Goal: Task Accomplishment & Management: Manage account settings

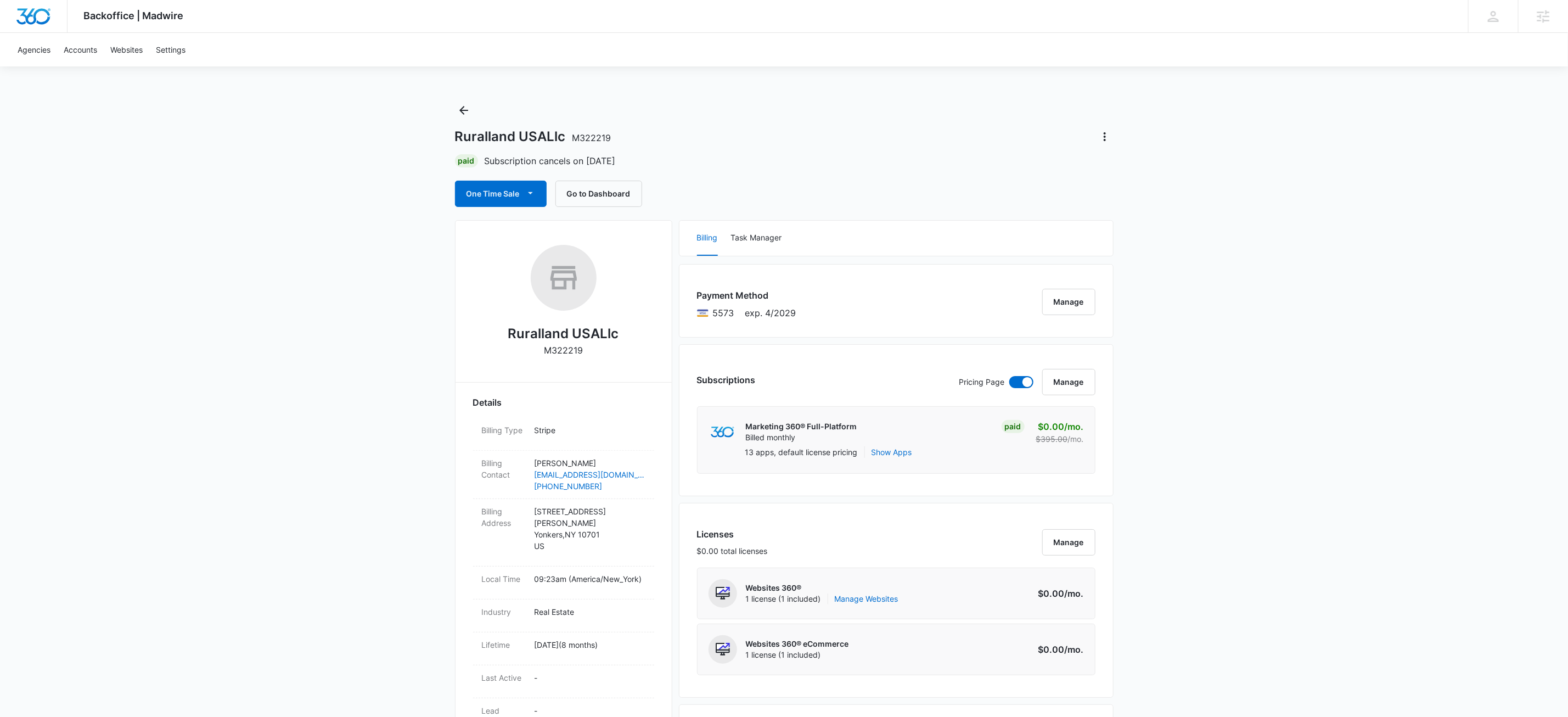
click at [220, 219] on div "Backoffice | Madwire Apps Settings KW Kait Weagraff kaitlyn.weagraff@madwire.co…" at bounding box center [784, 701] width 1568 height 1402
click at [459, 110] on icon "Back" at bounding box center [464, 110] width 13 height 14
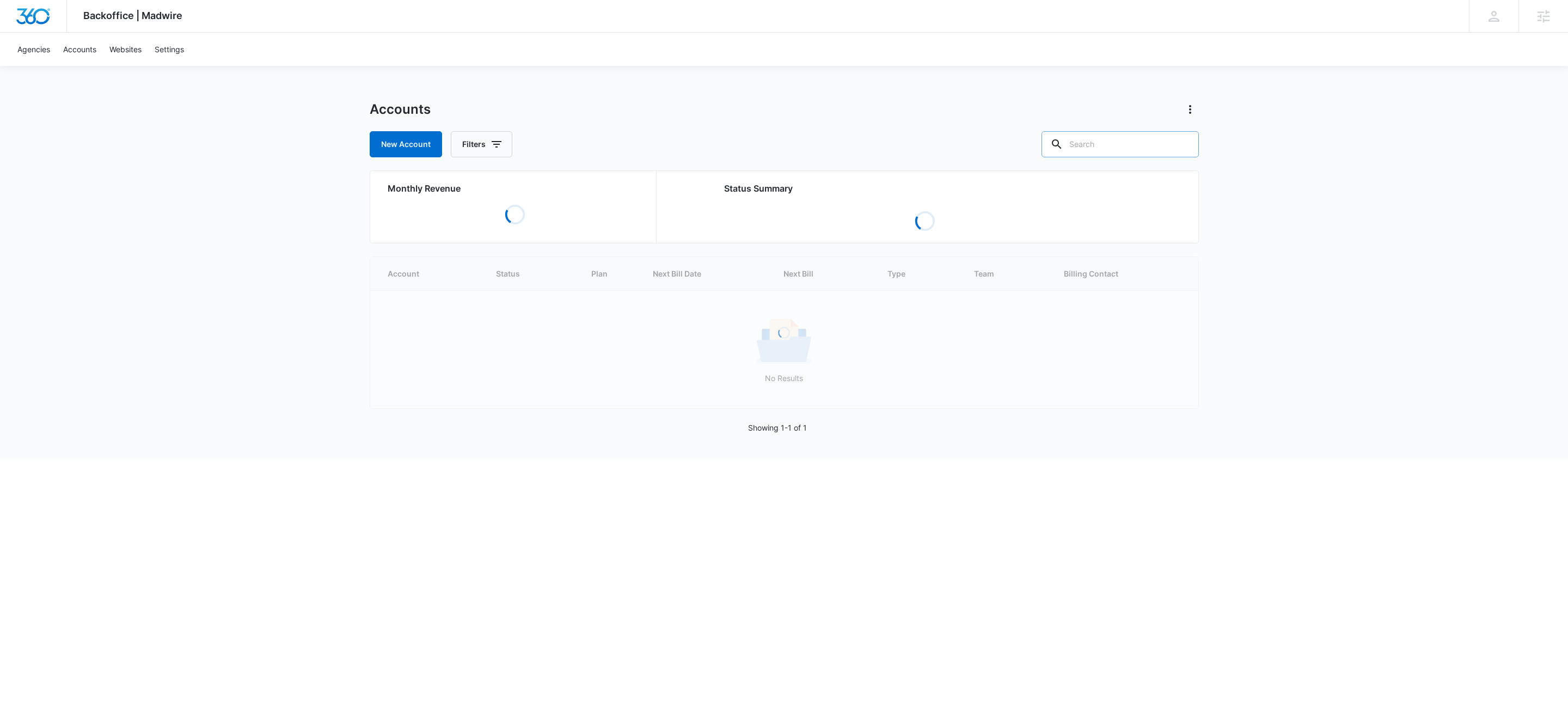
click at [1150, 145] on input "text" at bounding box center [1120, 144] width 158 height 26
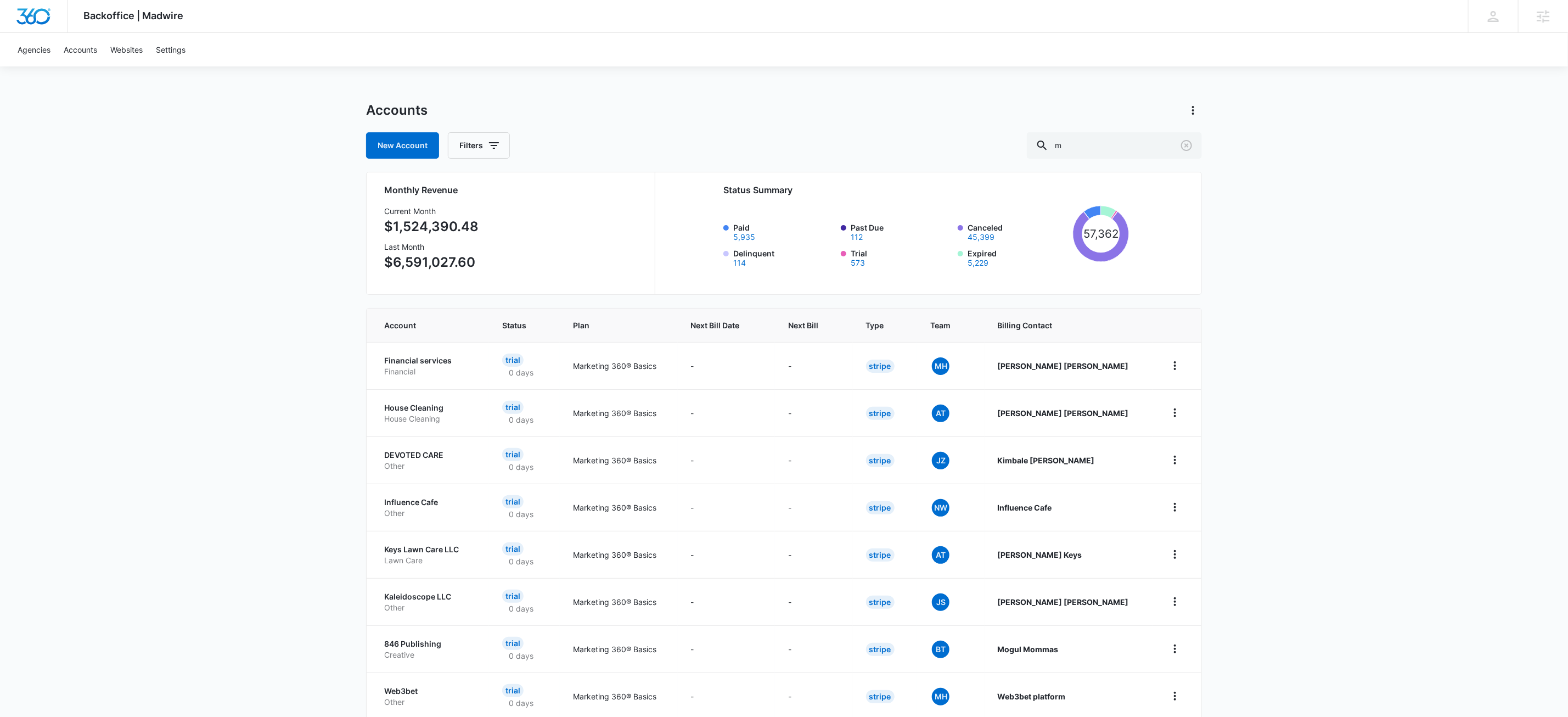
click at [1171, 130] on div "Accounts New Account Filters m" at bounding box center [784, 130] width 836 height 57
click at [1148, 149] on input "m" at bounding box center [1115, 145] width 175 height 26
paste input "M339620"
type input "M339620"
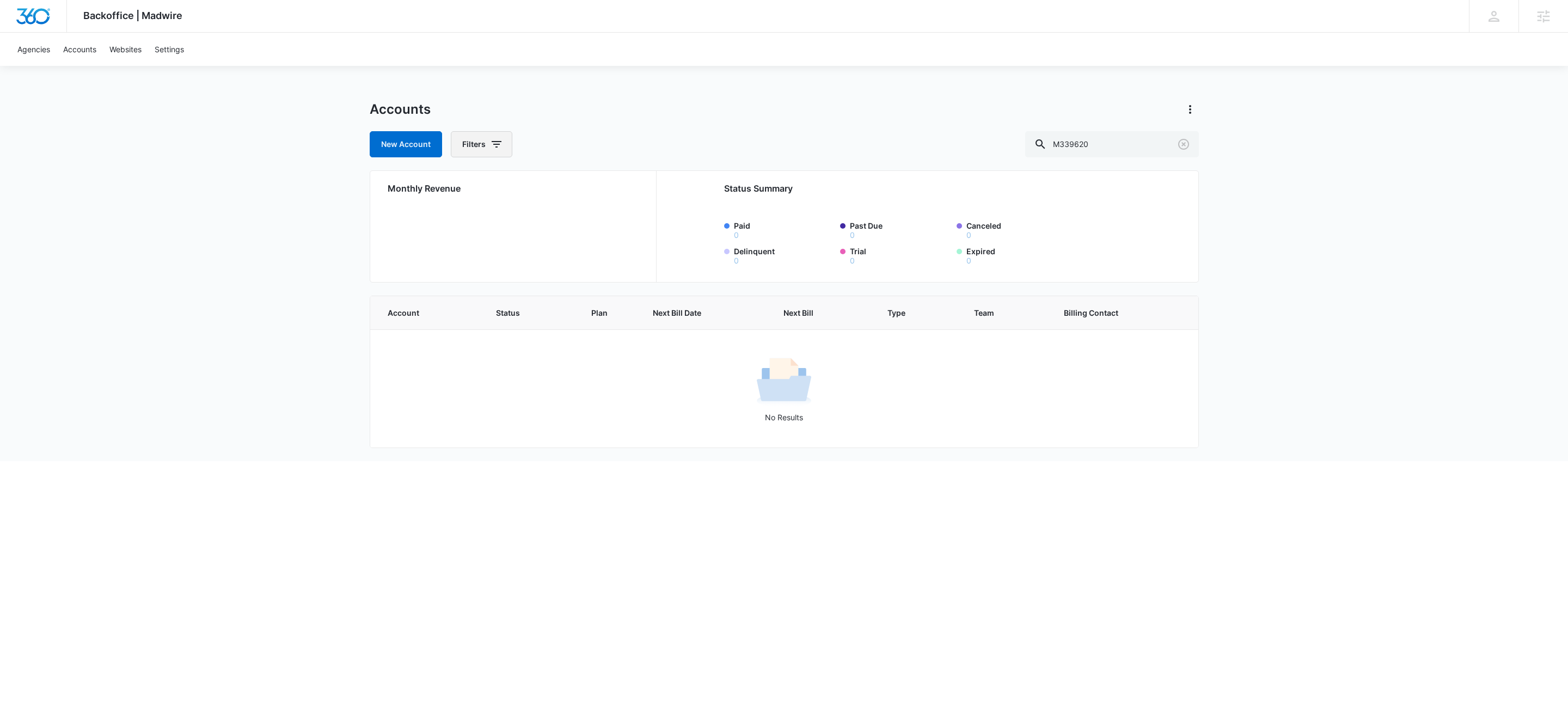
click at [496, 146] on icon "button" at bounding box center [497, 144] width 13 height 13
click at [575, 187] on icon "Show Agency filters" at bounding box center [581, 184] width 13 height 13
click at [552, 217] on label "Search All Agencies" at bounding box center [527, 219] width 125 height 11
click at [465, 220] on input "Search All Agencies" at bounding box center [464, 220] width 1 height 1
checkbox input "true"
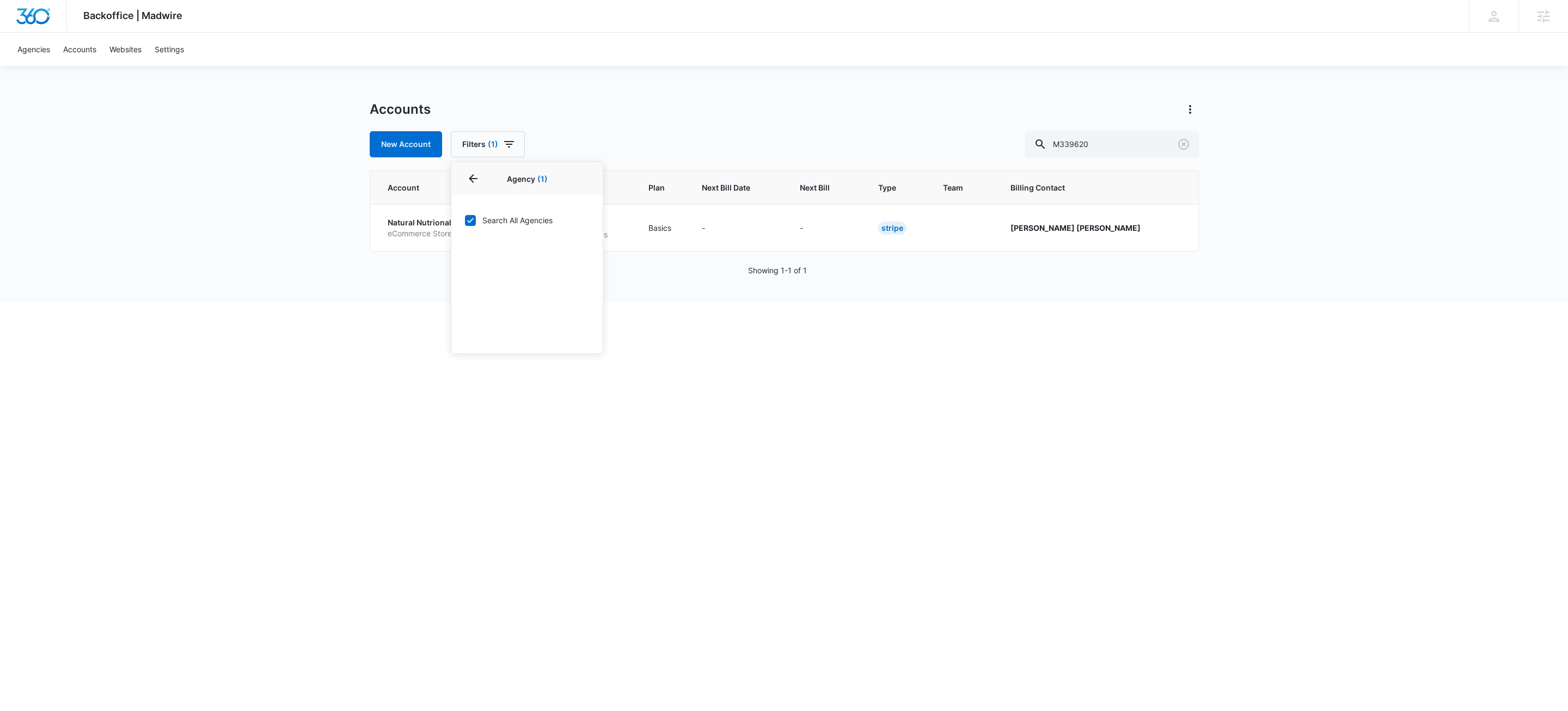
click at [702, 138] on div "New Account Filters (1) Agency 1 Agency (1) Search All Agencies Billing Status …" at bounding box center [784, 144] width 829 height 26
click at [446, 231] on p "eCommerce Store" at bounding box center [425, 234] width 77 height 11
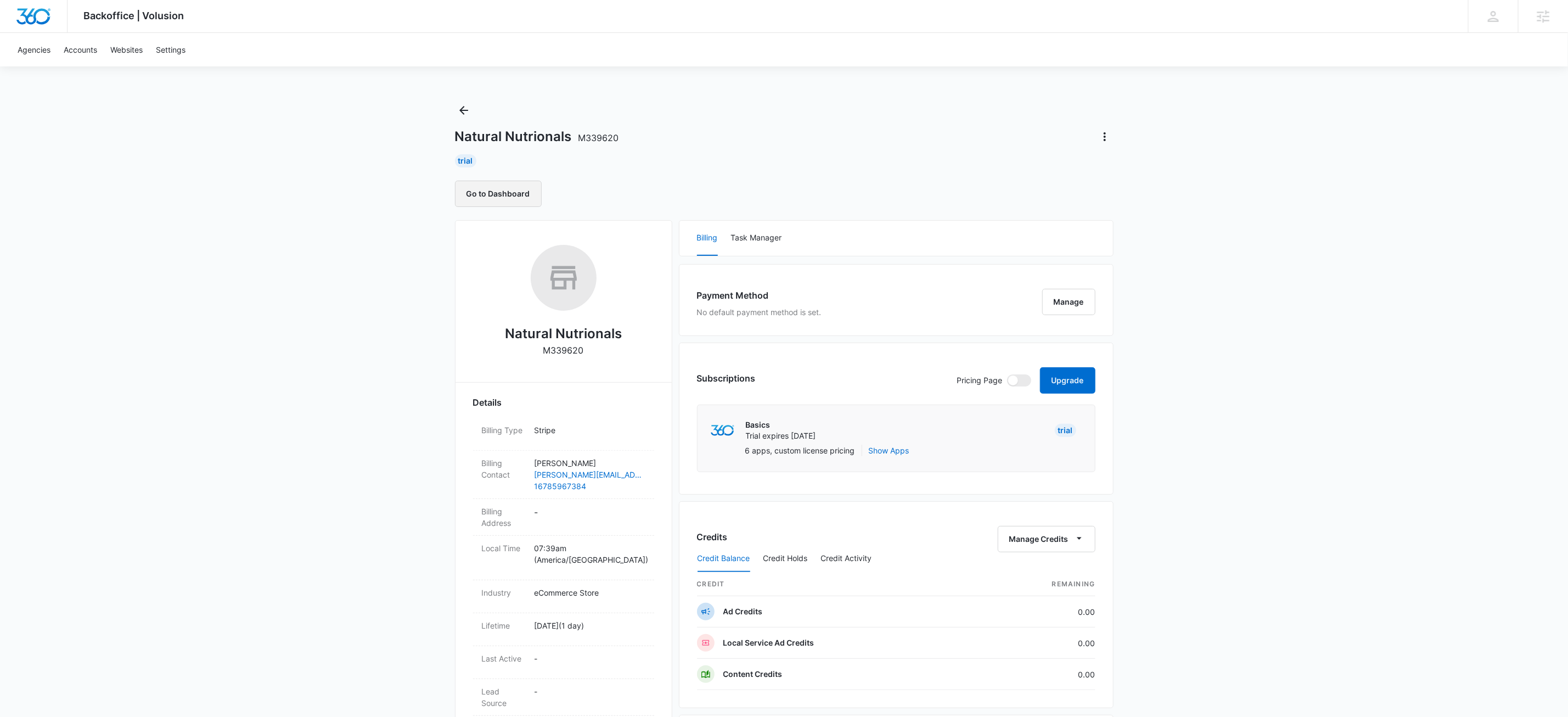
click at [517, 191] on button "Go to Dashboard" at bounding box center [499, 194] width 87 height 26
click at [385, 251] on div "Backoffice | Volusion Apps Settings KW Kait Weagraff kaitlyn.weagraff@madwire.c…" at bounding box center [784, 545] width 1568 height 1091
drag, startPoint x: 409, startPoint y: 229, endPoint x: 423, endPoint y: 242, distance: 19.1
click at [409, 229] on div "Backoffice | Volusion Apps Settings KW Kait Weagraff kaitlyn.weagraff@madwire.c…" at bounding box center [784, 545] width 1568 height 1091
drag, startPoint x: 370, startPoint y: 309, endPoint x: 230, endPoint y: 9, distance: 331.1
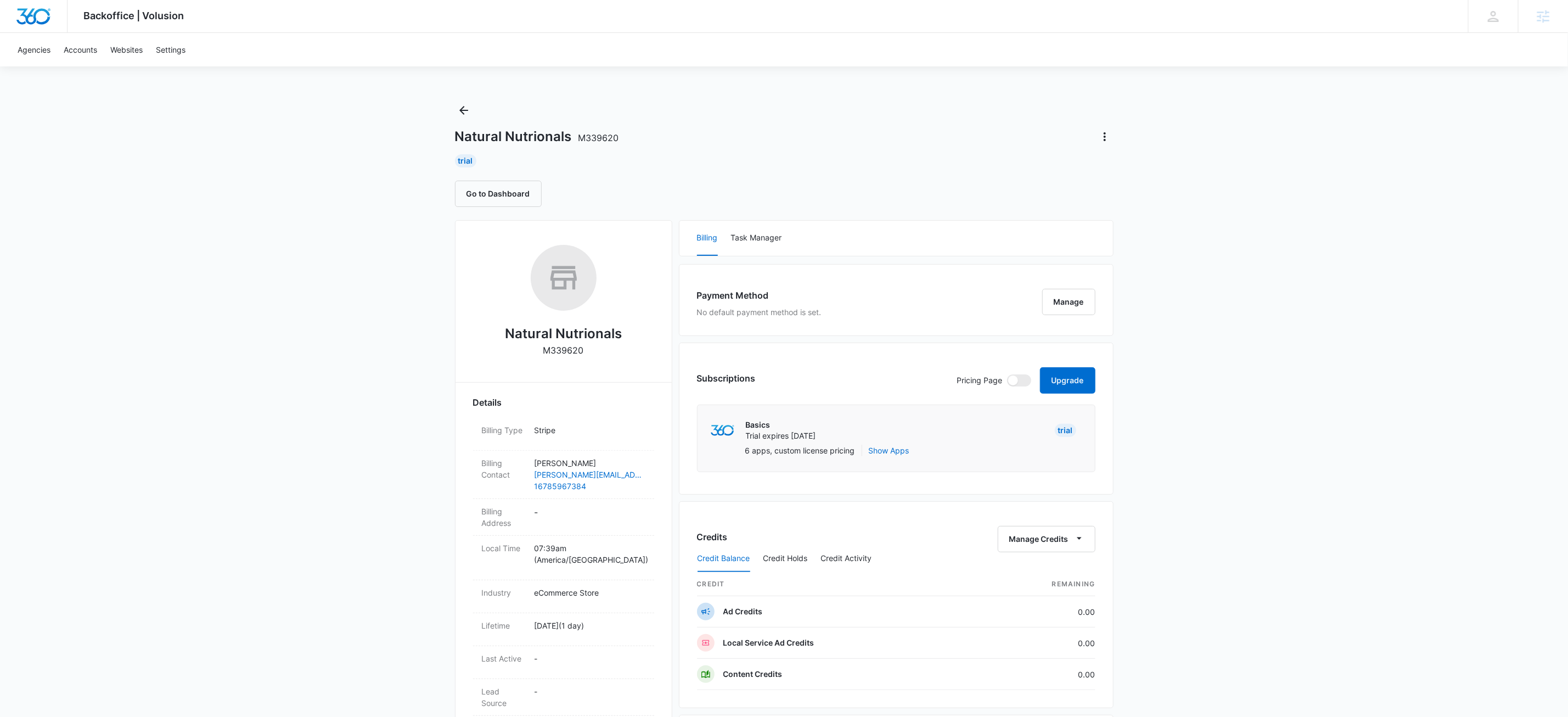
click at [369, 308] on div "Backoffice | Volusion Apps Settings KW Kait Weagraff kaitlyn.weagraff@madwire.c…" at bounding box center [784, 545] width 1568 height 1091
click at [289, 333] on div "Backoffice | Volusion Apps Settings KW Kait Weagraff kaitlyn.weagraff@madwire.c…" at bounding box center [784, 545] width 1568 height 1091
click at [253, 375] on div "Backoffice | Volusion Apps Settings KW Kait Weagraff kaitlyn.weagraff@madwire.c…" at bounding box center [784, 545] width 1568 height 1091
click at [361, 368] on div "Backoffice | Volusion Apps Settings KW Kait Weagraff kaitlyn.weagraff@madwire.c…" at bounding box center [784, 545] width 1568 height 1091
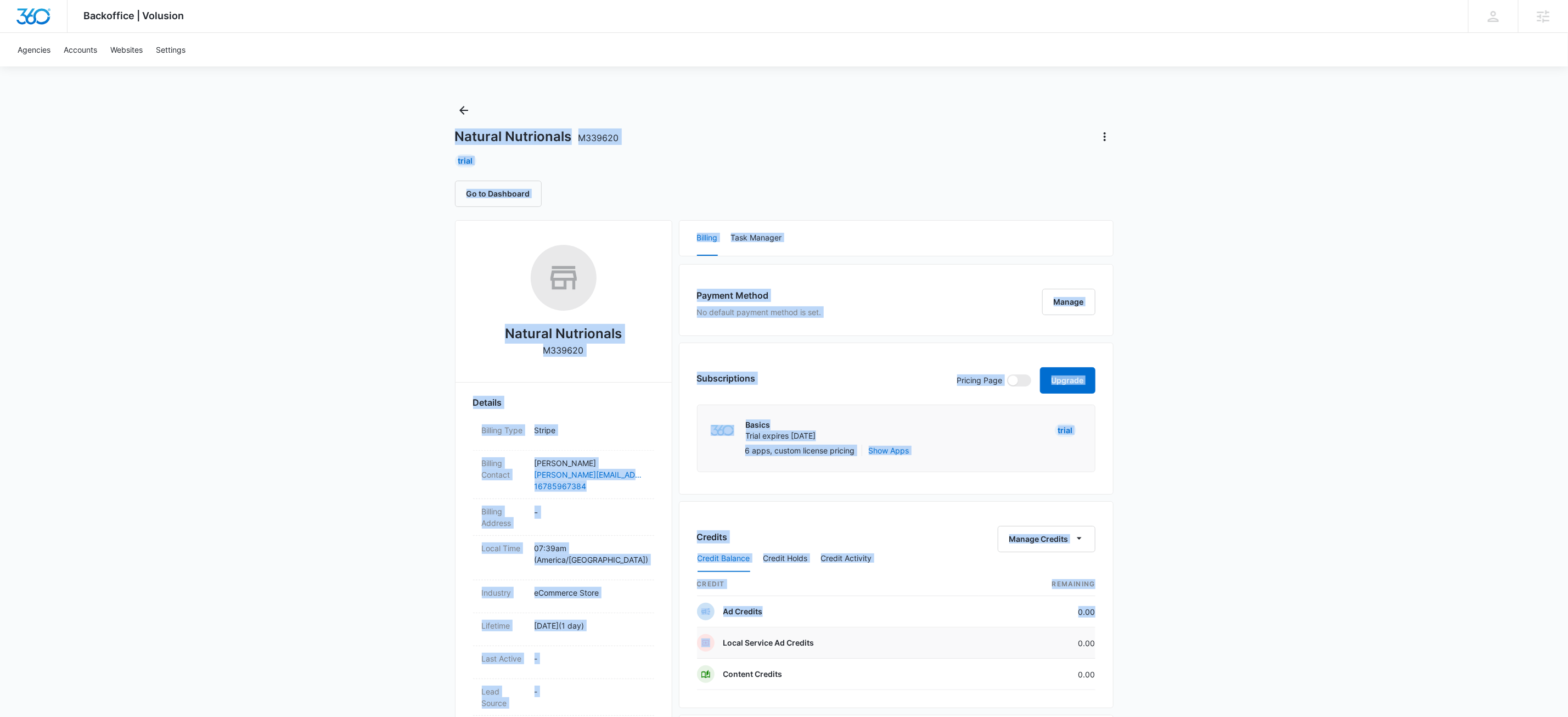
drag, startPoint x: 589, startPoint y: 82, endPoint x: 894, endPoint y: 632, distance: 628.9
click at [882, 634] on div "Backoffice | Volusion Apps Settings KW Kait Weagraff kaitlyn.weagraff@madwire.c…" at bounding box center [784, 545] width 1568 height 1091
click at [1199, 550] on div "Backoffice | Volusion Apps Settings KW Kait Weagraff kaitlyn.weagraff@madwire.c…" at bounding box center [784, 545] width 1568 height 1091
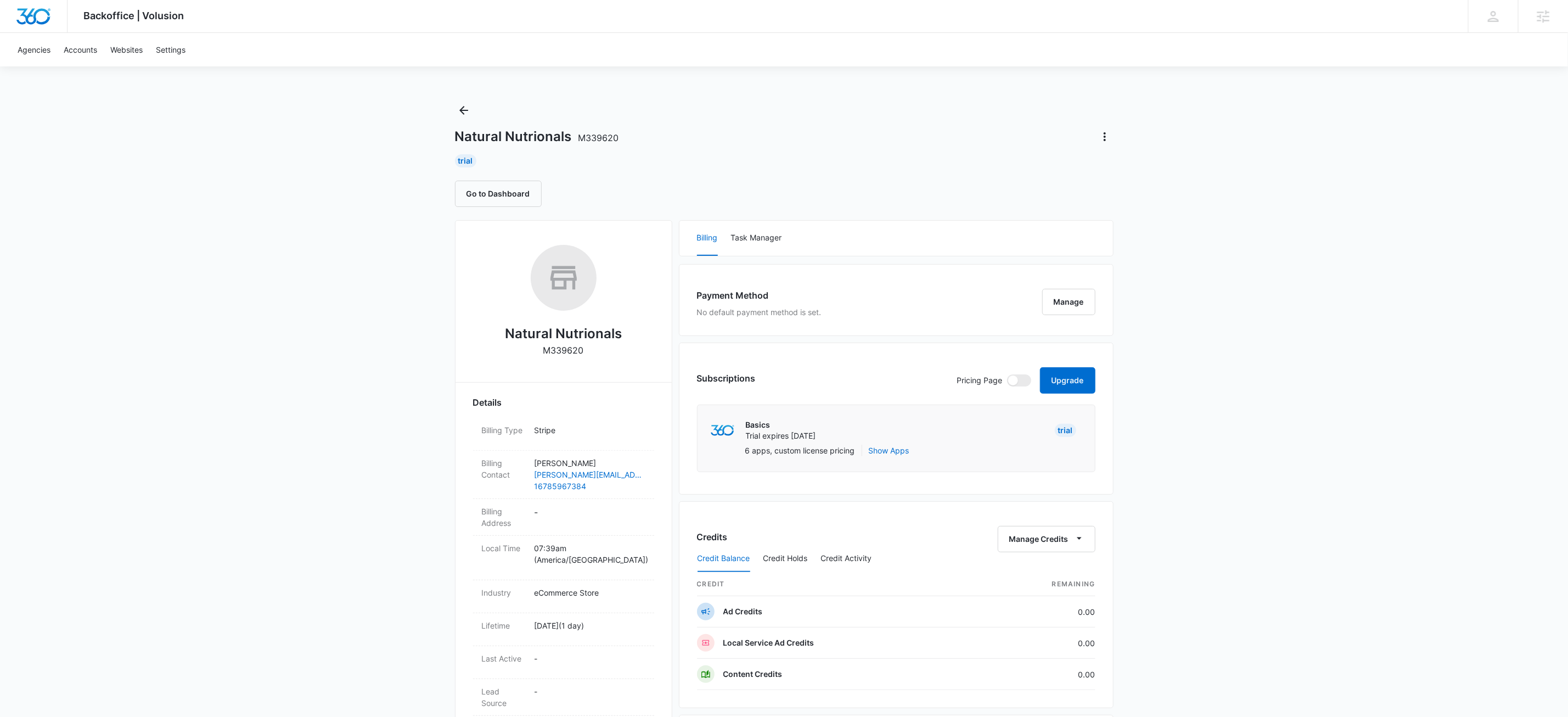
drag, startPoint x: 1546, startPoint y: 365, endPoint x: 52, endPoint y: 480, distance: 1498.4
click at [1505, 367] on div "Backoffice | Volusion Apps Settings KW Kait Weagraff kaitlyn.weagraff@madwire.c…" at bounding box center [784, 545] width 1568 height 1091
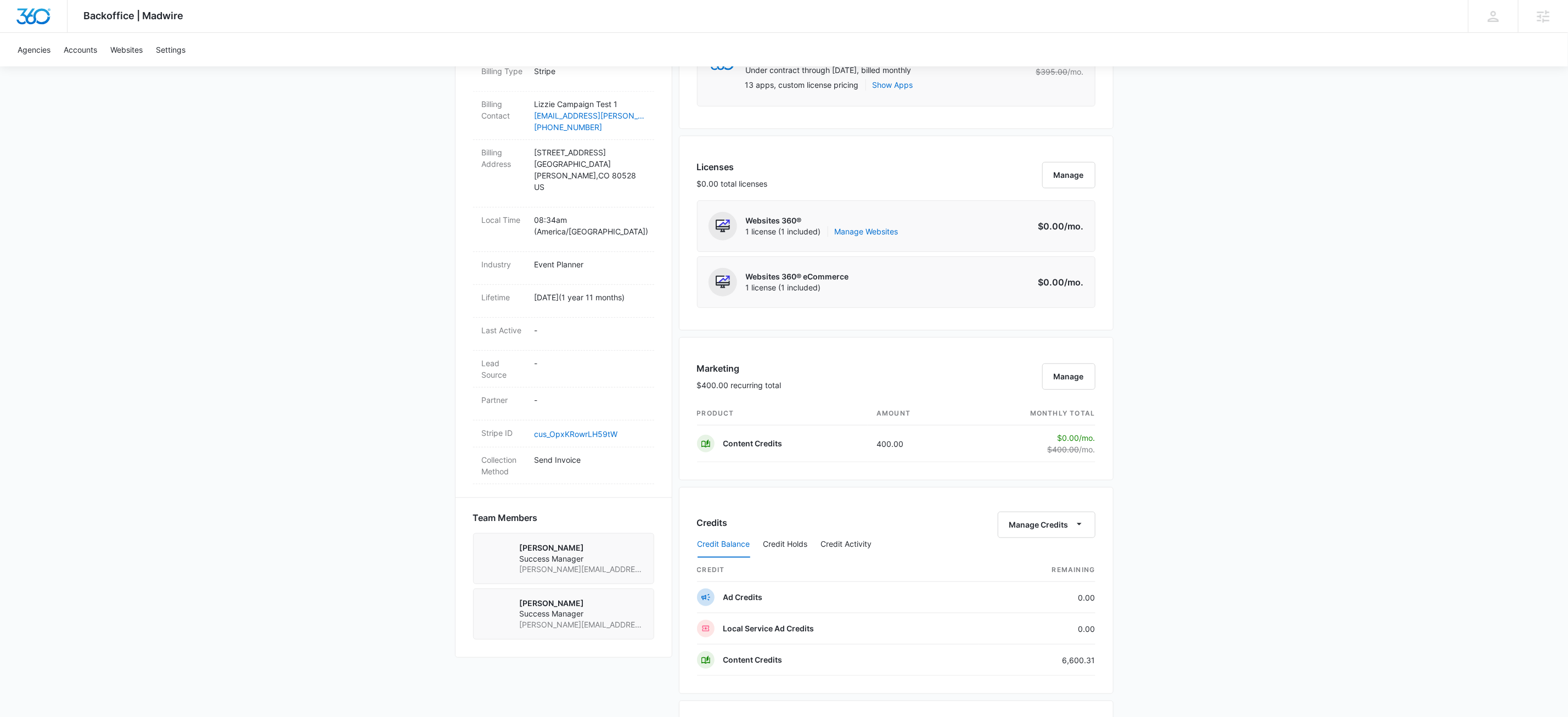
scroll to position [178, 0]
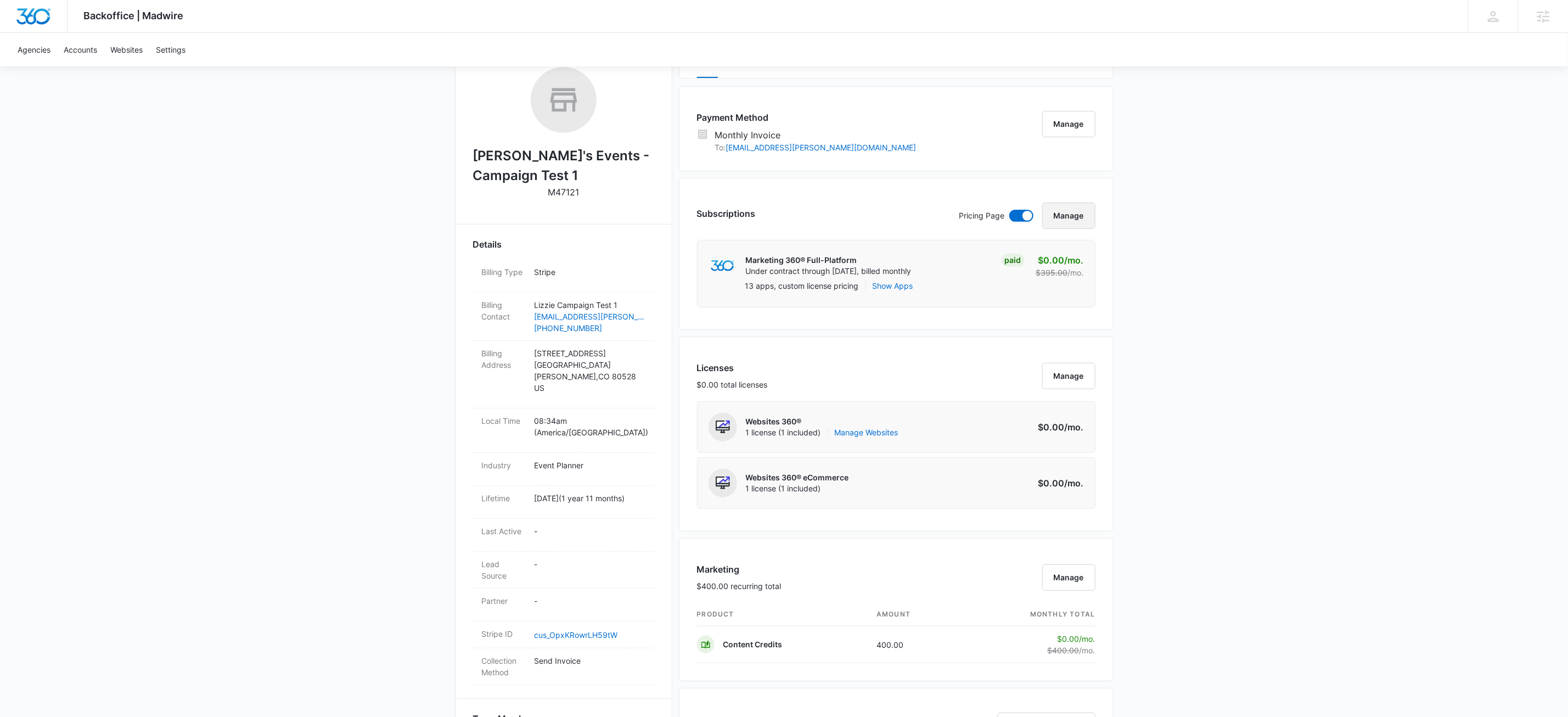
click at [1078, 214] on button "Manage" at bounding box center [1069, 215] width 53 height 26
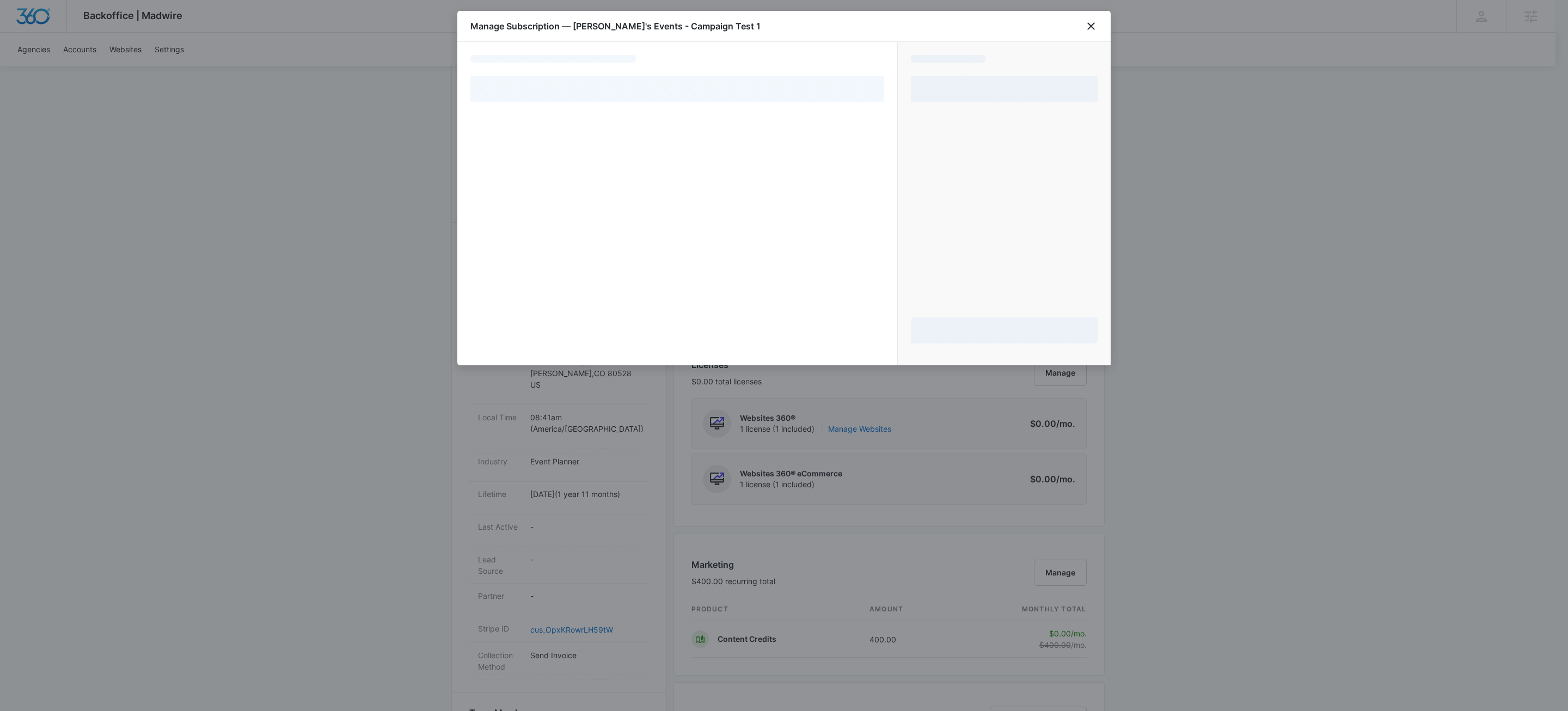
select select "MANUAL_INVOICE"
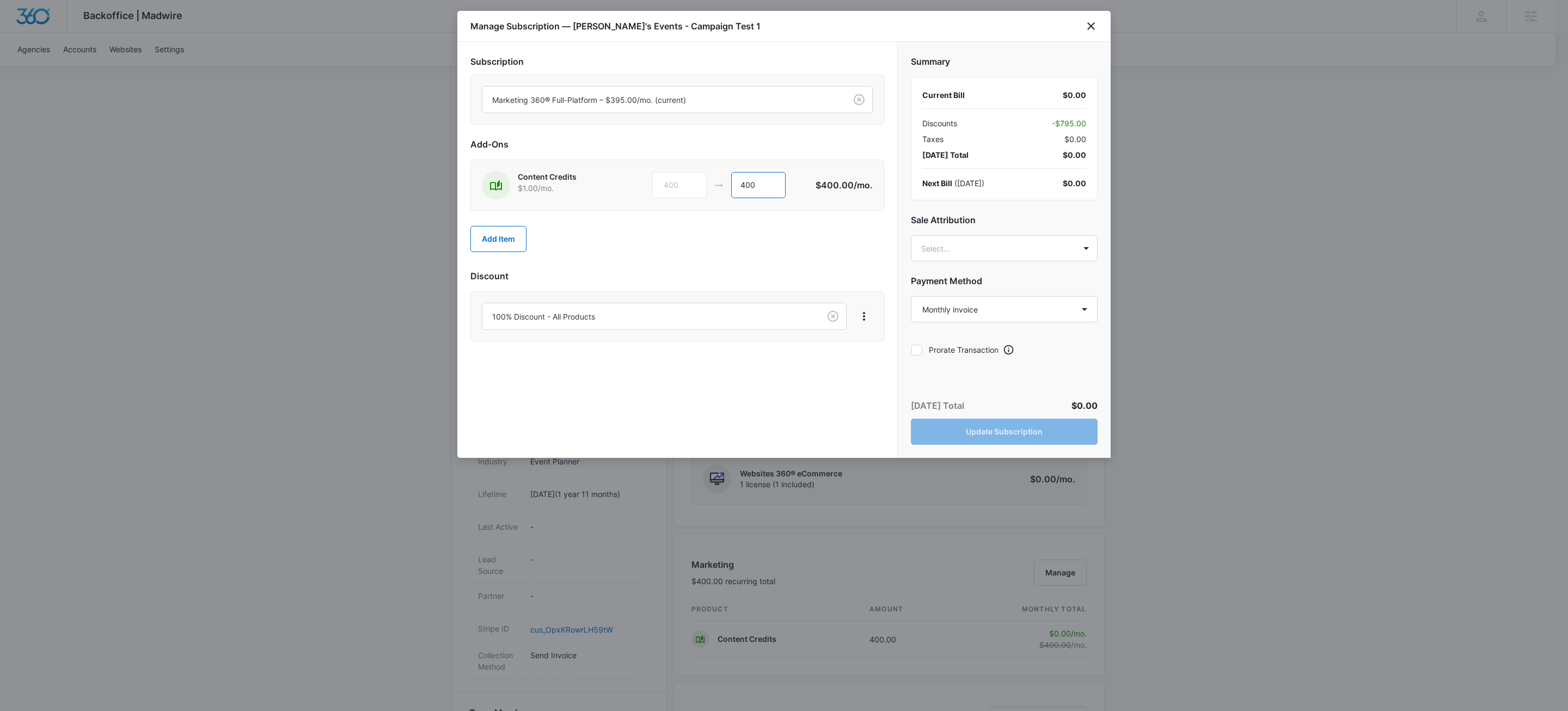
click at [779, 190] on input "400" at bounding box center [758, 184] width 54 height 26
type input "0"
click at [504, 239] on button "Add Item" at bounding box center [498, 239] width 56 height 26
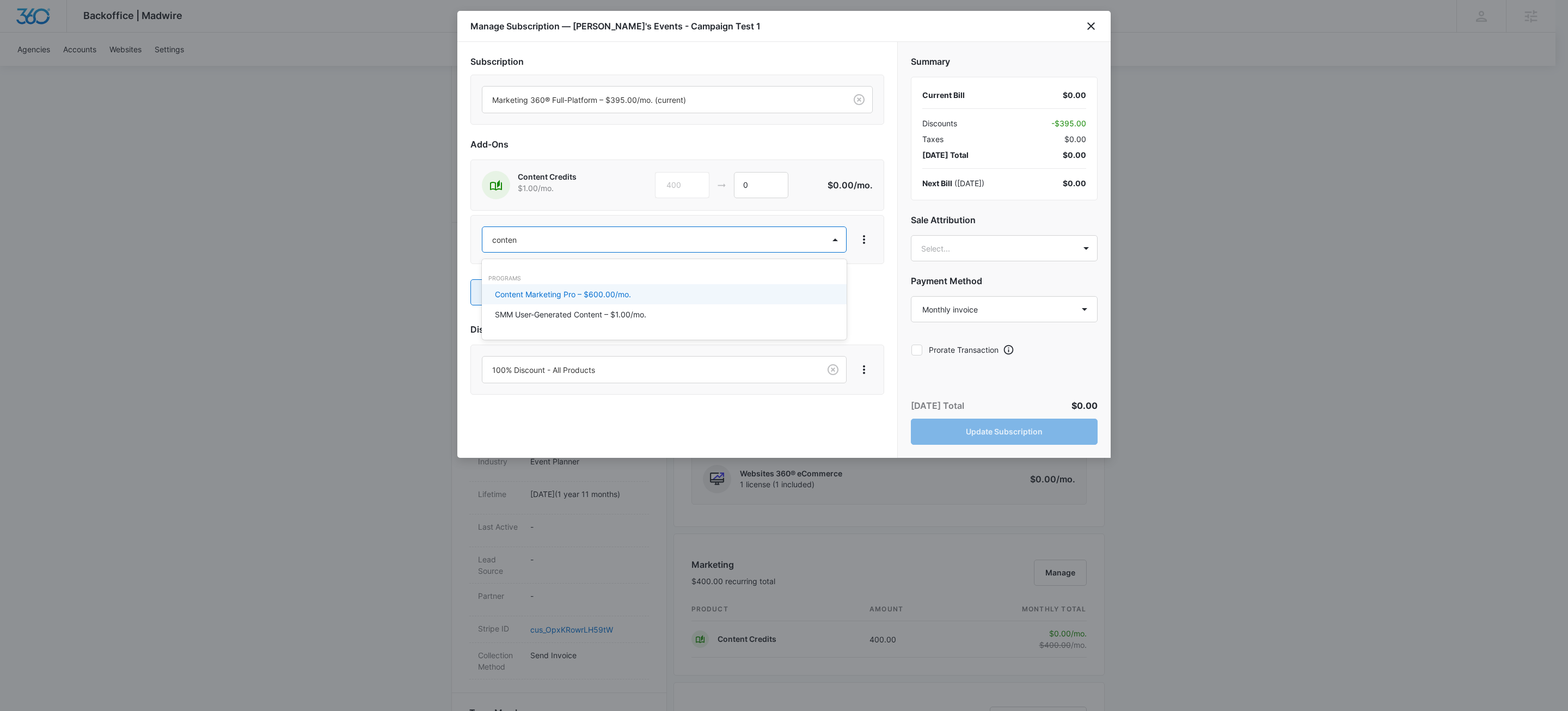
type input "content"
click at [523, 291] on p "Content Marketing Pro – $600.00/mo." at bounding box center [562, 294] width 136 height 11
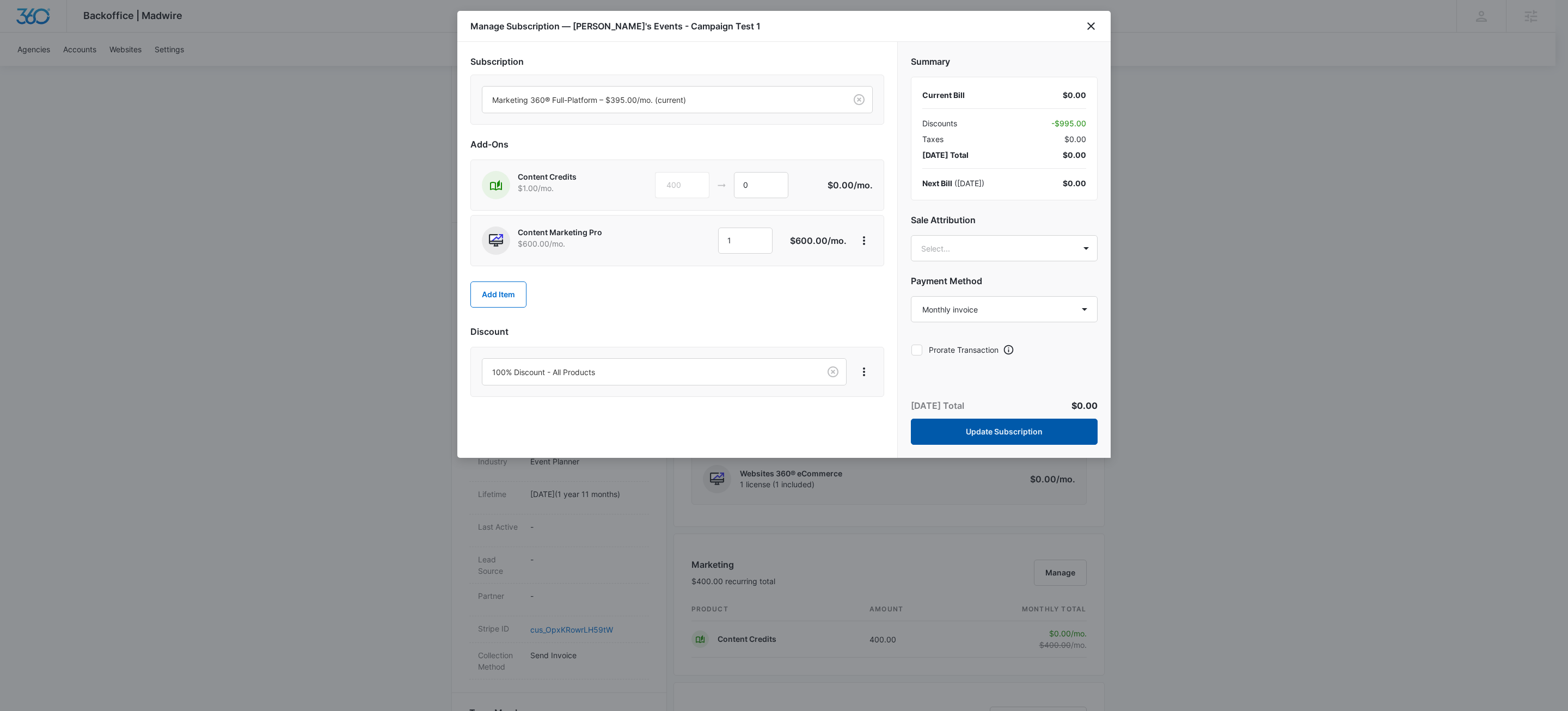
click at [993, 437] on button "Update Subscription" at bounding box center [1004, 431] width 187 height 26
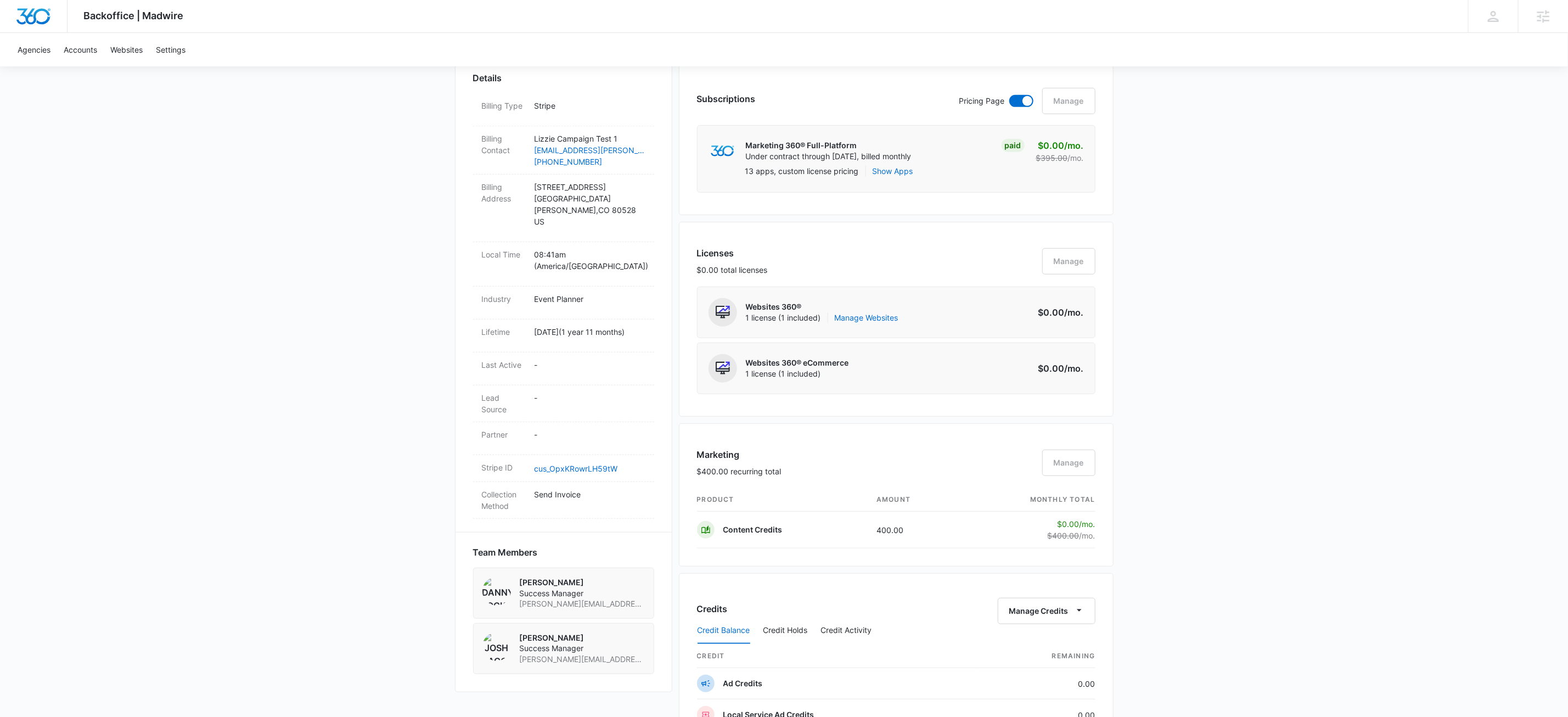
scroll to position [403, 0]
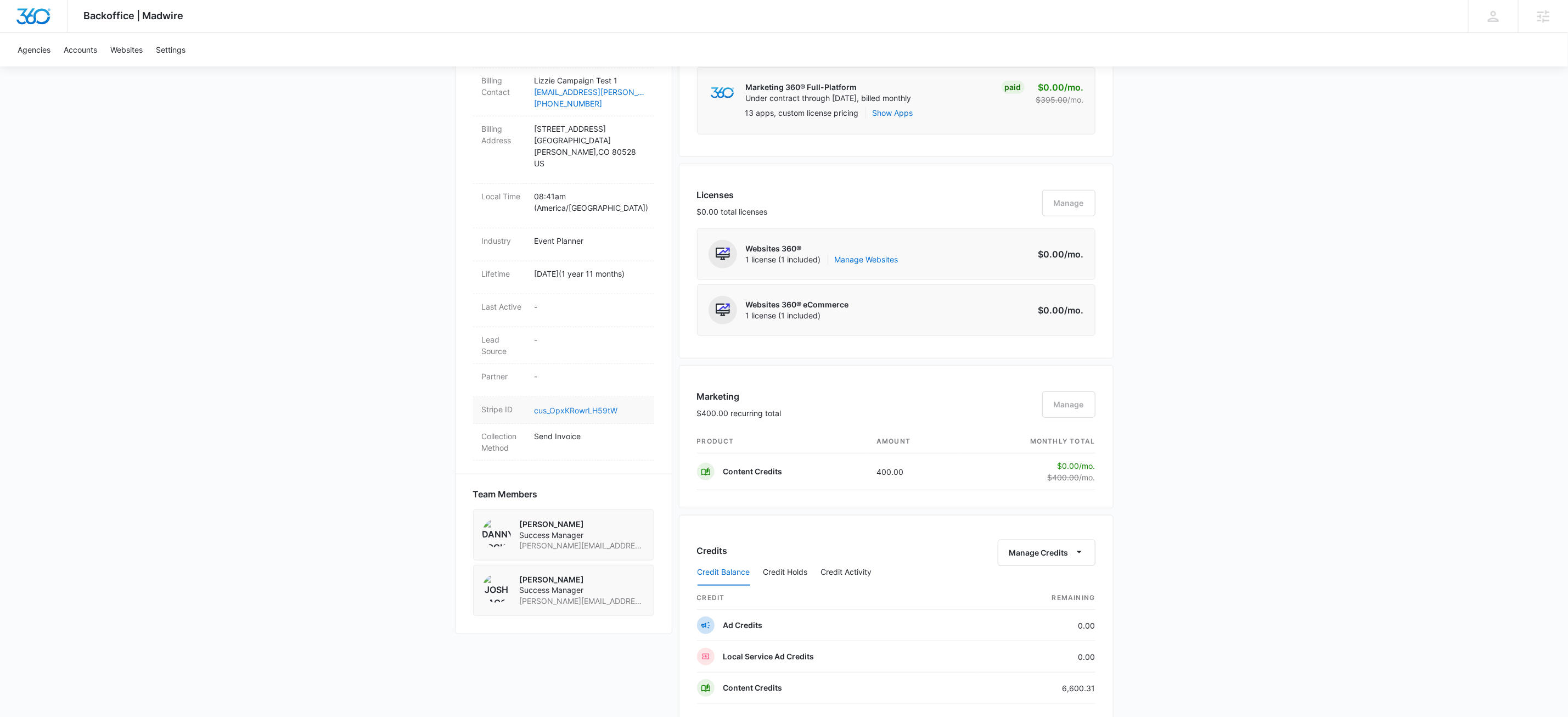
click at [585, 406] on link "cus_OpxKRowrLH59tW" at bounding box center [576, 410] width 83 height 9
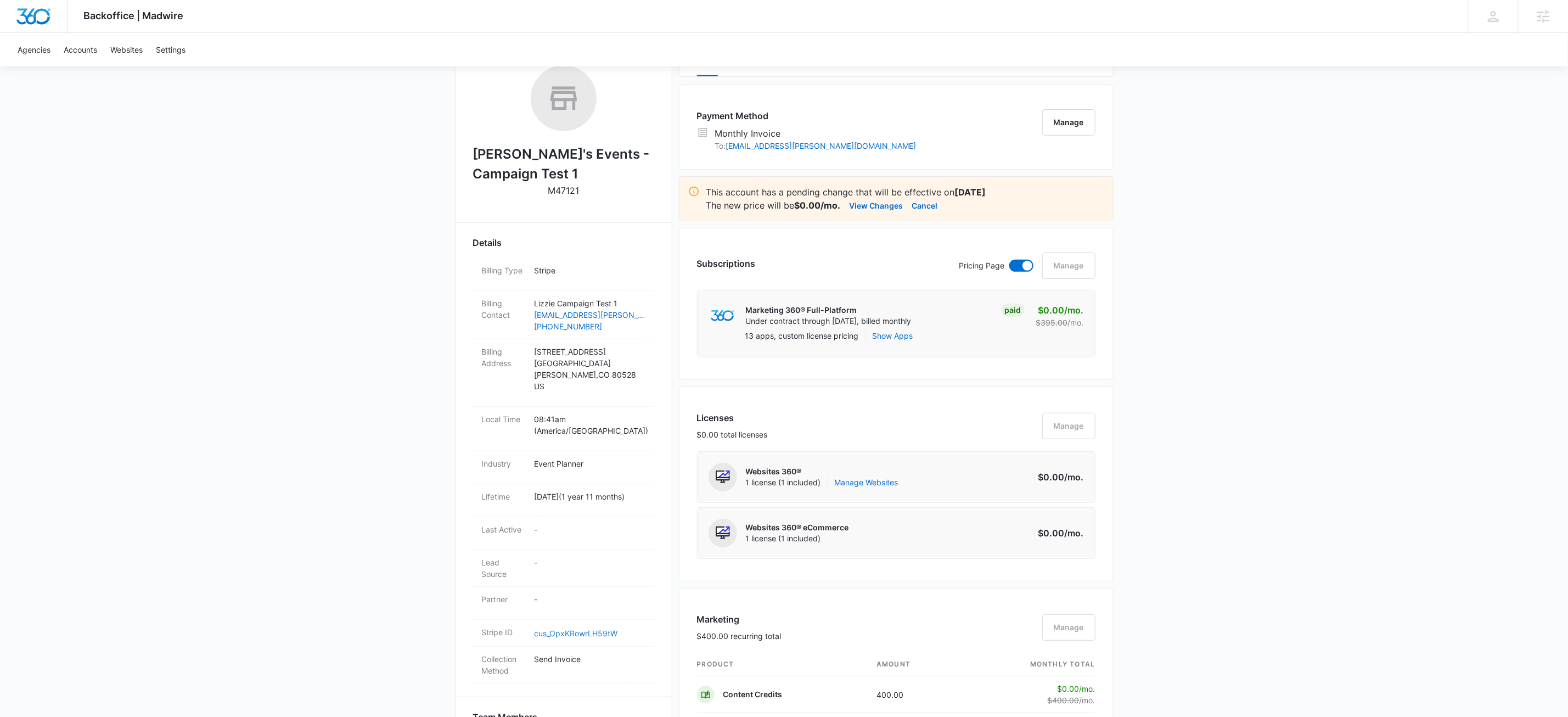
scroll to position [0, 0]
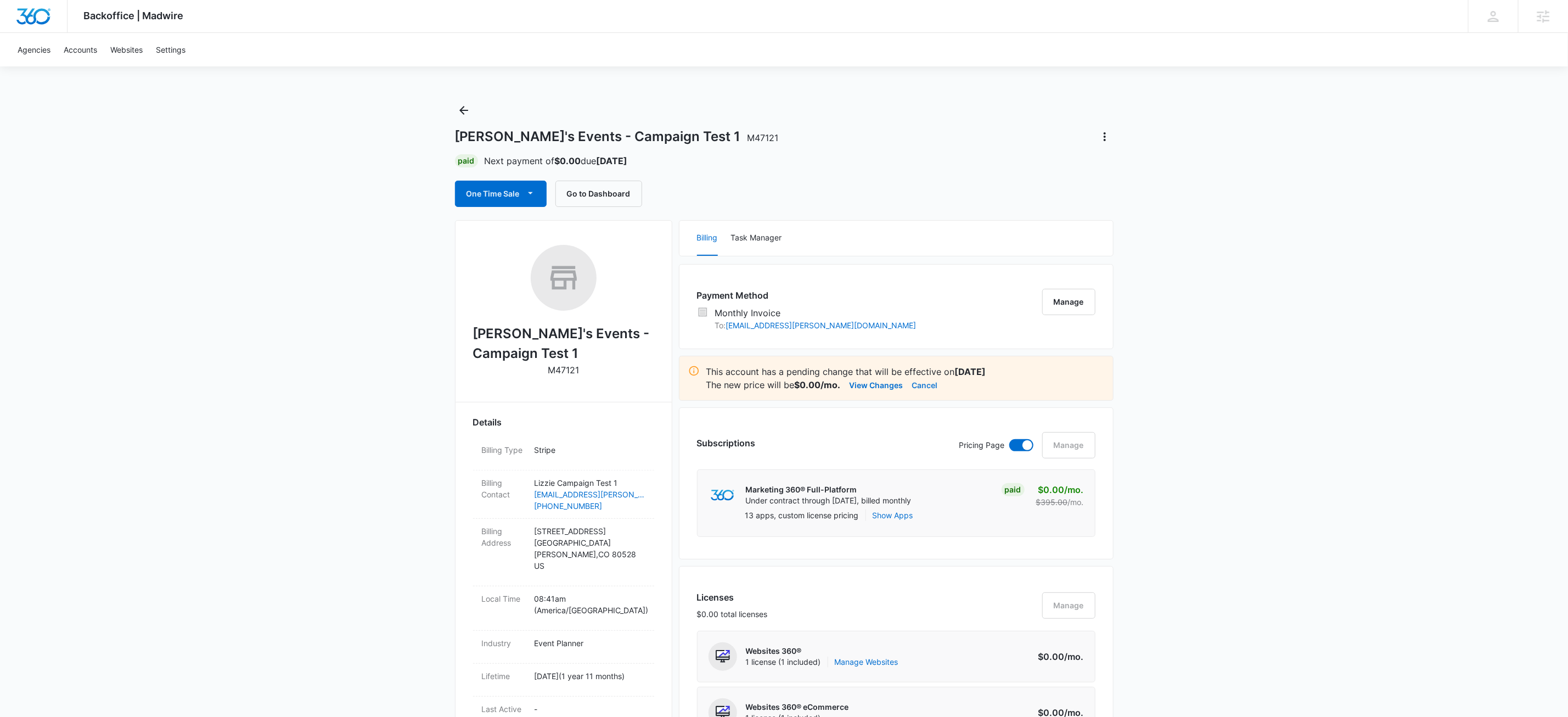
click at [928, 388] on button "Cancel" at bounding box center [925, 385] width 25 height 14
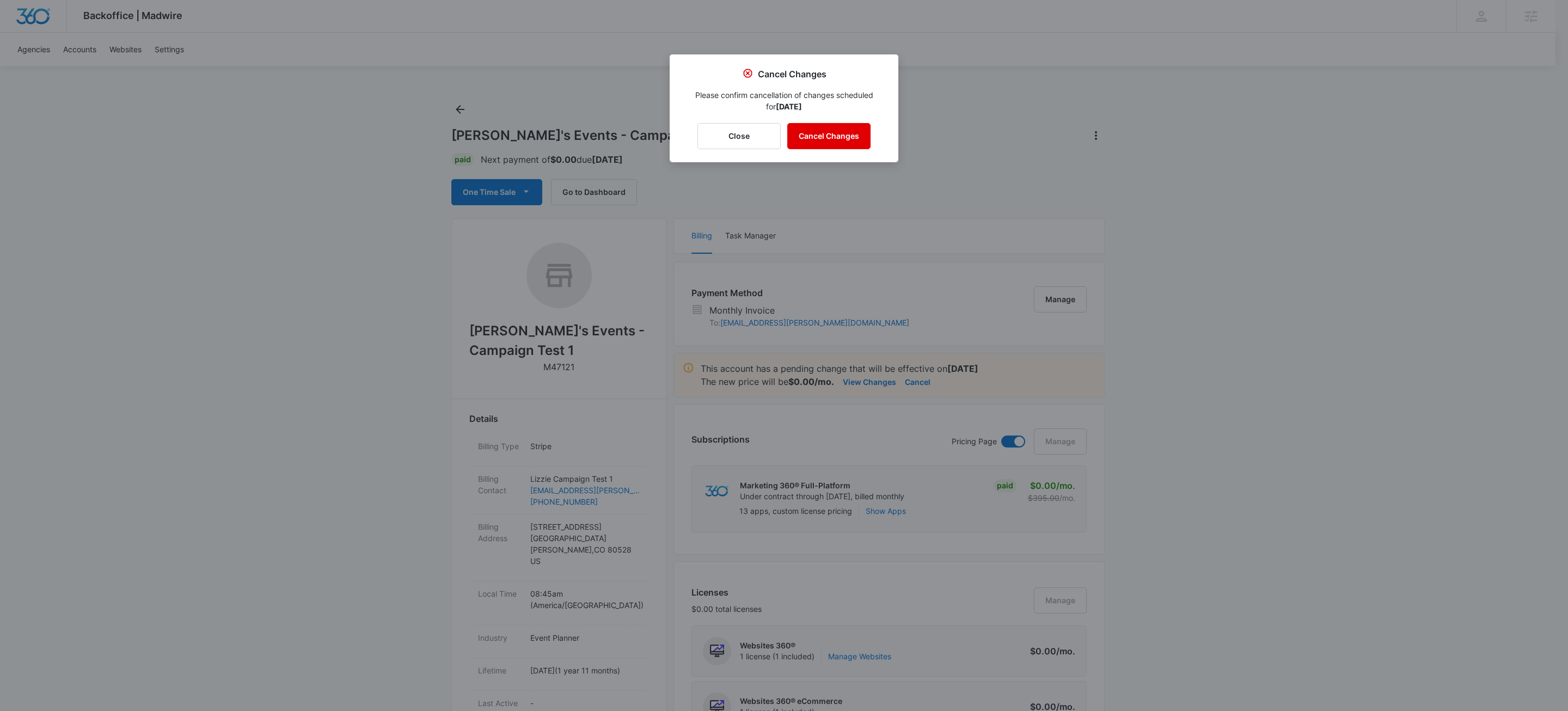
click at [840, 132] on button "Cancel Changes" at bounding box center [829, 135] width 83 height 26
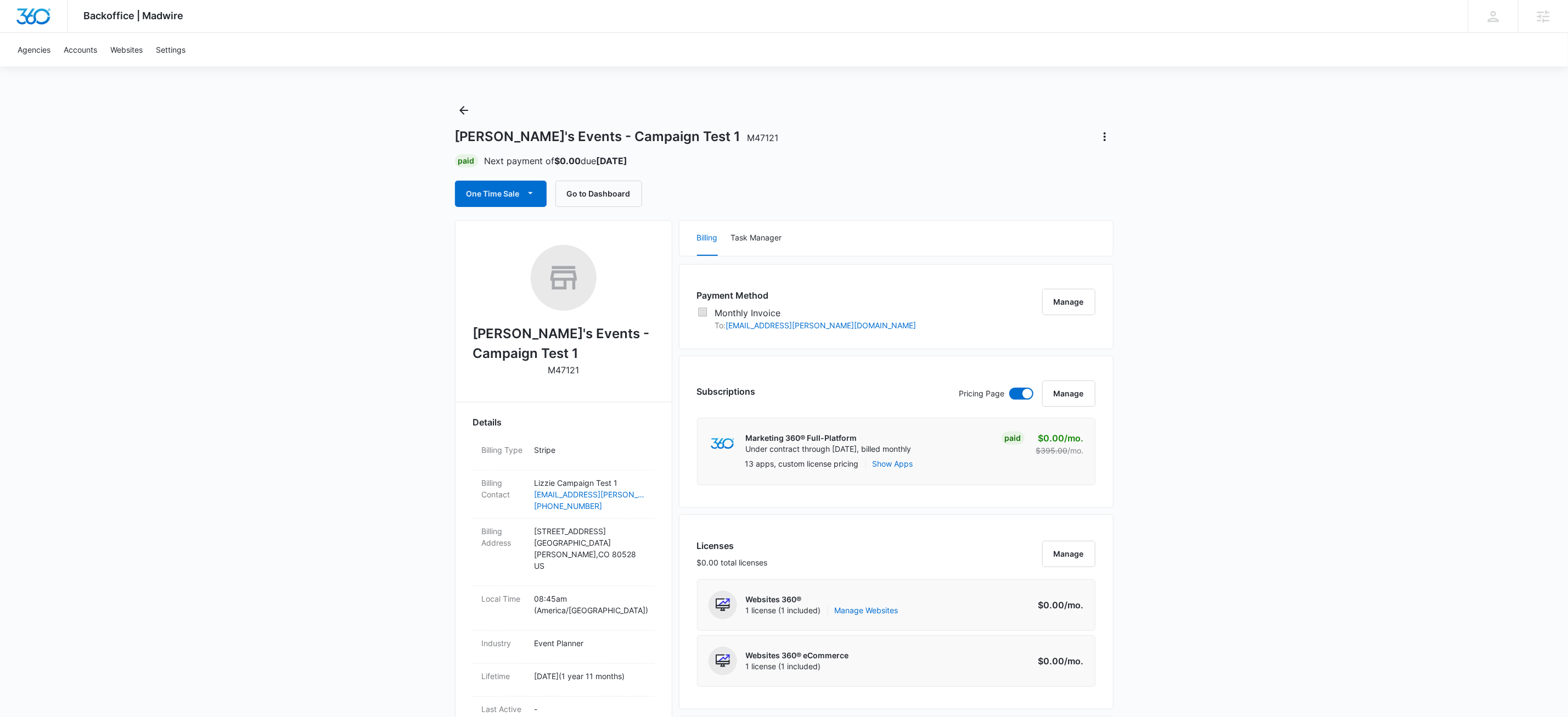
click at [835, 409] on div "Subscriptions Pricing Page Manage" at bounding box center [896, 399] width 398 height 38
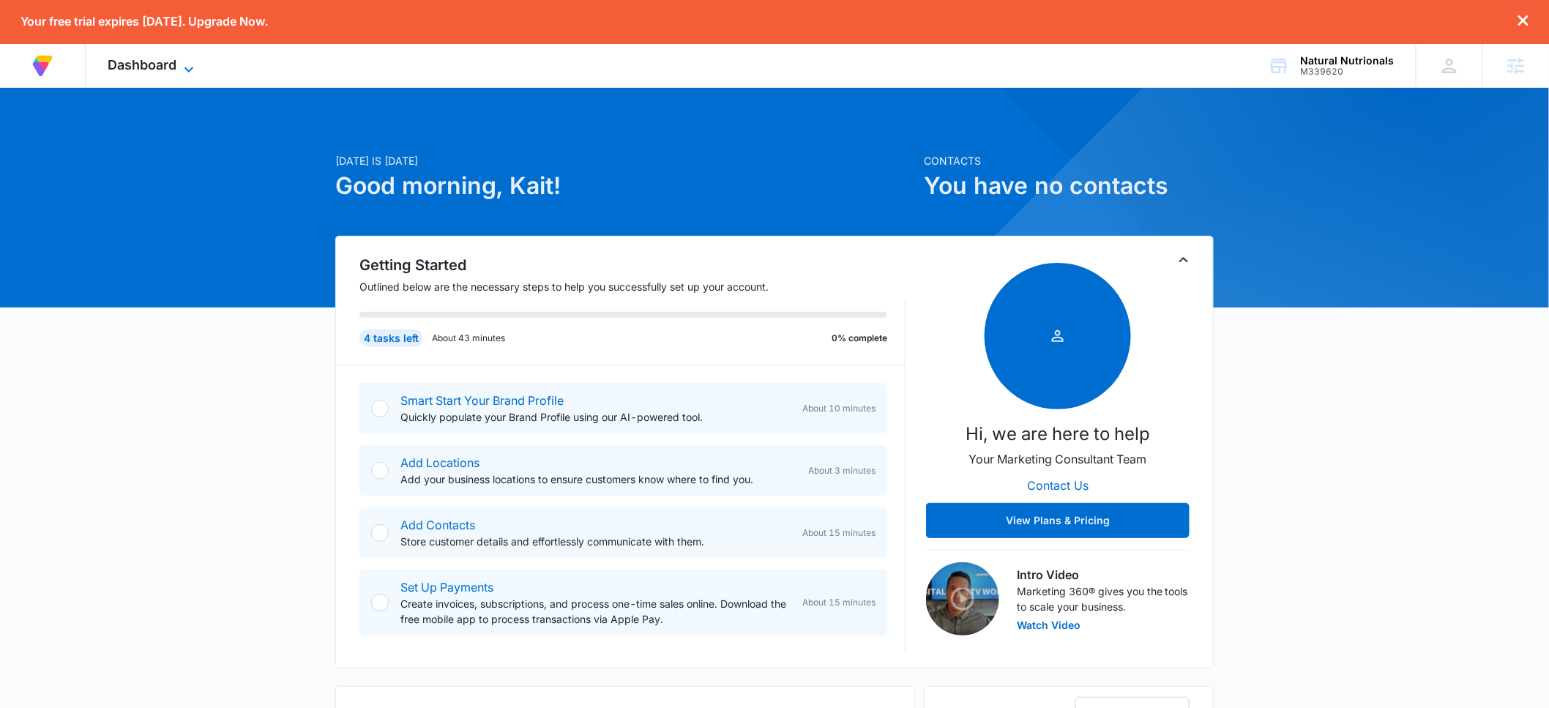
click at [182, 64] on icon at bounding box center [189, 70] width 18 height 18
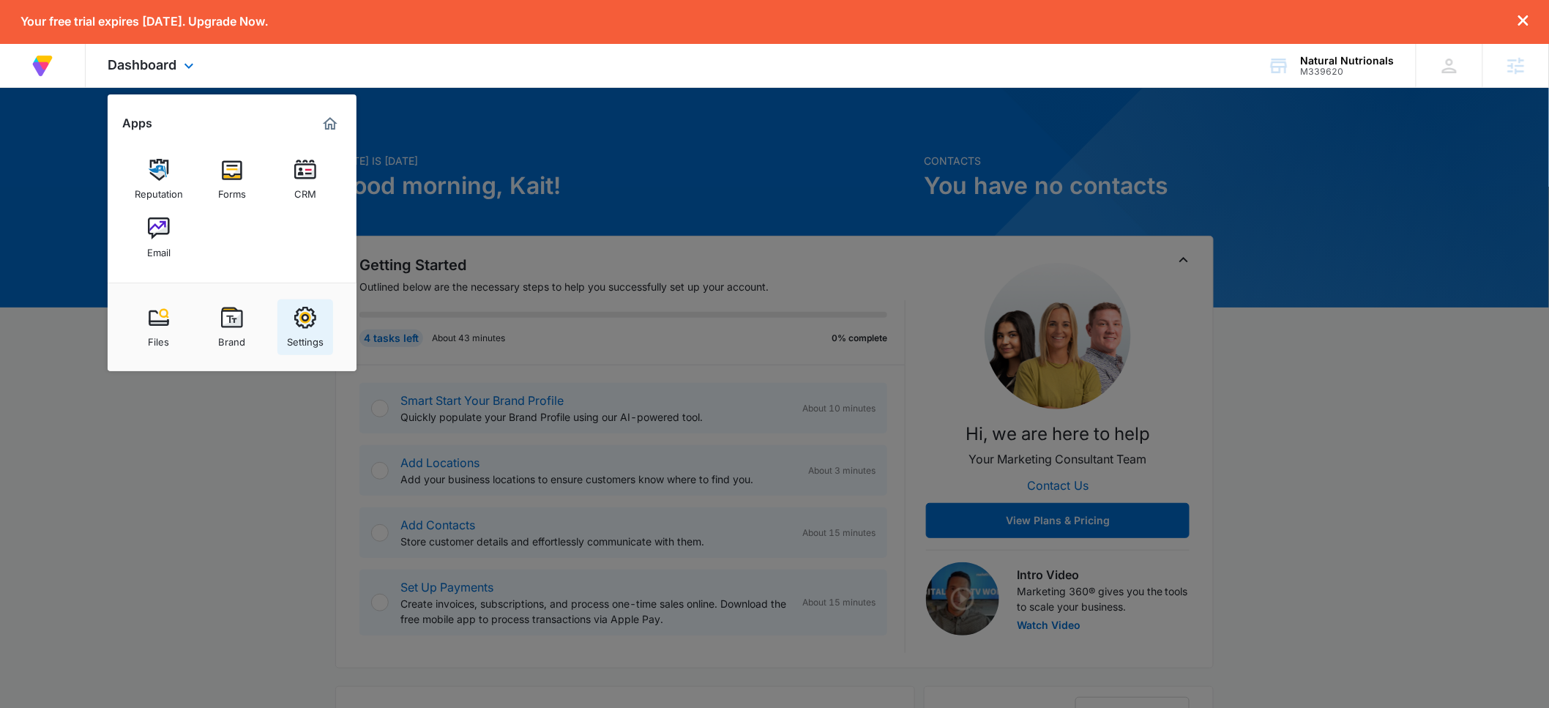
click at [313, 332] on div "Settings" at bounding box center [305, 338] width 37 height 19
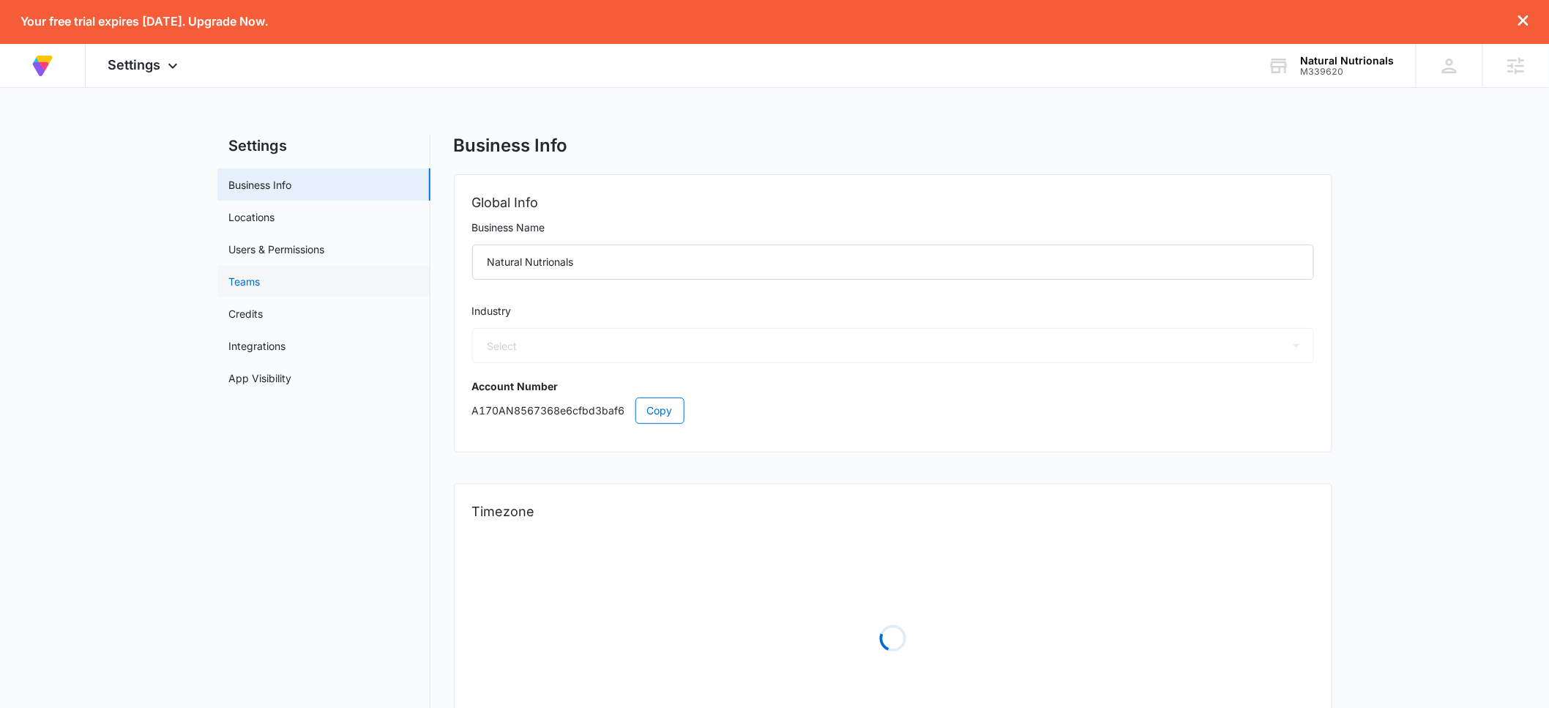
select select "45"
select select "US"
select select "America/Denver"
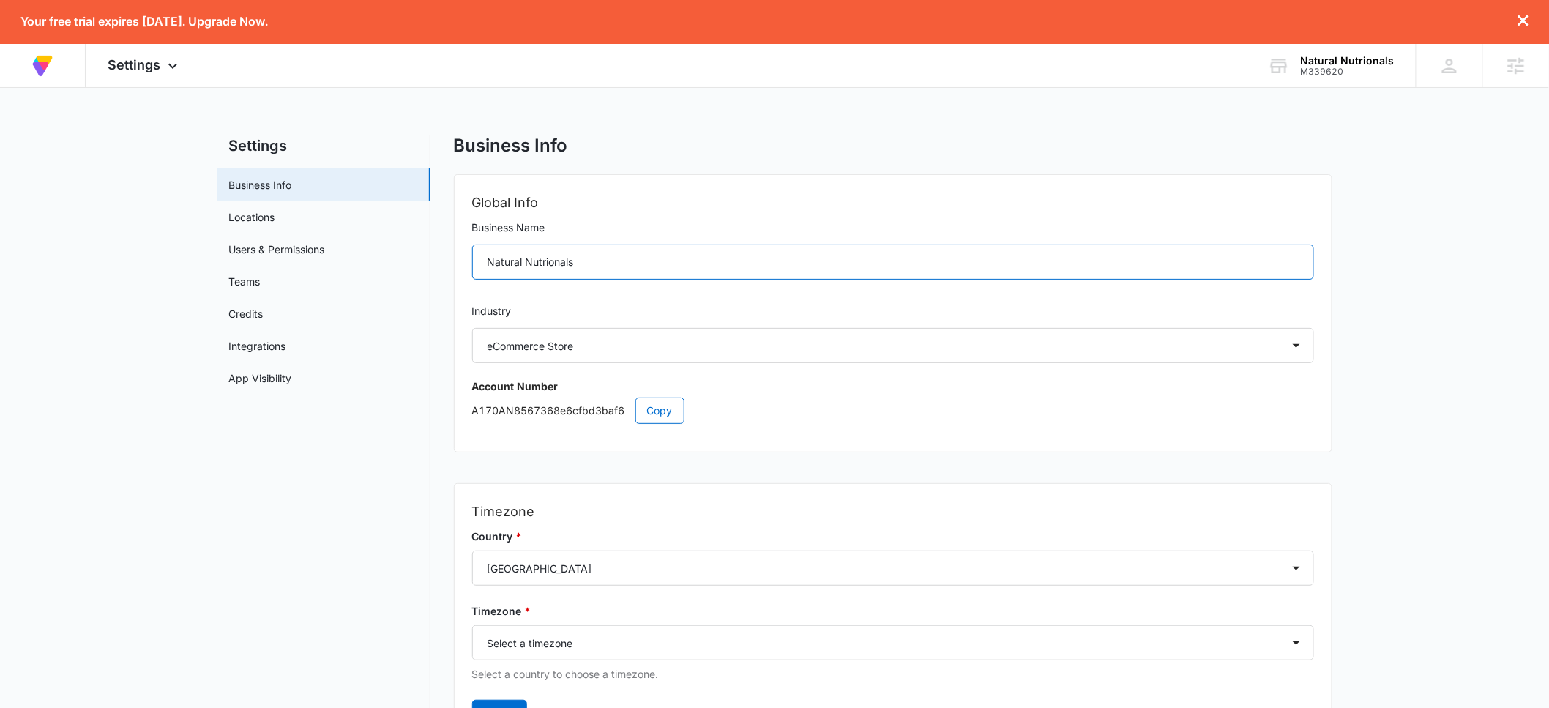
click at [550, 263] on input "Natural Nutrionals" at bounding box center [893, 261] width 842 height 35
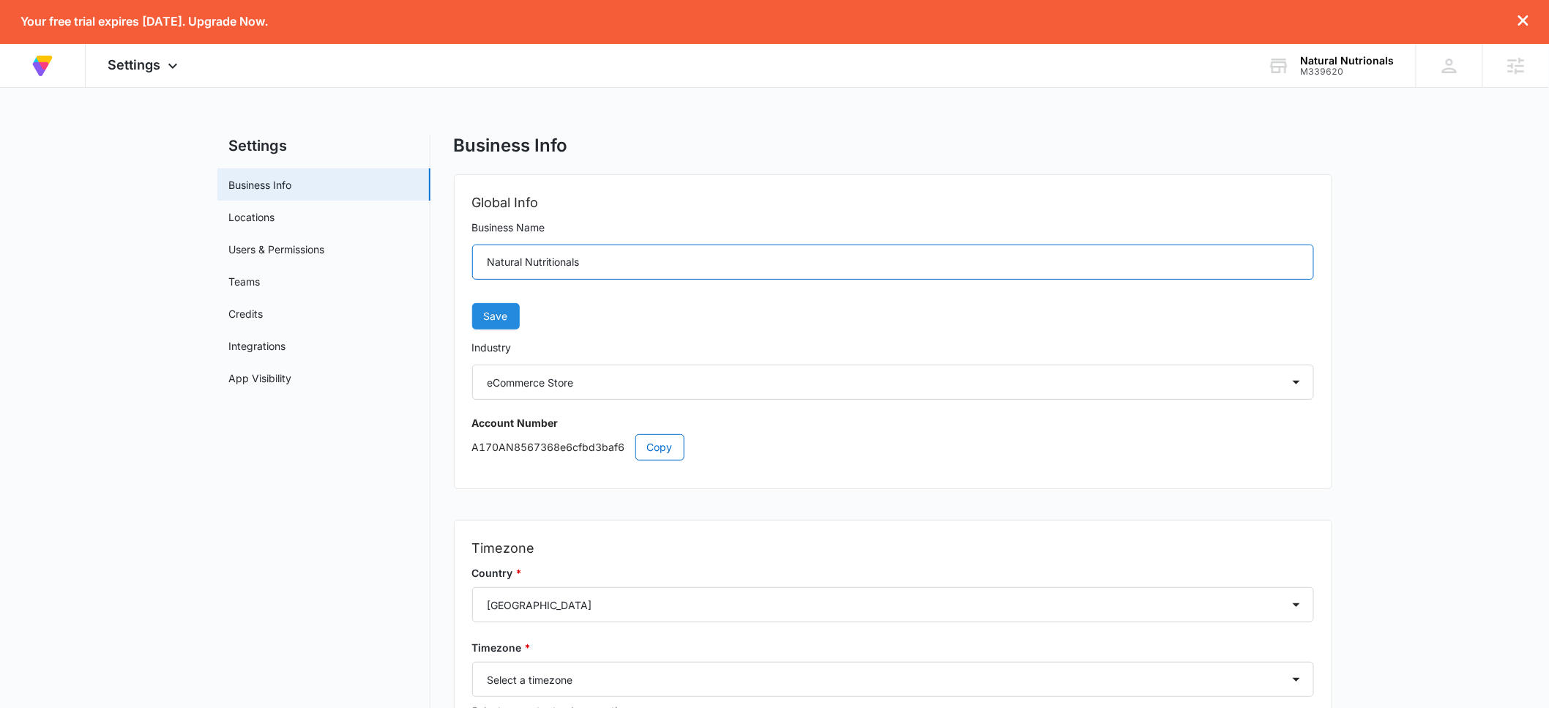
type input "Natural Nutritionals"
click at [504, 309] on span "Save" at bounding box center [496, 316] width 24 height 16
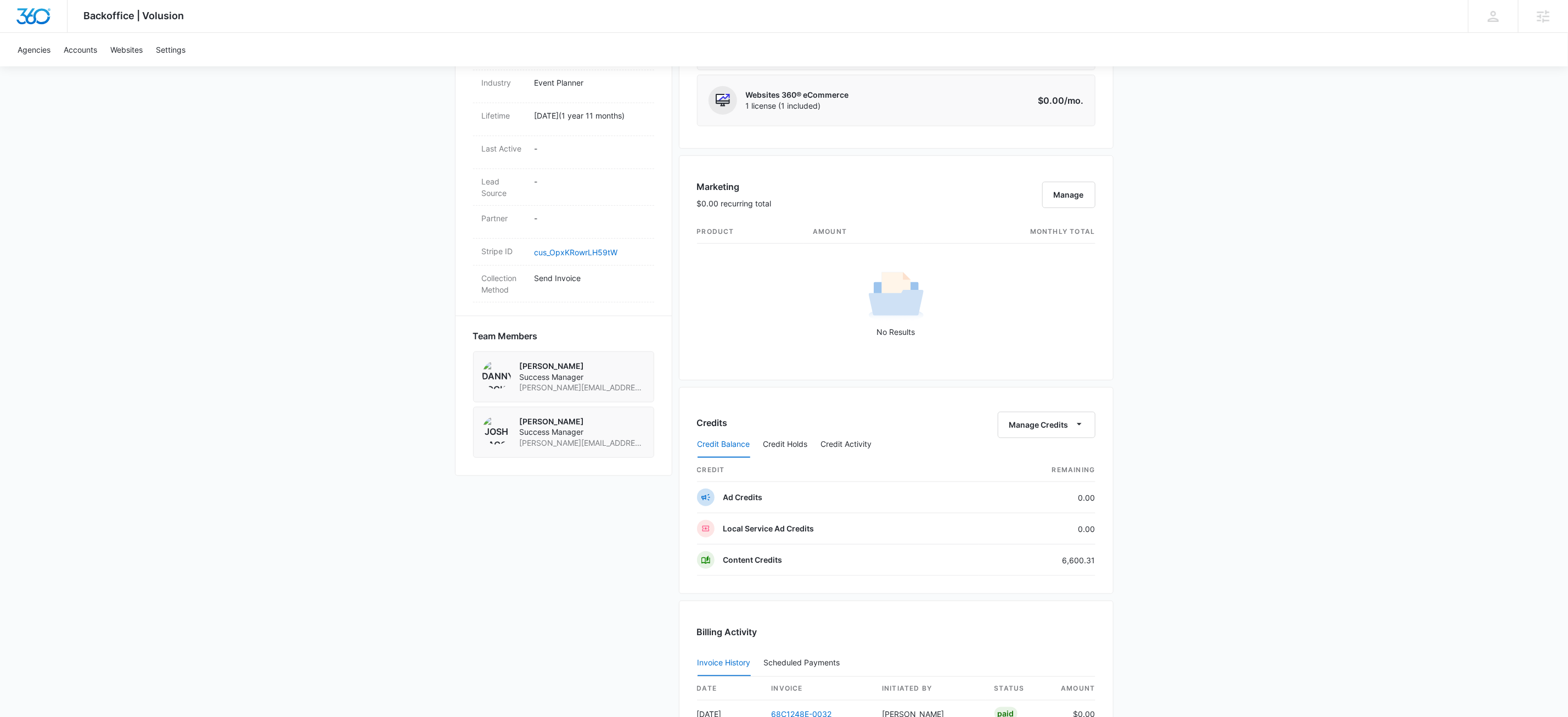
scroll to position [840, 0]
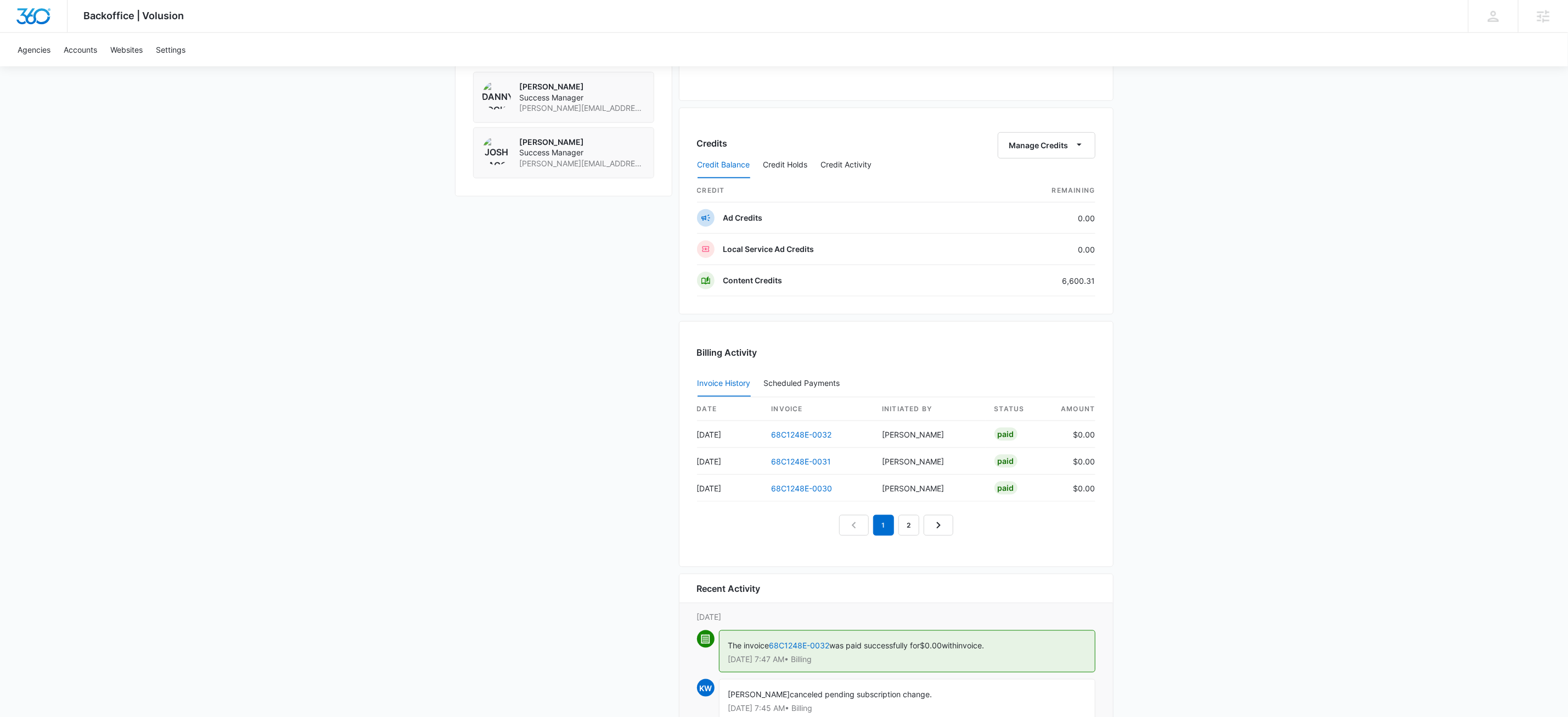
click at [307, 417] on div "Backoffice | Volusion Apps Settings KW Kait Weagraff kaitlyn.weagraff@madwire.c…" at bounding box center [784, 11] width 1568 height 1703
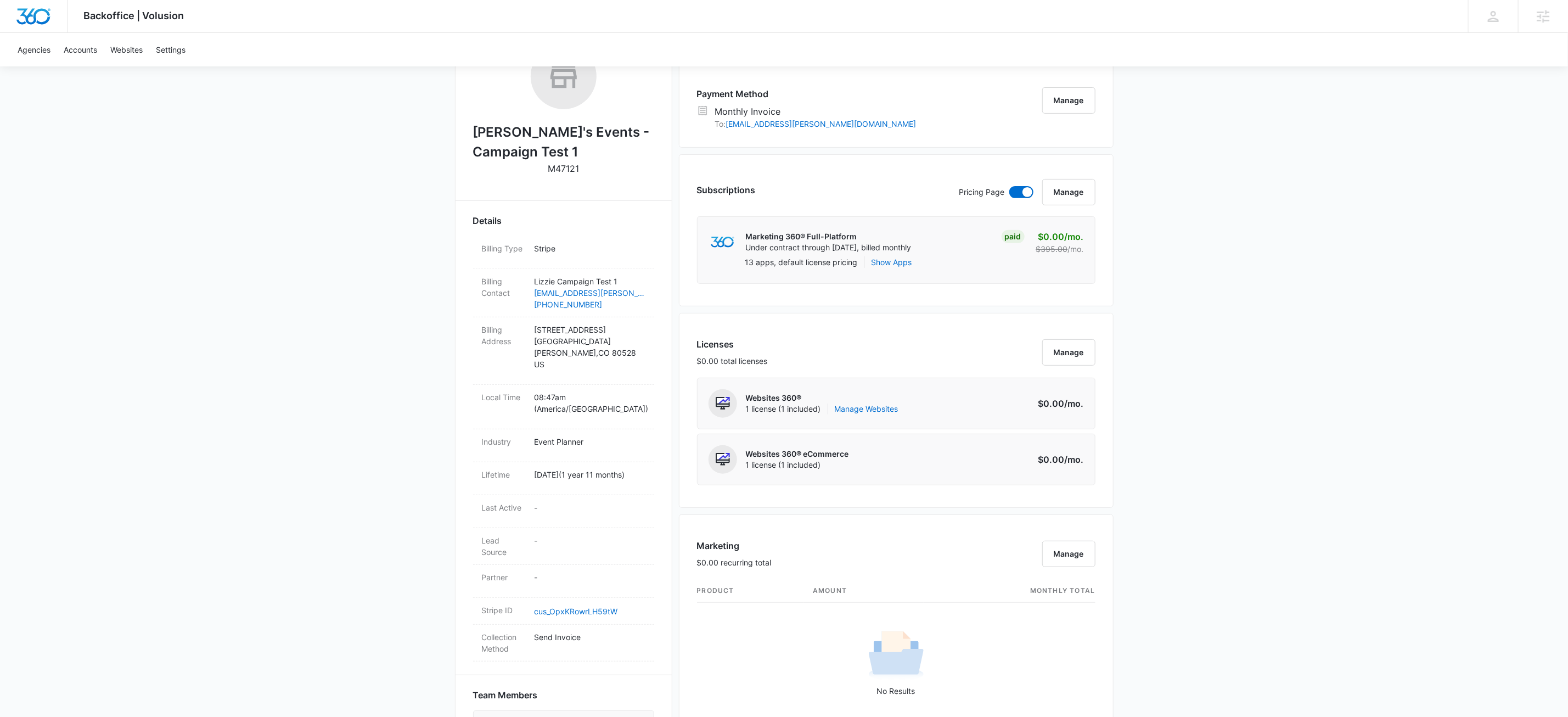
scroll to position [0, 0]
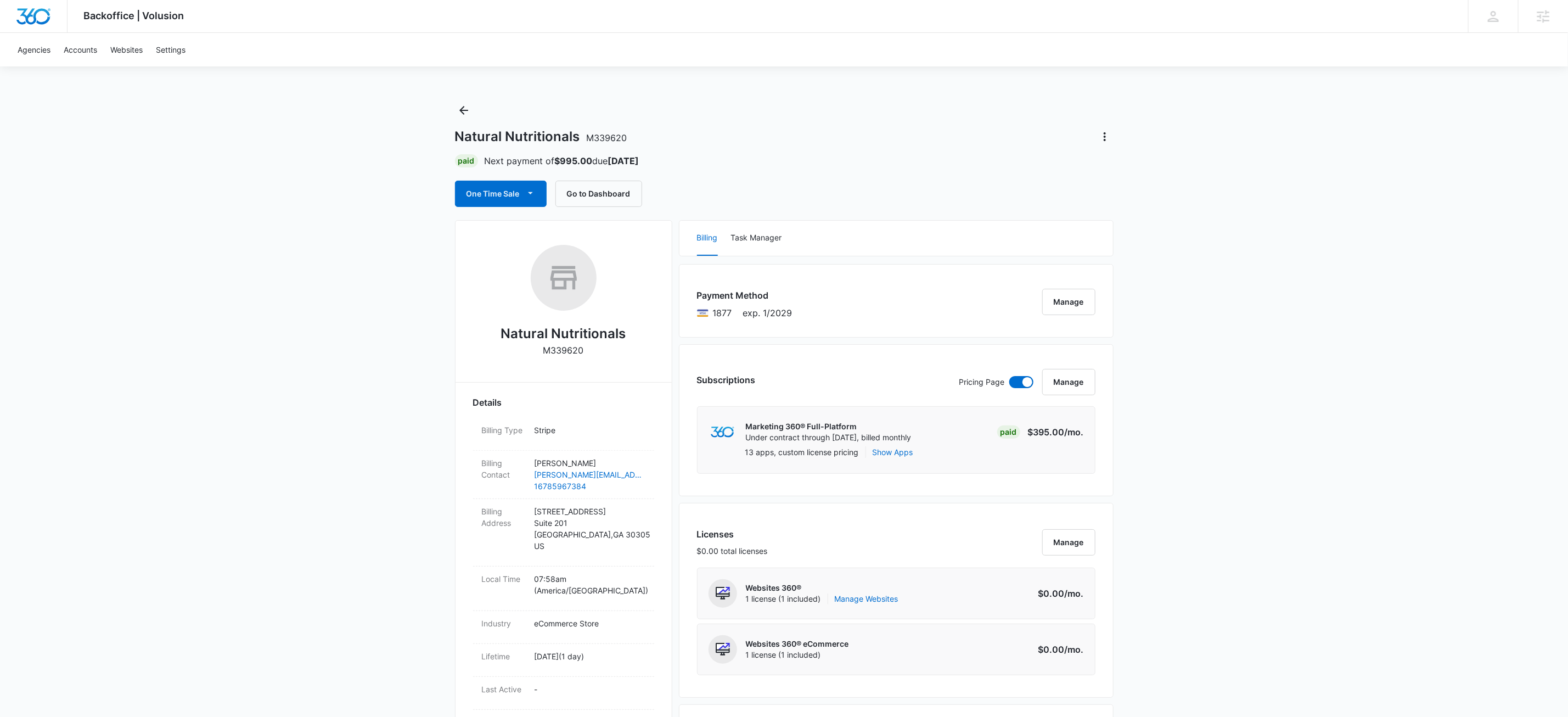
click at [460, 101] on button "Back" at bounding box center [463, 110] width 17 height 17
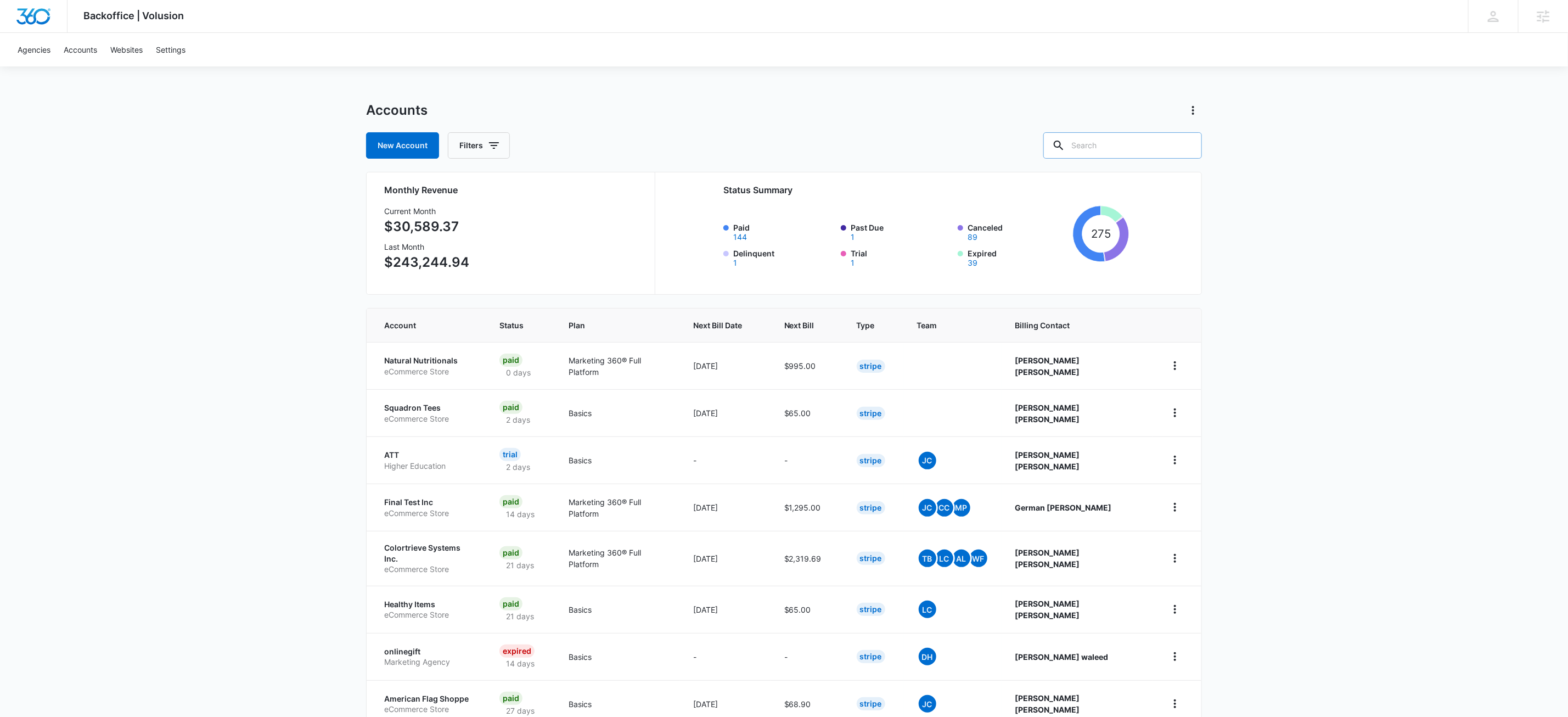
click at [1137, 147] on input "text" at bounding box center [1123, 145] width 159 height 26
paste input "M322308"
type input "M322308"
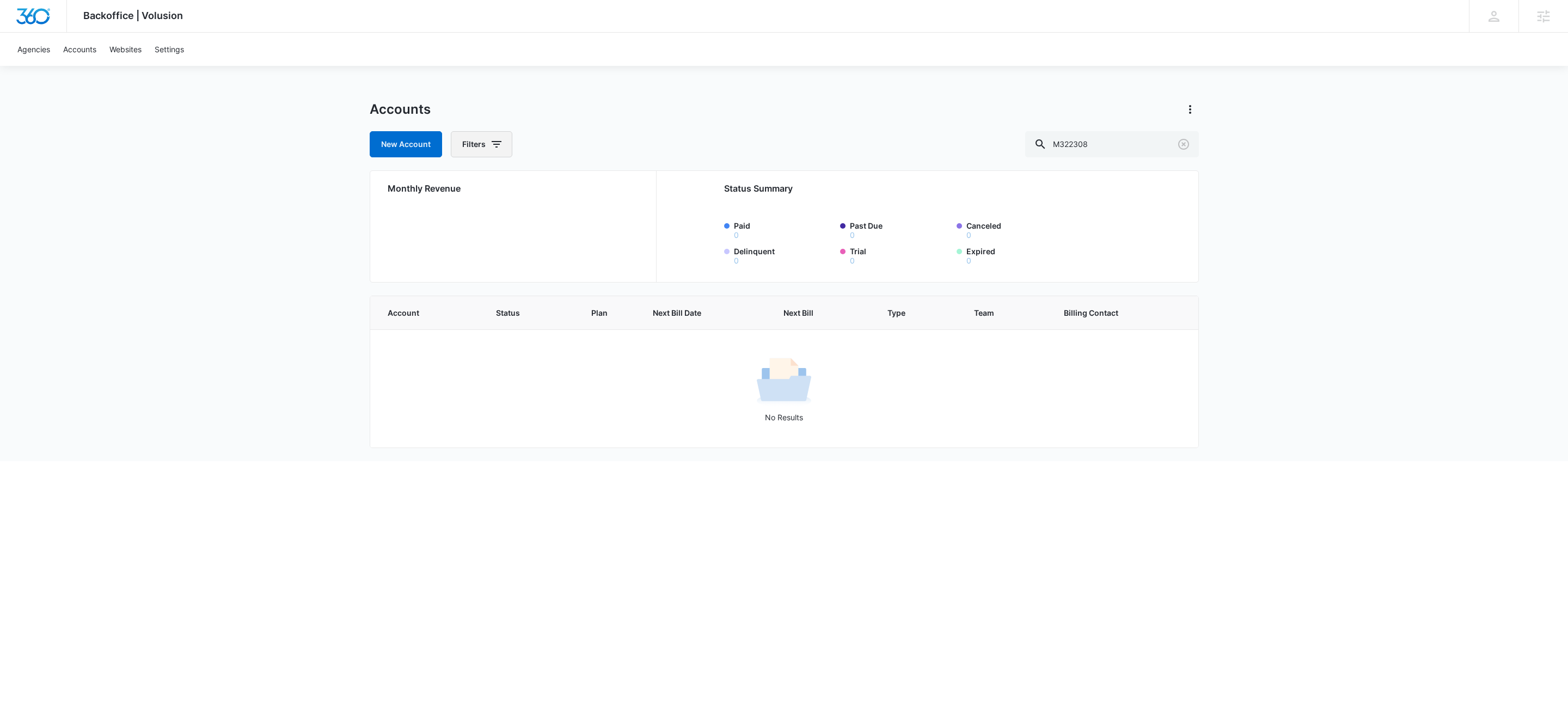
click at [493, 149] on icon "button" at bounding box center [497, 144] width 13 height 13
click at [578, 186] on icon "Show Agency filters" at bounding box center [581, 184] width 13 height 13
click at [534, 225] on label "Search All Agencies" at bounding box center [527, 219] width 125 height 11
click at [465, 220] on input "Search All Agencies" at bounding box center [464, 220] width 1 height 1
checkbox input "true"
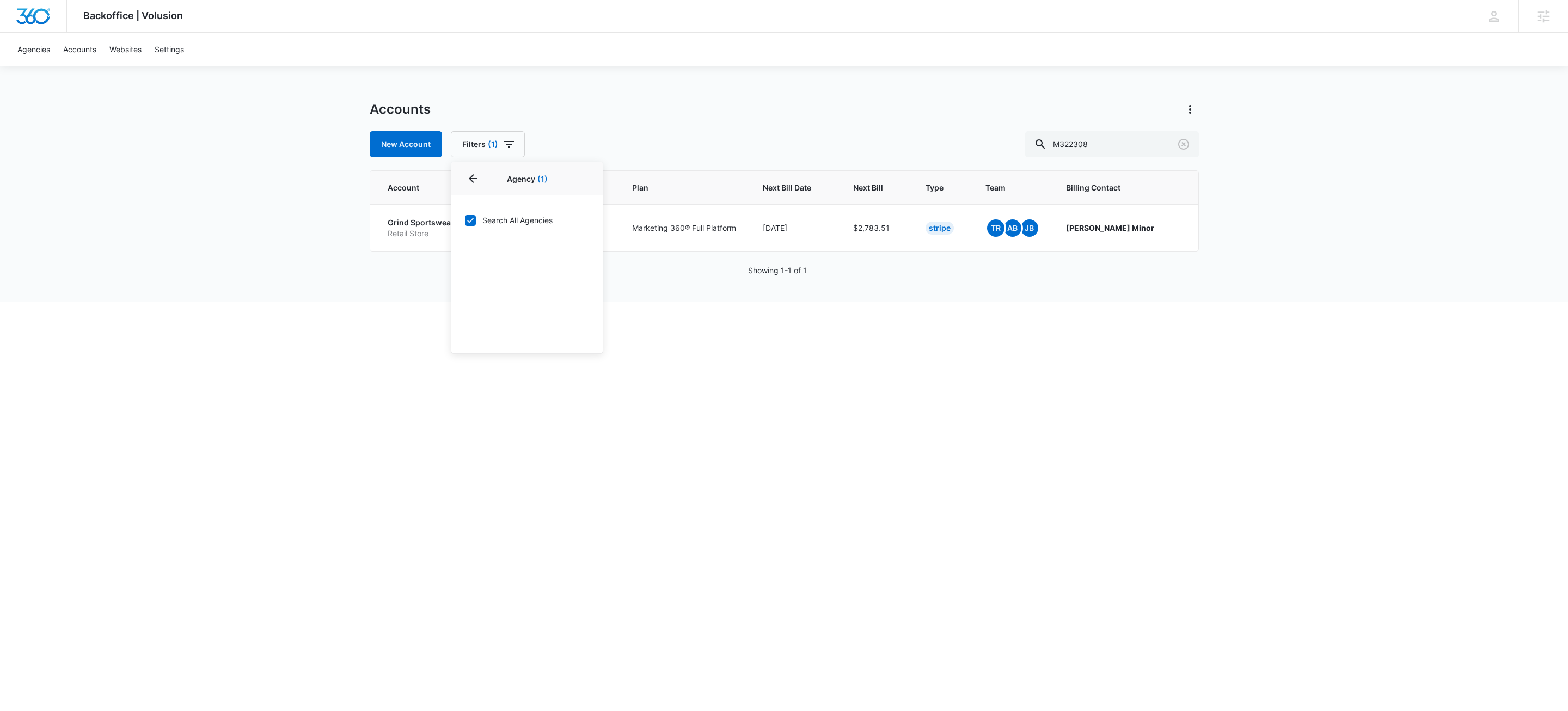
click at [766, 123] on div "Accounts New Account Filters (1) Agency 1 Agency (1) Search All Agencies Billin…" at bounding box center [784, 129] width 829 height 57
click at [405, 221] on p "Grind Sportswear" at bounding box center [420, 222] width 66 height 11
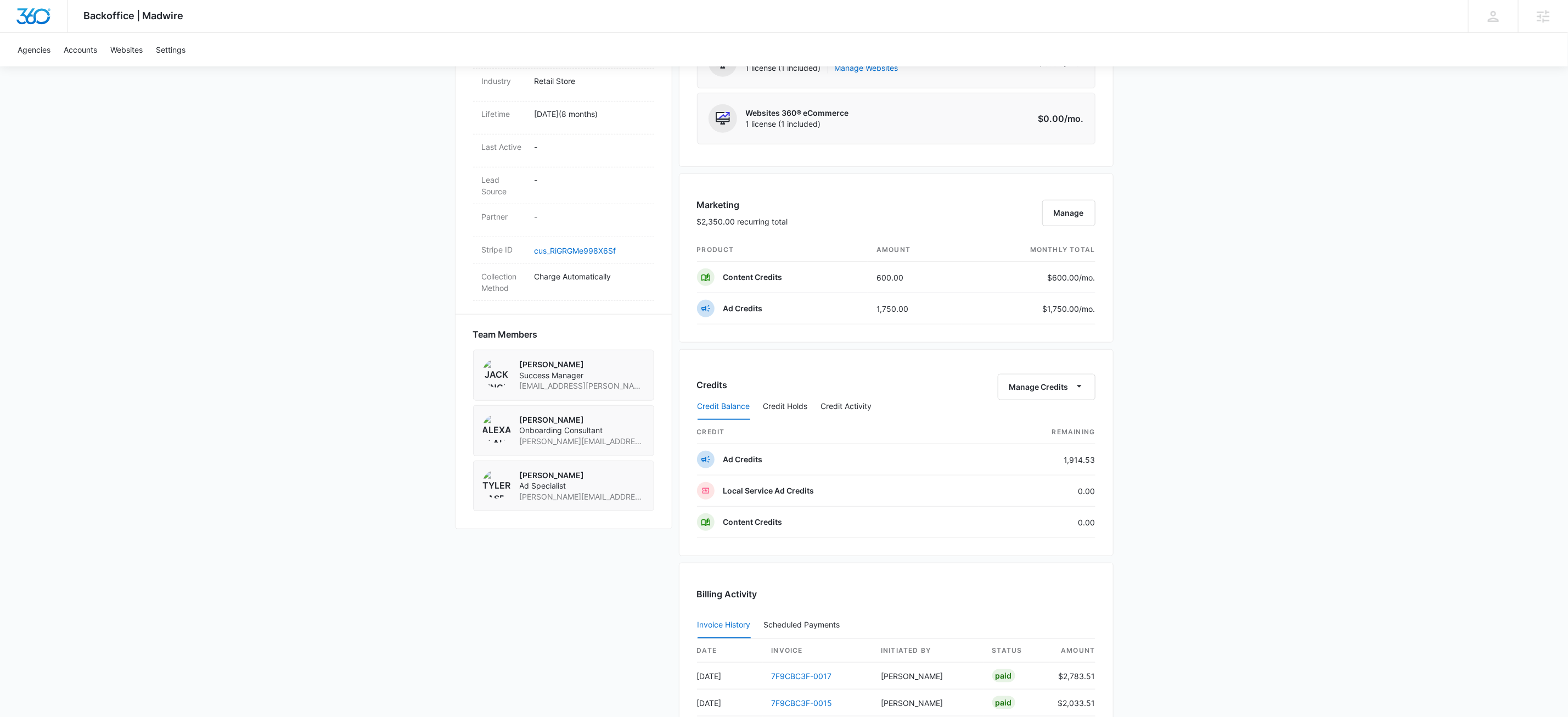
scroll to position [530, 0]
click at [1053, 390] on button "Manage Credits" at bounding box center [1047, 387] width 97 height 26
click at [1051, 443] on div "Withdraw Credits" at bounding box center [1062, 444] width 103 height 8
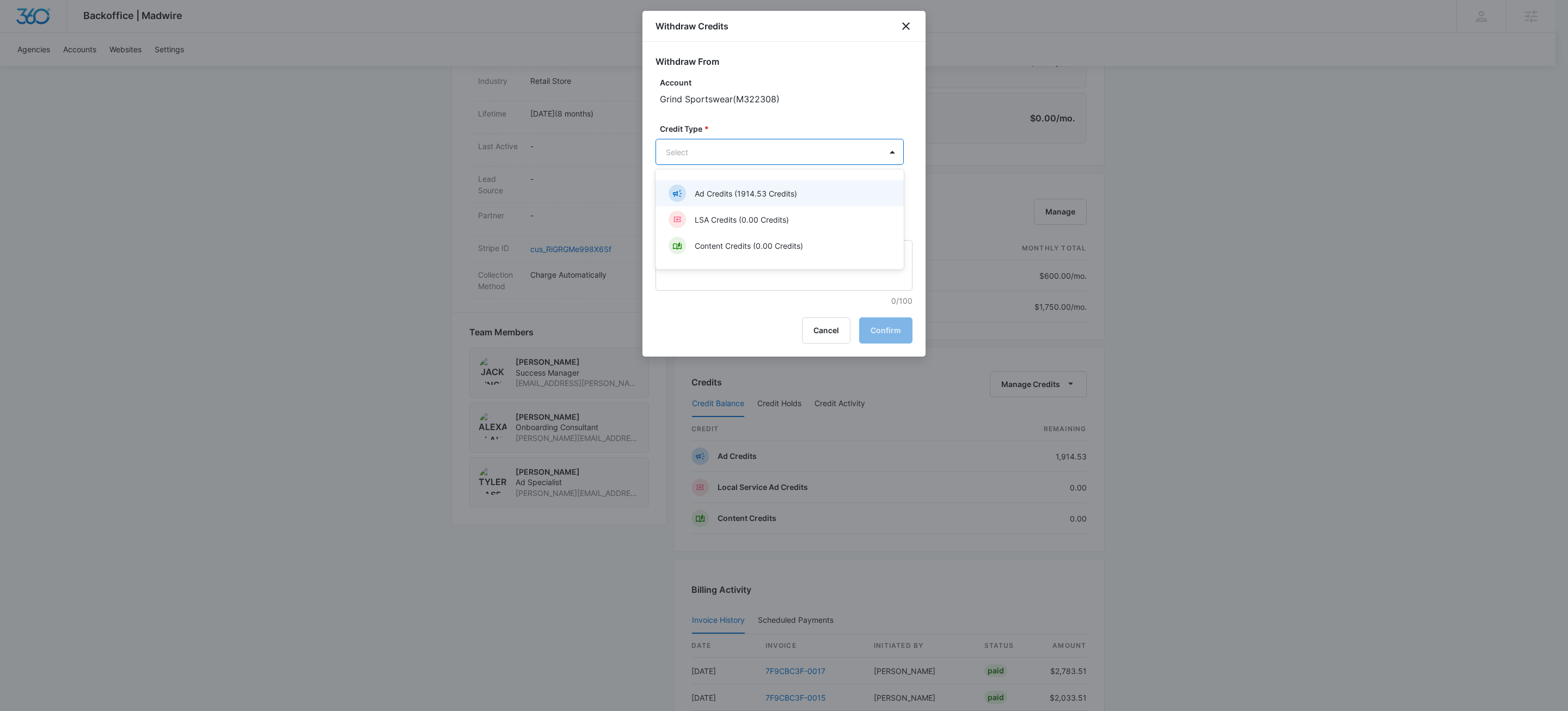
click at [741, 160] on body "Backoffice | Madwire Apps Settings KW Kait Weagraff kaitlyn.weagraff@madwire.co…" at bounding box center [784, 251] width 1568 height 1553
click at [727, 198] on p "Ad Credits (1914.53 Credits)" at bounding box center [746, 193] width 103 height 11
click at [651, 194] on div "Withdraw From Account Grind Sportswear ( M322308 ) Credit Type * option Ad Cred…" at bounding box center [784, 174] width 283 height 266
type input "100"
type textarea "Moving to creative bank."
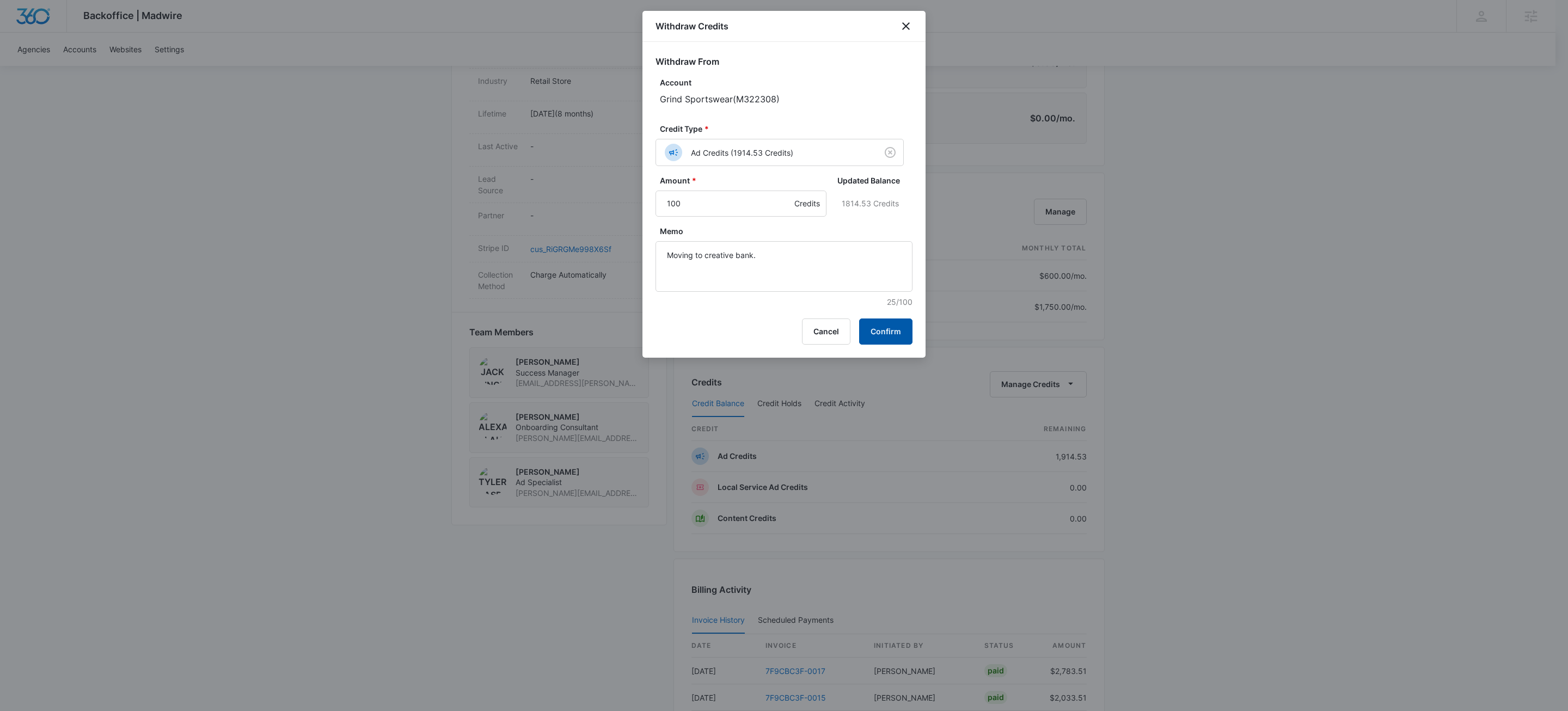
click at [885, 331] on button "Confirm" at bounding box center [886, 331] width 54 height 26
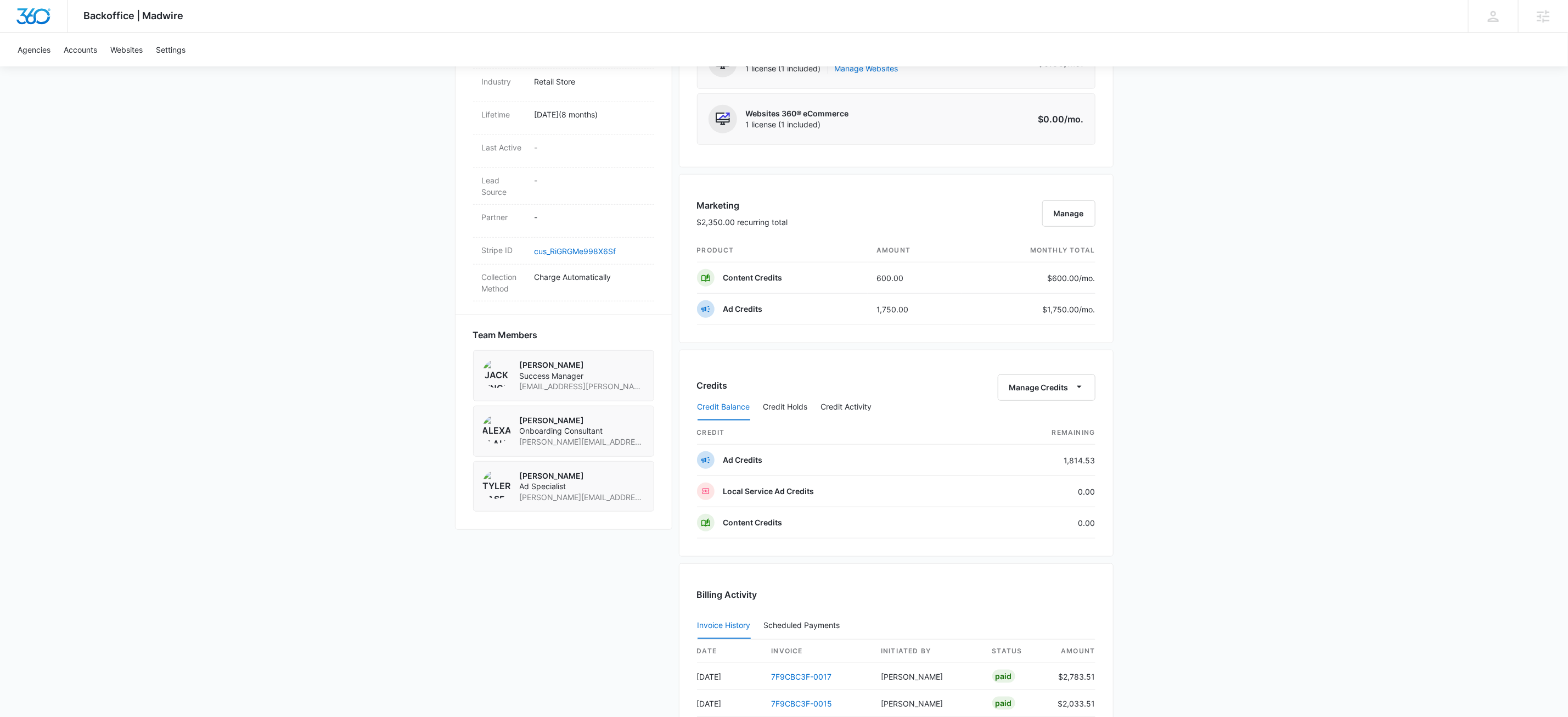
click at [1300, 495] on div "Backoffice | Madwire Apps Settings KW Kait Weagraff kaitlyn.weagraff@madwire.co…" at bounding box center [784, 253] width 1568 height 1566
click at [1308, 470] on div "Backoffice | Madwire Apps Settings KW Kait Weagraff kaitlyn.weagraff@madwire.co…" at bounding box center [784, 253] width 1568 height 1566
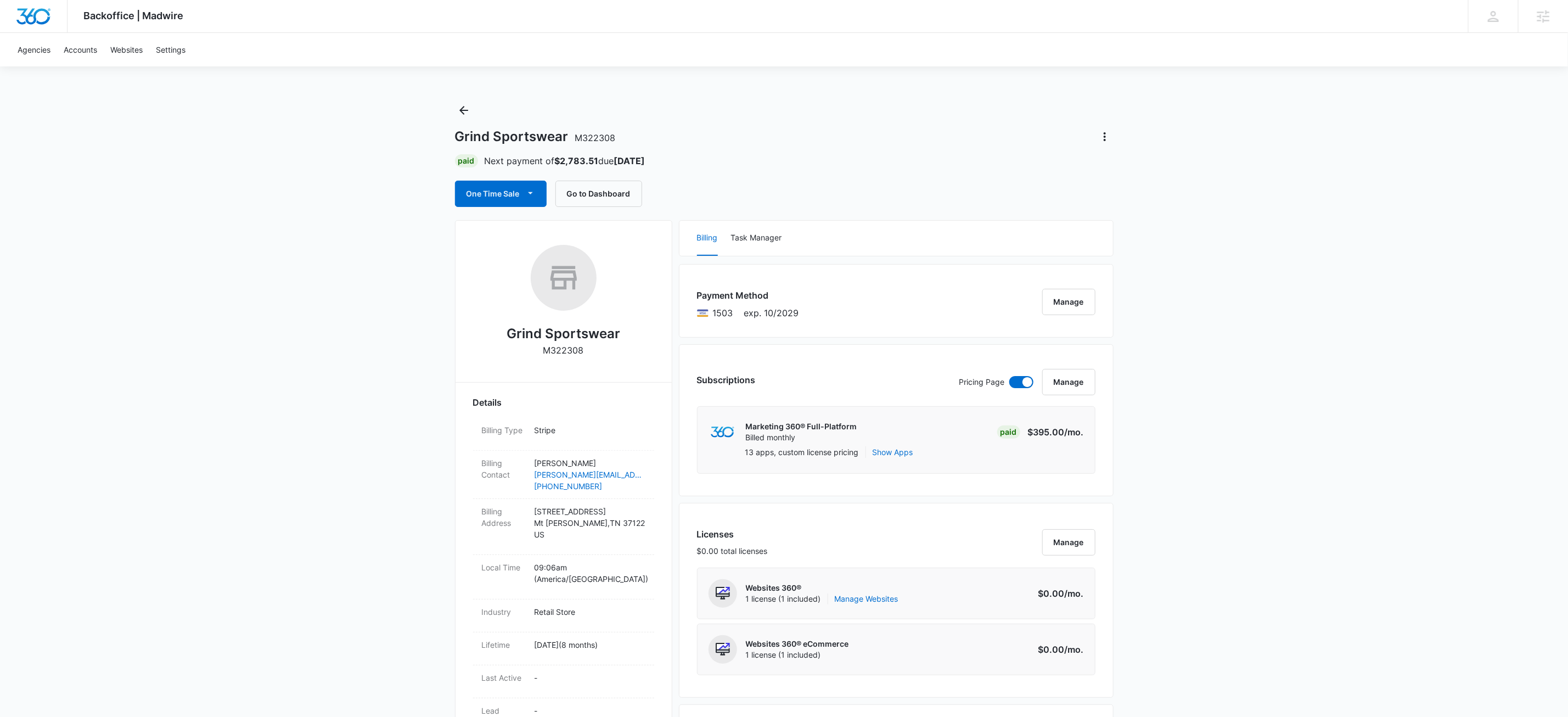
click at [459, 110] on icon "Back" at bounding box center [464, 110] width 13 height 14
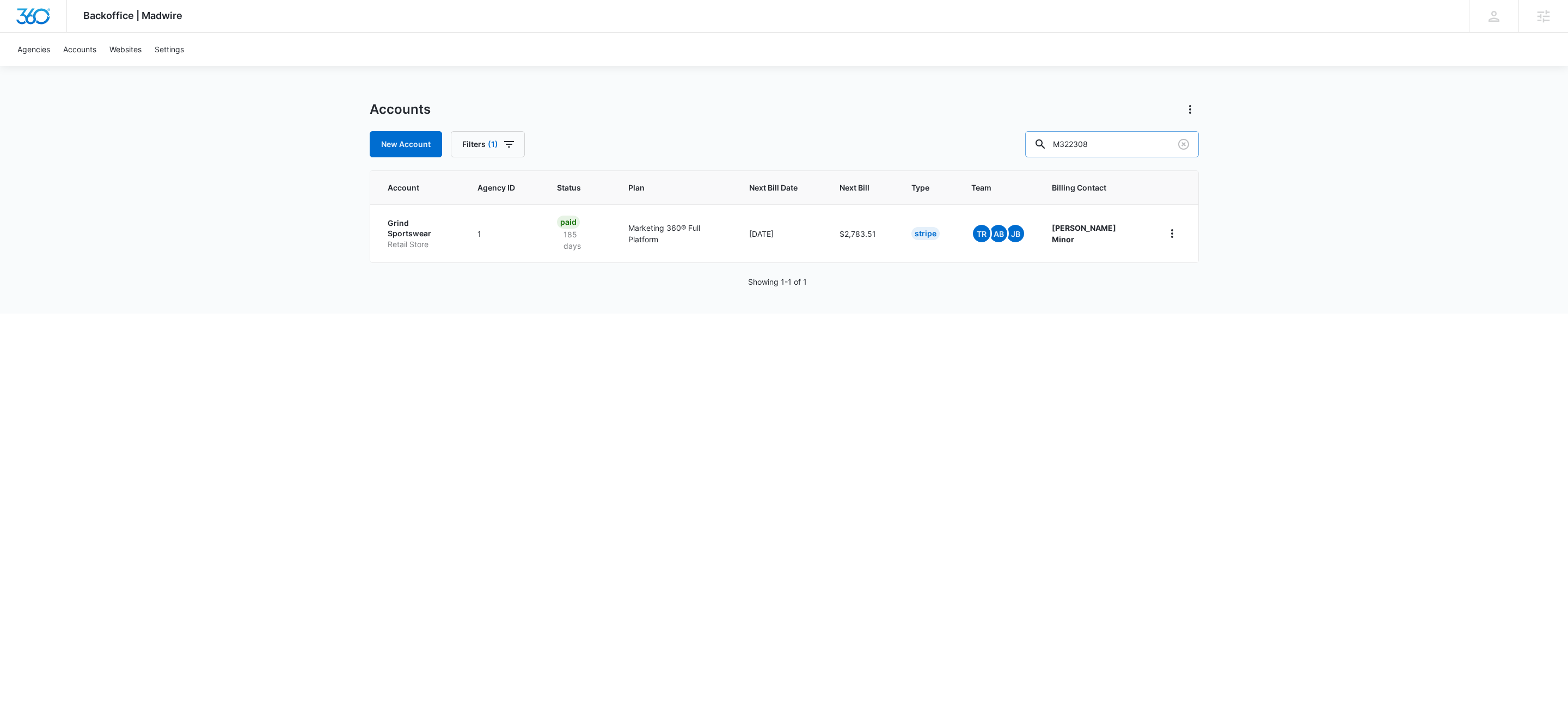
click at [1151, 155] on input "M322308" at bounding box center [1112, 144] width 174 height 26
type input "m5280"
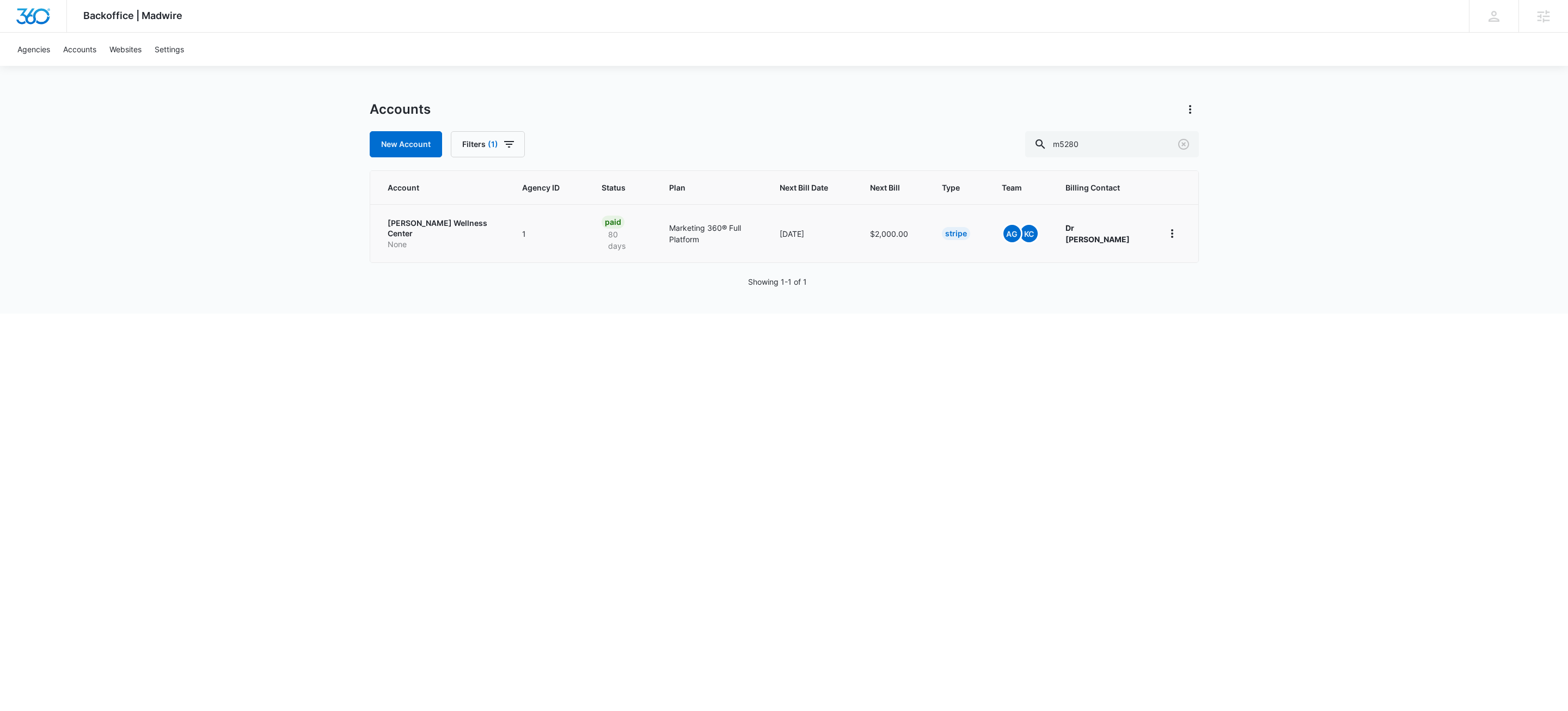
click at [422, 239] on p "None" at bounding box center [442, 244] width 109 height 11
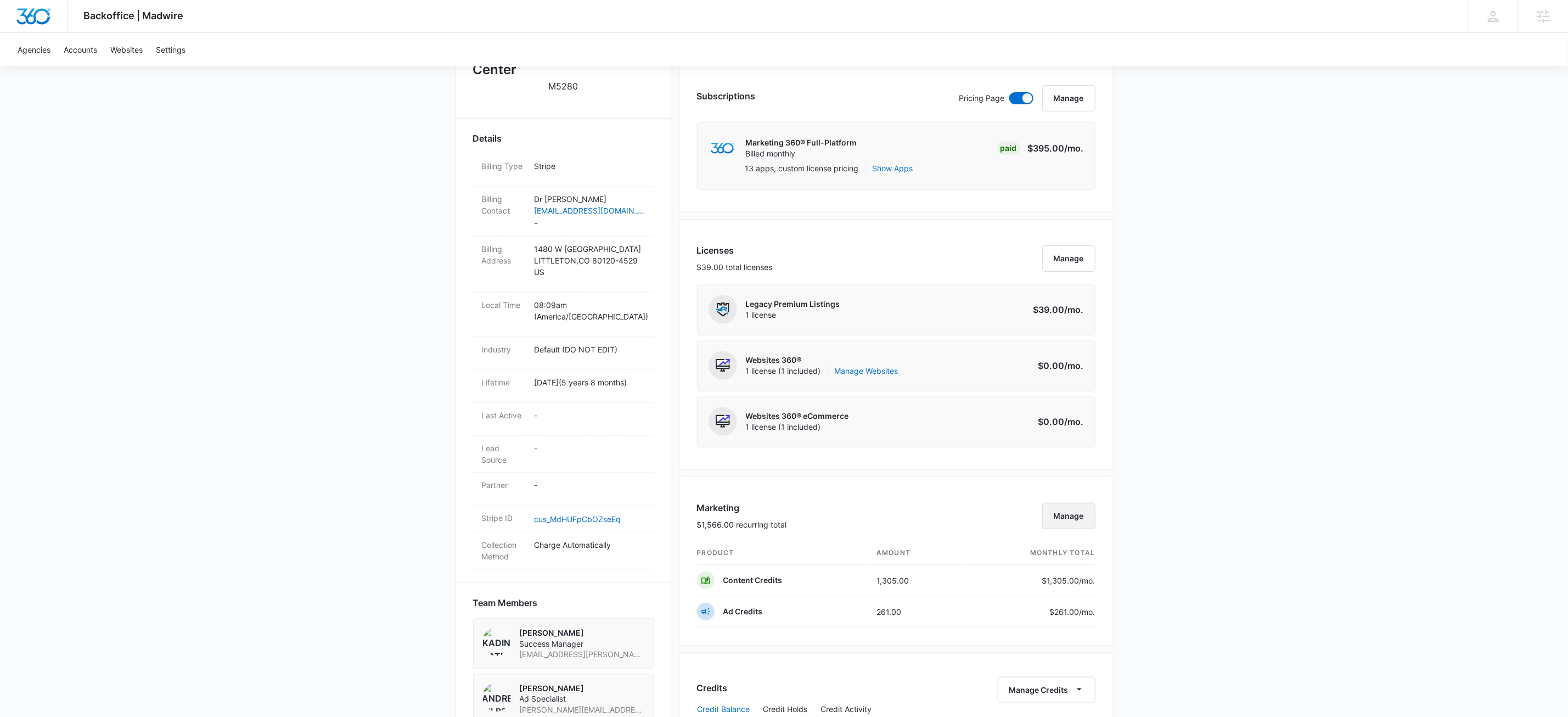
scroll to position [436, 0]
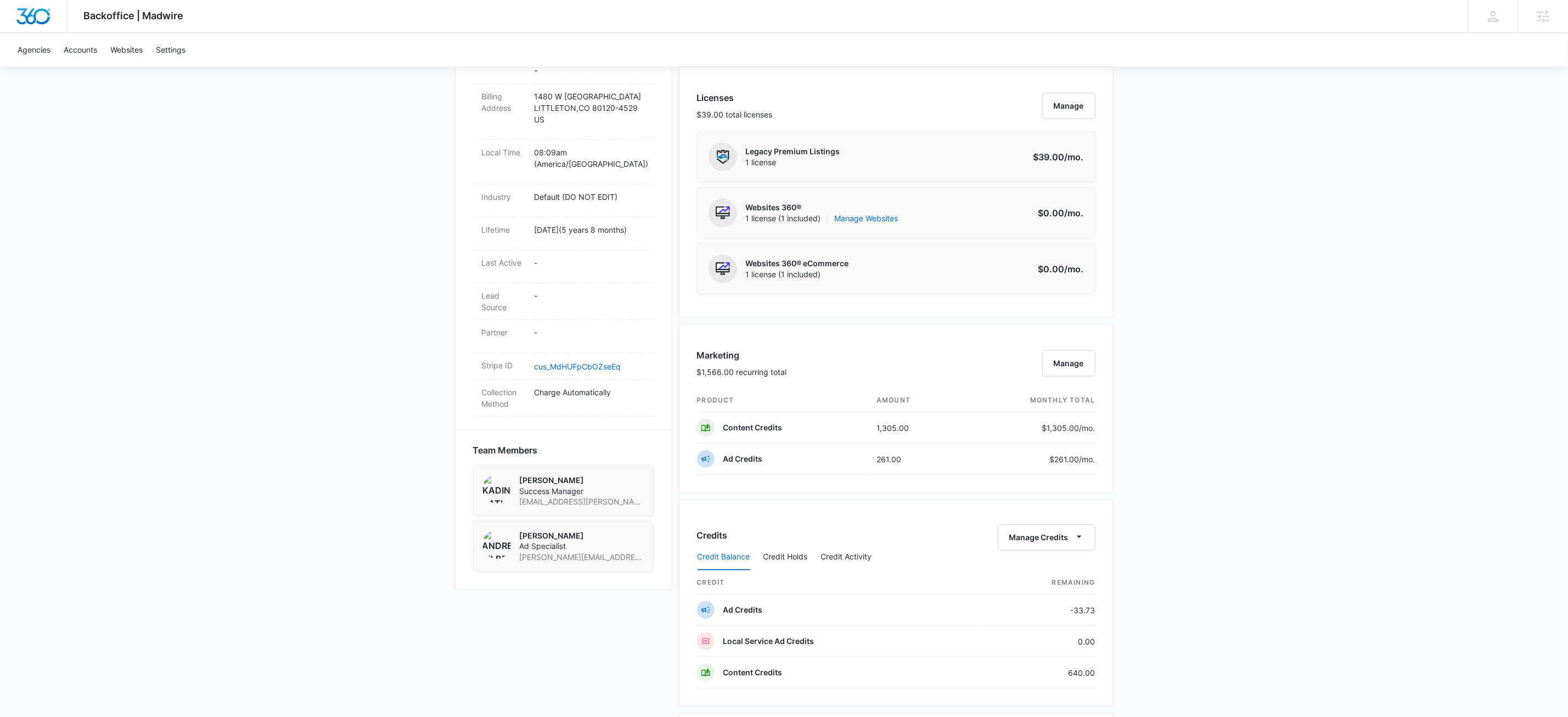
click at [1075, 549] on div "Credit Balance Credit Holds Credit Activity" at bounding box center [896, 557] width 398 height 28
click at [1075, 542] on icon "button" at bounding box center [1079, 536] width 11 height 11
click at [1060, 593] on div "Withdraw Credits" at bounding box center [1062, 595] width 103 height 8
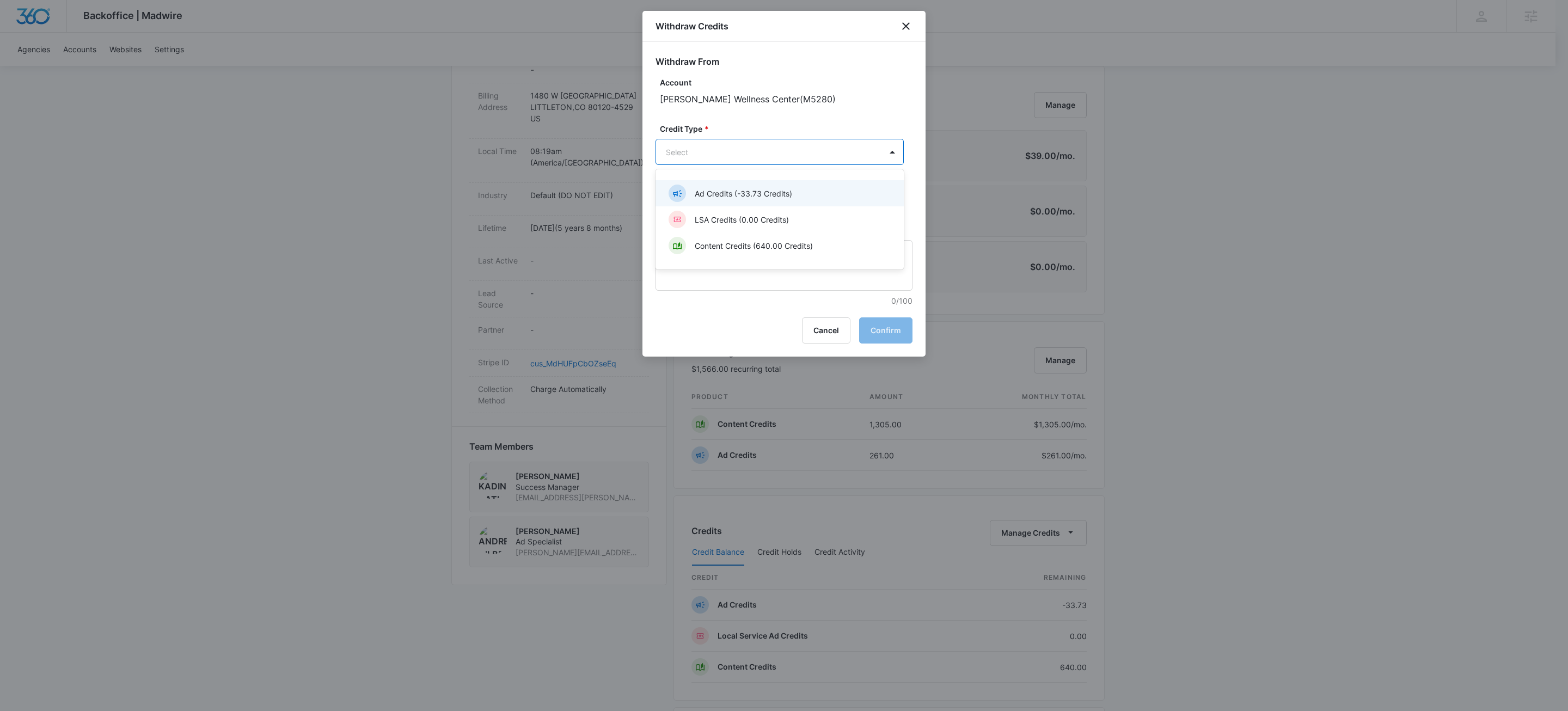
click at [731, 149] on body "Backoffice | Madwire Apps Settings KW Kait Weagraff kaitlyn.weagraff@madwire.co…" at bounding box center [784, 328] width 1568 height 1522
click at [753, 247] on p "Content Credits (640.00 Credits)" at bounding box center [754, 245] width 118 height 11
drag, startPoint x: 713, startPoint y: 208, endPoint x: 711, endPoint y: 197, distance: 11.2
click at [713, 207] on input "Amount *" at bounding box center [741, 203] width 171 height 26
type input "200"
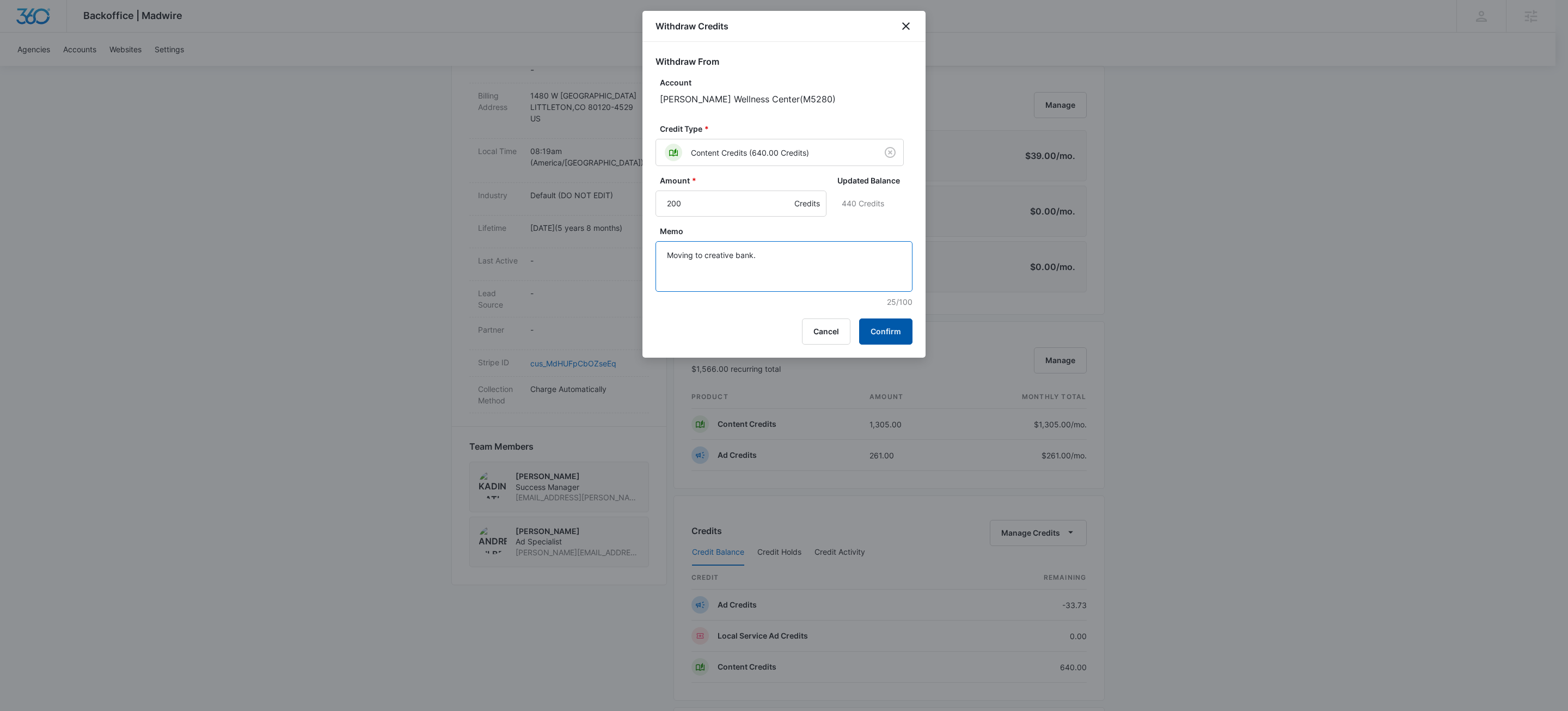
type textarea "Moving to creative bank."
click at [897, 332] on button "Confirm" at bounding box center [886, 331] width 54 height 26
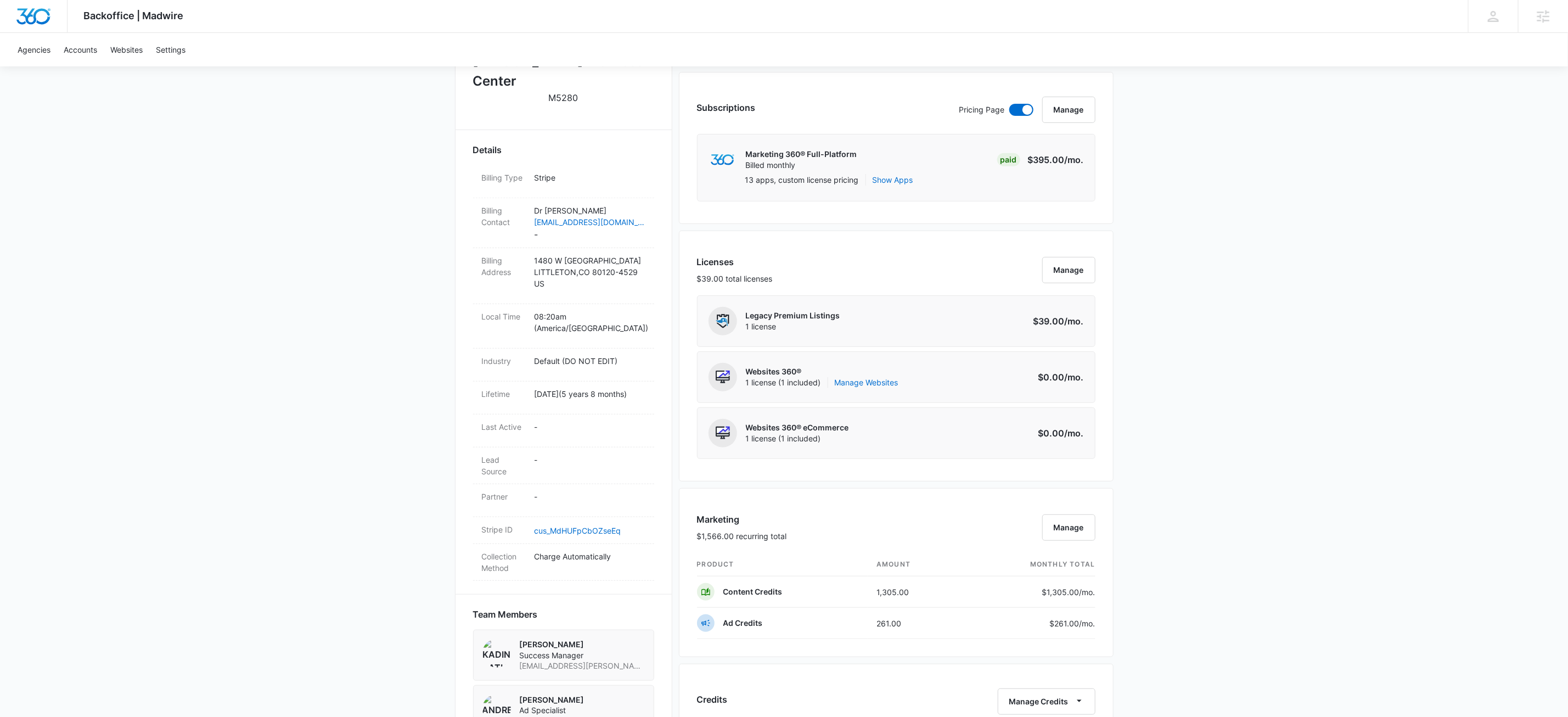
scroll to position [0, 0]
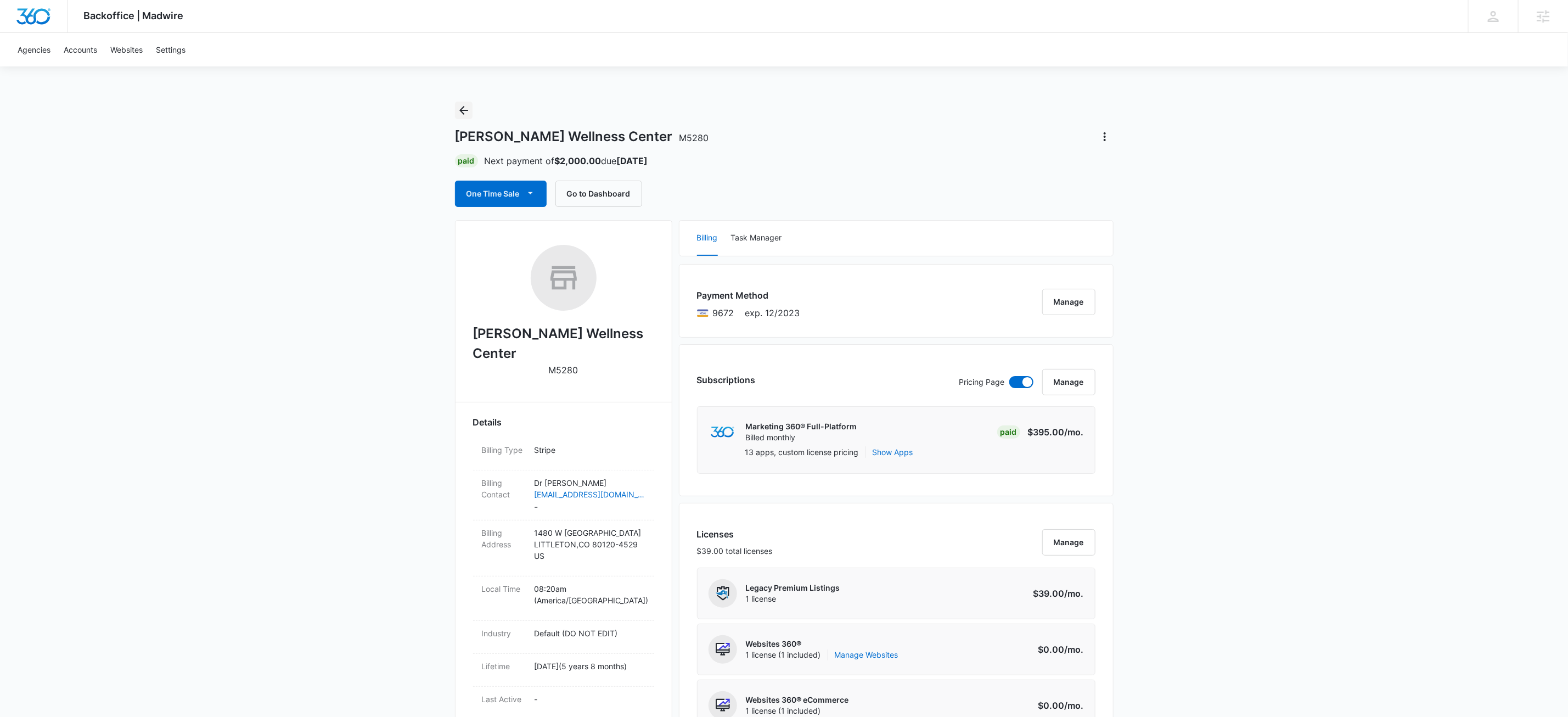
click at [467, 112] on icon "Back" at bounding box center [464, 110] width 13 height 14
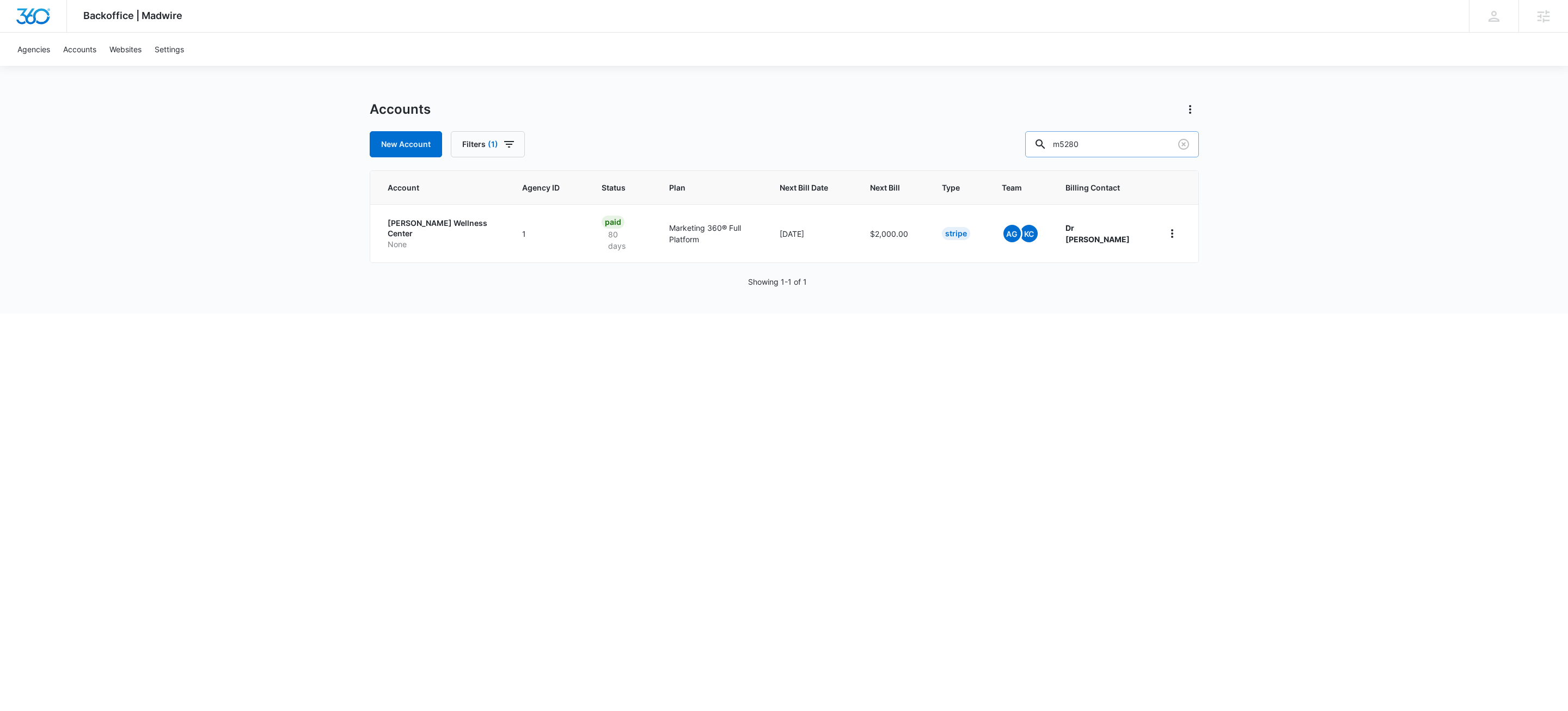
click at [1137, 146] on input "m5280" at bounding box center [1112, 144] width 174 height 26
paste input "M23863"
type input "M23863"
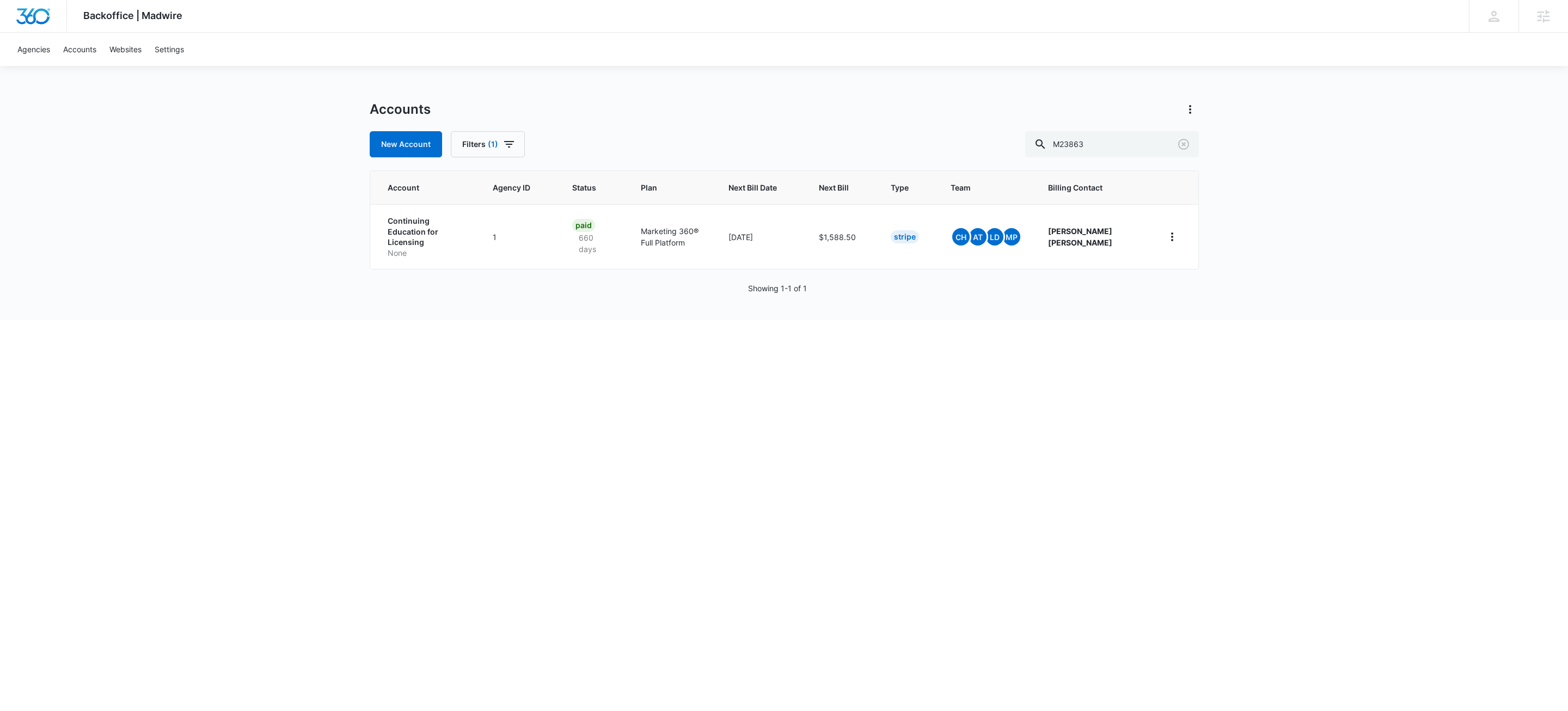
click at [634, 86] on div "Backoffice | Madwire Apps Settings KW Kait Weagraff kaitlyn.weagraff@madwire.co…" at bounding box center [784, 160] width 1568 height 320
click at [425, 225] on p "Continuing Education for Licensing" at bounding box center [427, 231] width 80 height 32
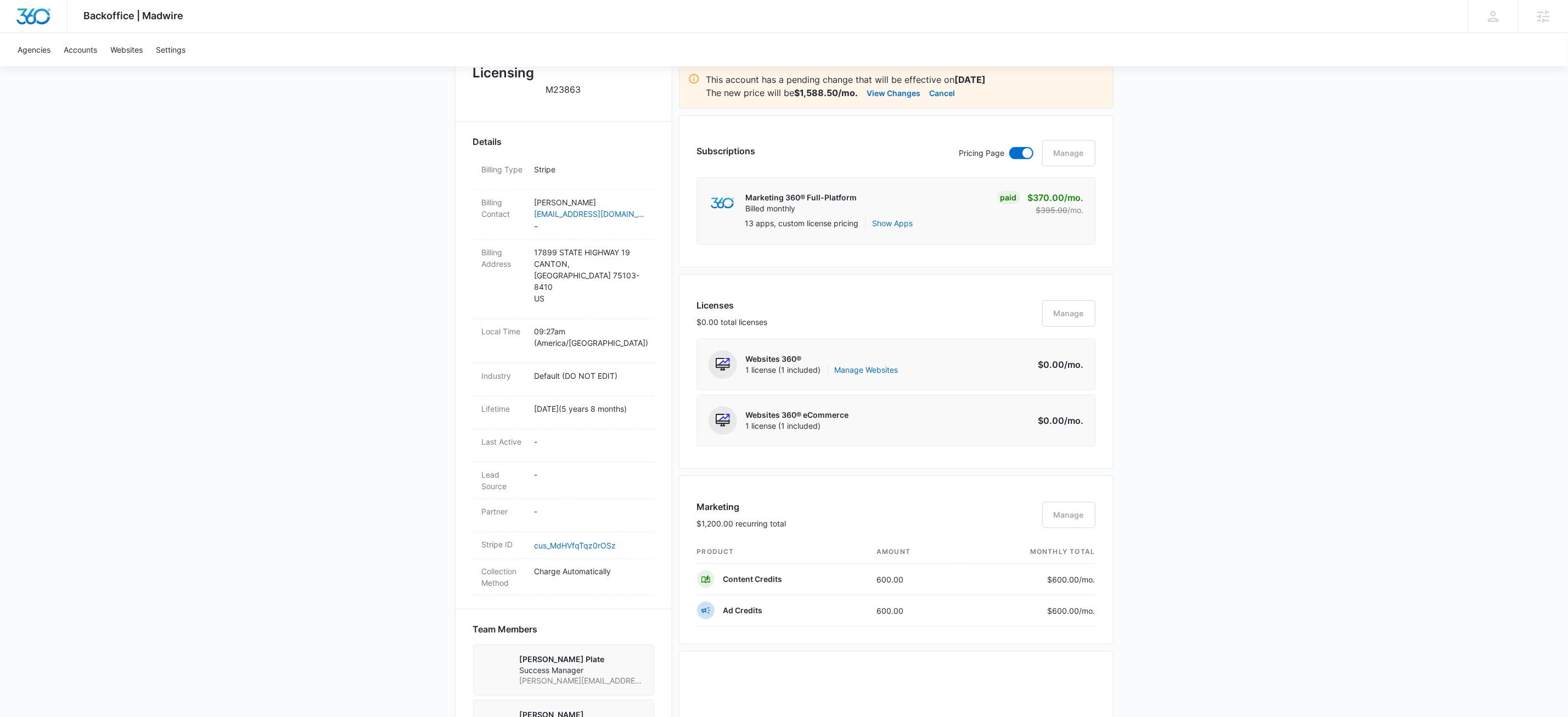
scroll to position [784, 0]
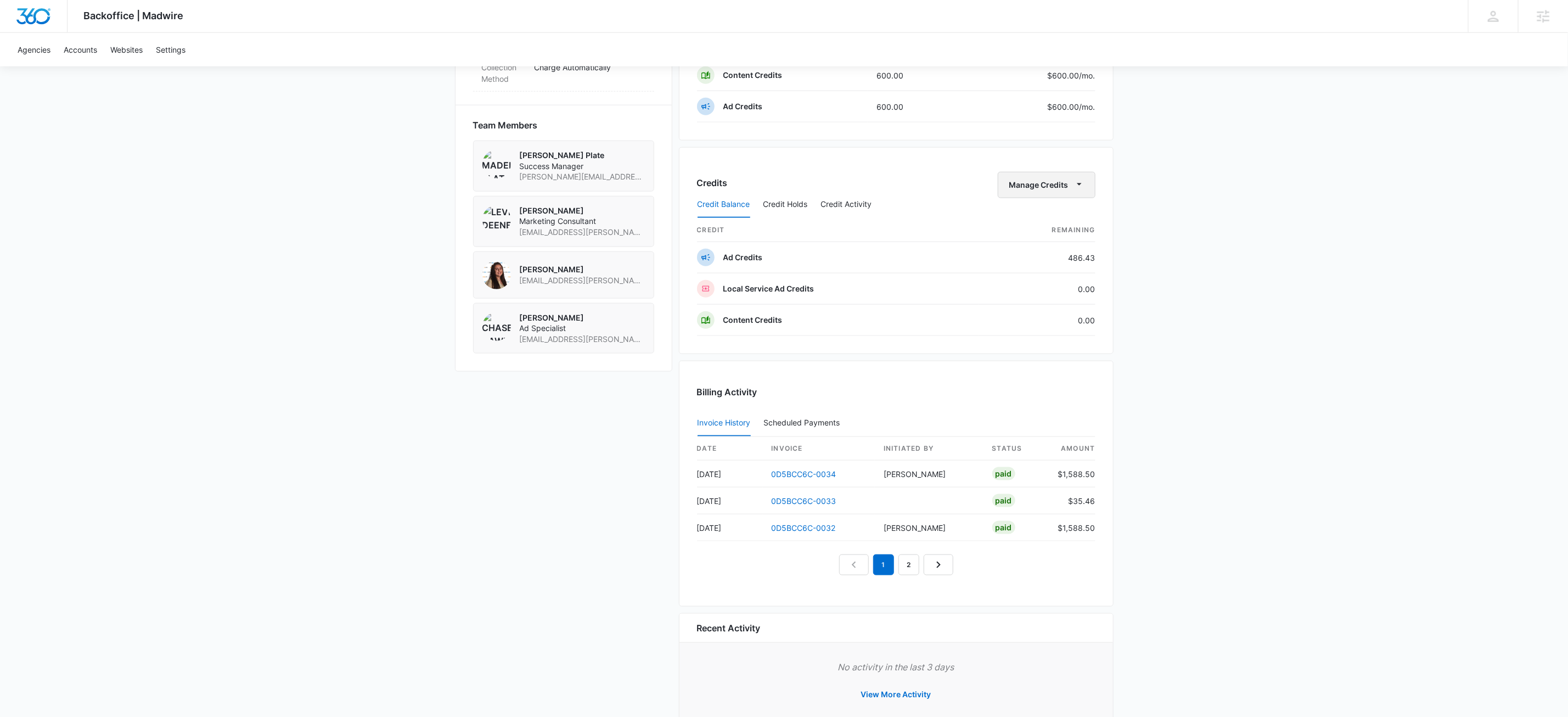
click at [1078, 185] on icon "button" at bounding box center [1079, 184] width 5 height 2
click at [1045, 243] on div "Withdraw Credits" at bounding box center [1062, 242] width 103 height 8
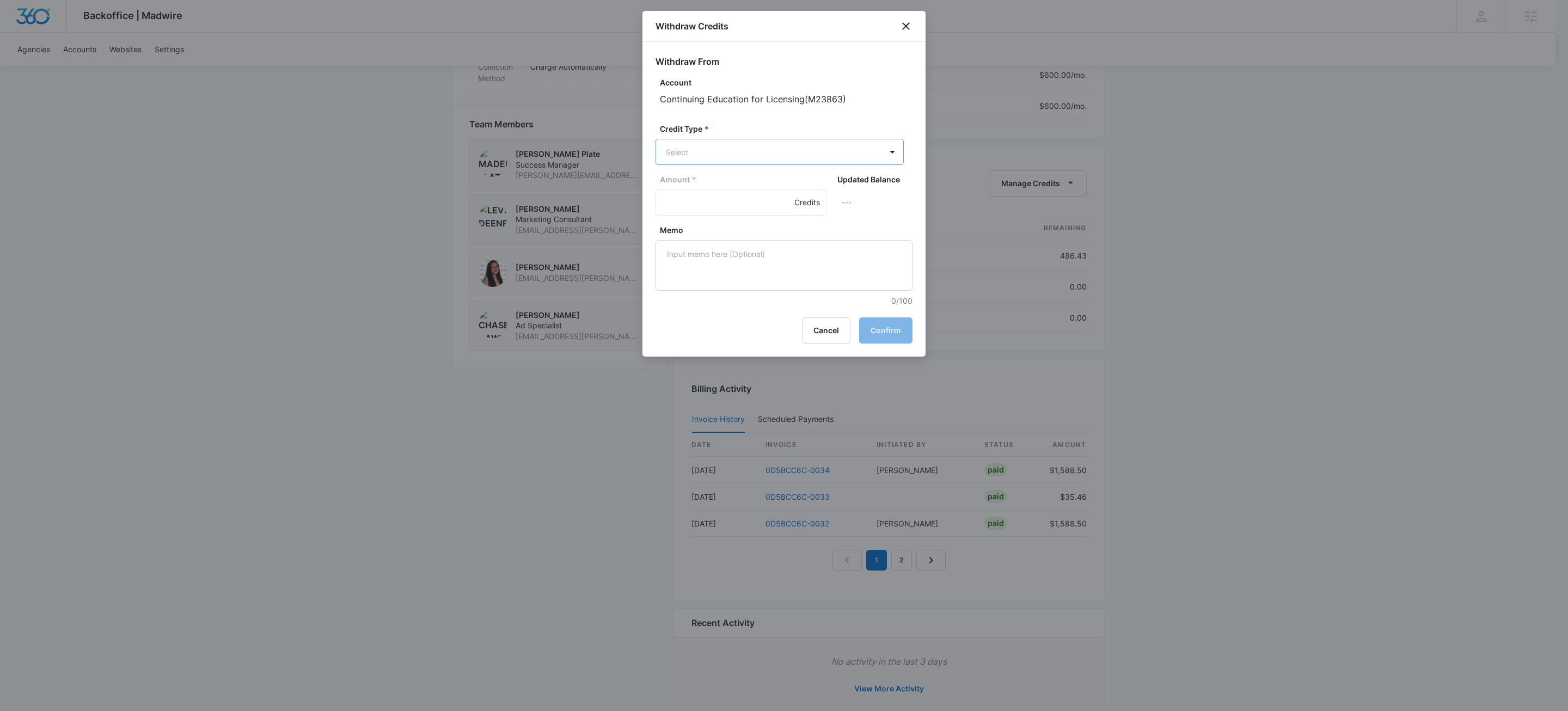
click at [720, 200] on div "Ad Credits (486.43 Credits)" at bounding box center [779, 193] width 220 height 17
click at [701, 203] on input "Amount *" at bounding box center [741, 203] width 171 height 26
type input "70"
click at [727, 263] on textarea "Memo" at bounding box center [783, 266] width 257 height 51
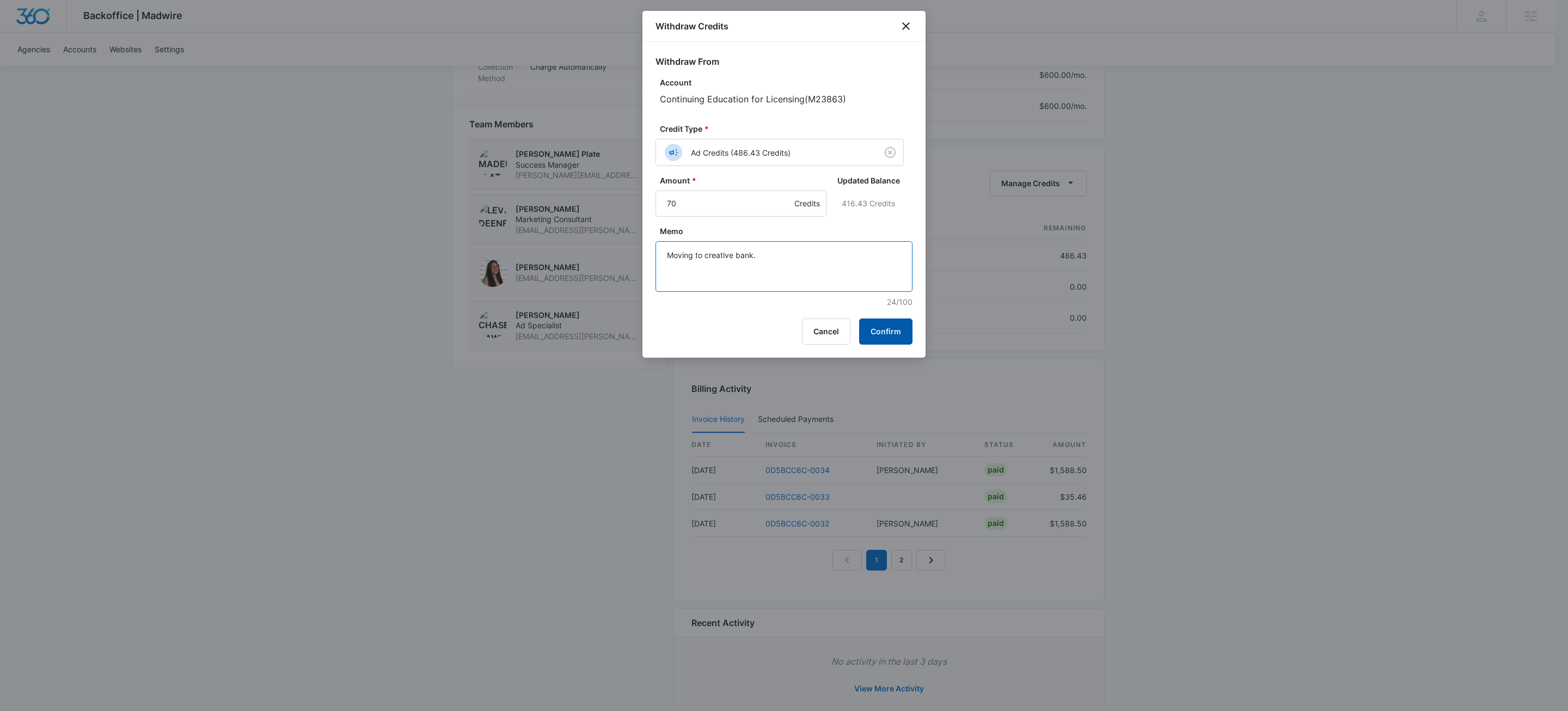
type textarea "Moving to creative bank."
click at [887, 335] on button "Confirm" at bounding box center [886, 331] width 54 height 26
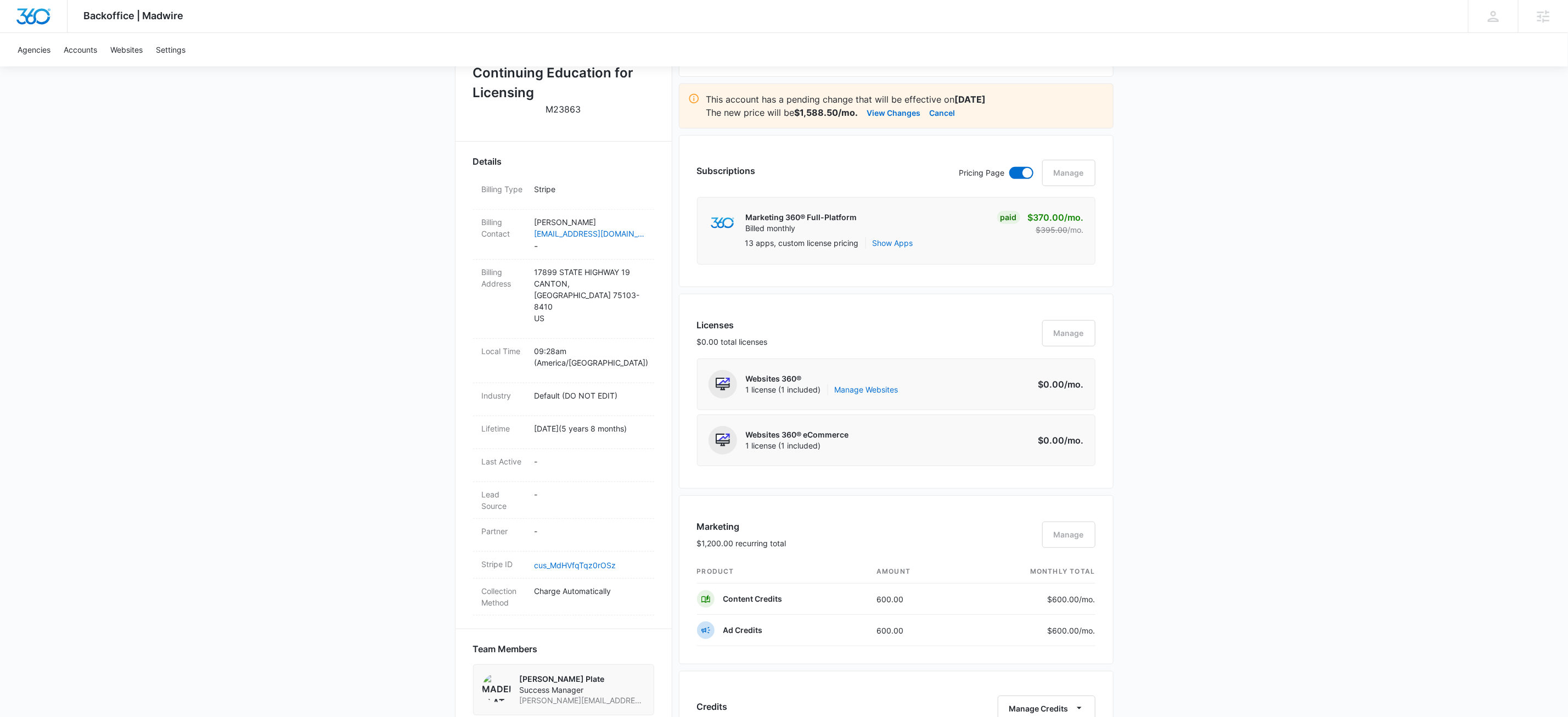
scroll to position [0, 0]
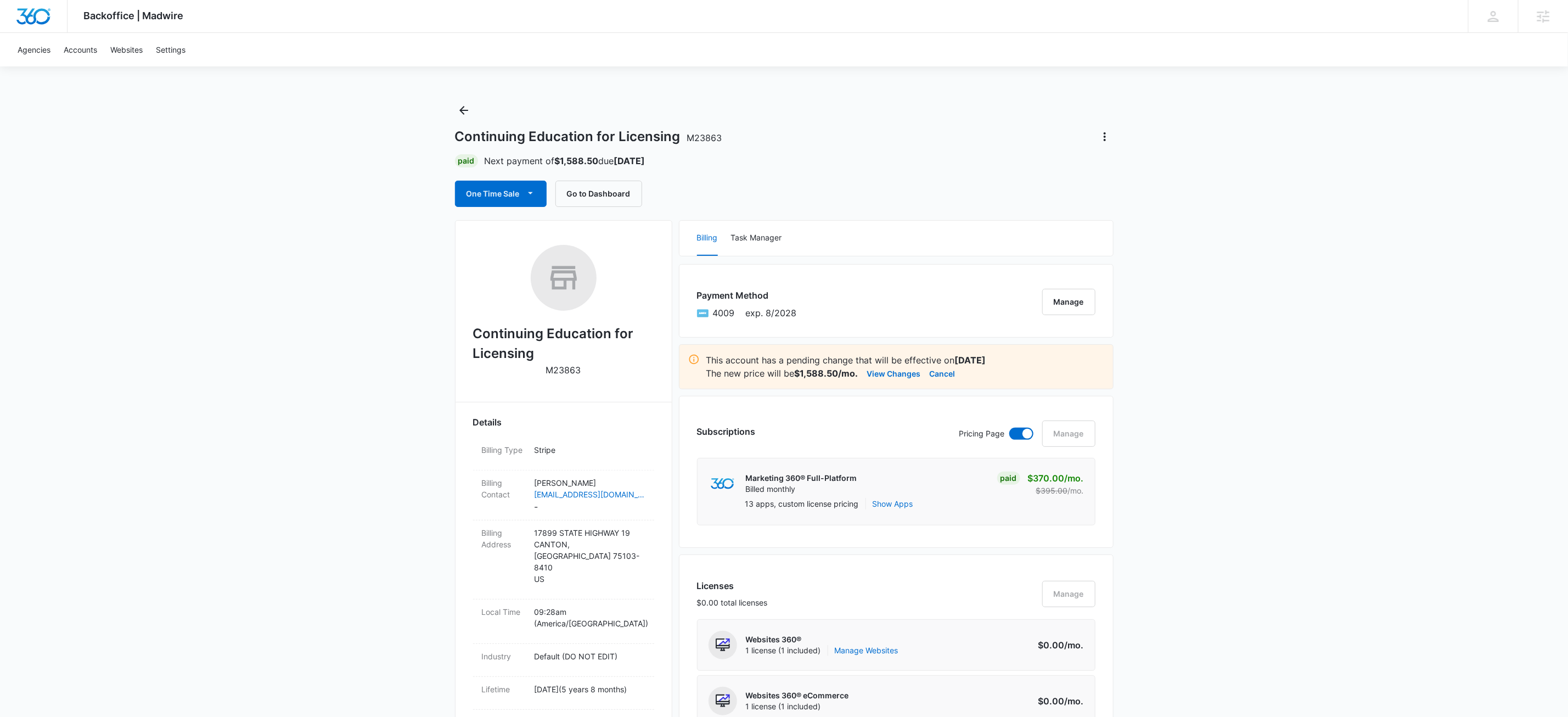
click at [469, 110] on icon "Back" at bounding box center [464, 110] width 13 height 14
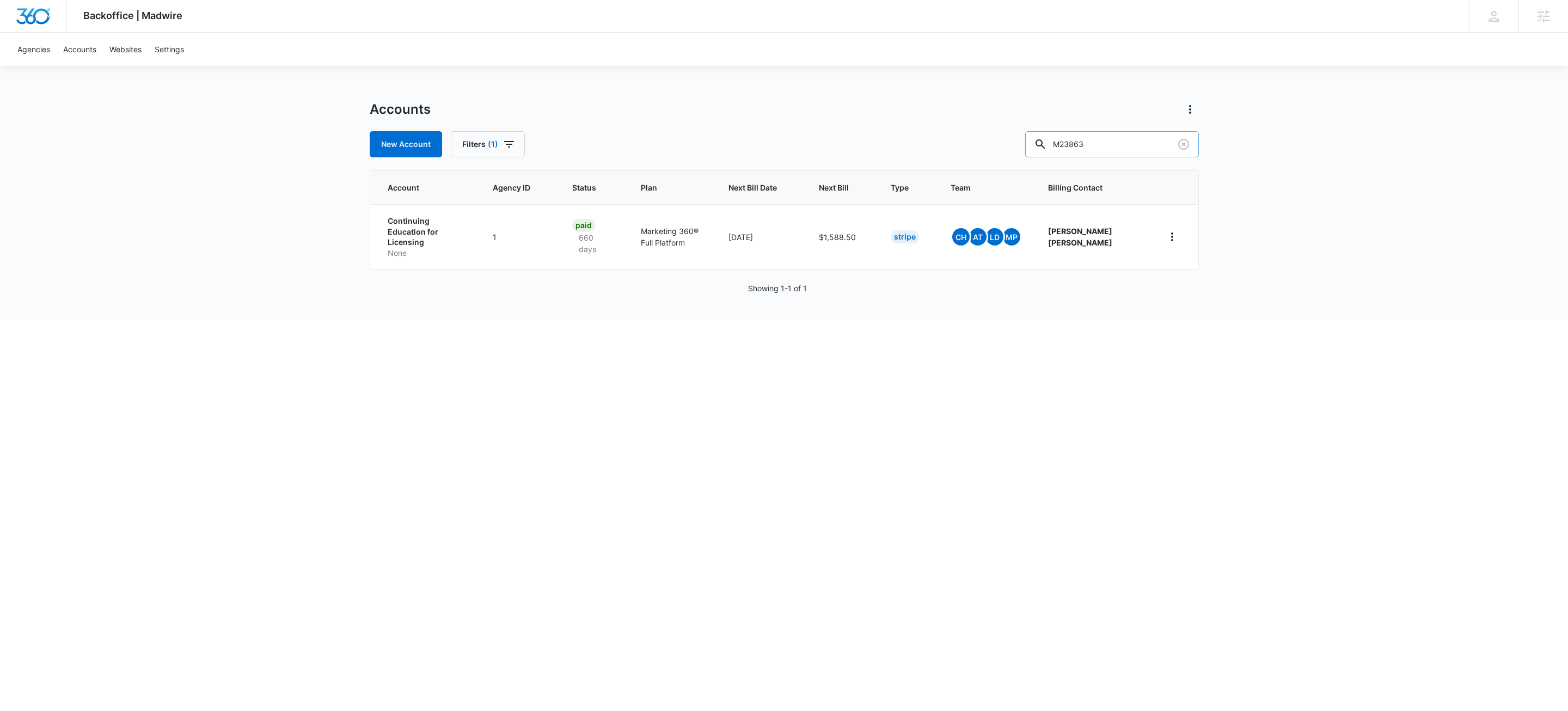
click at [1125, 135] on input "M23863" at bounding box center [1112, 144] width 174 height 26
type input "warrenton steel"
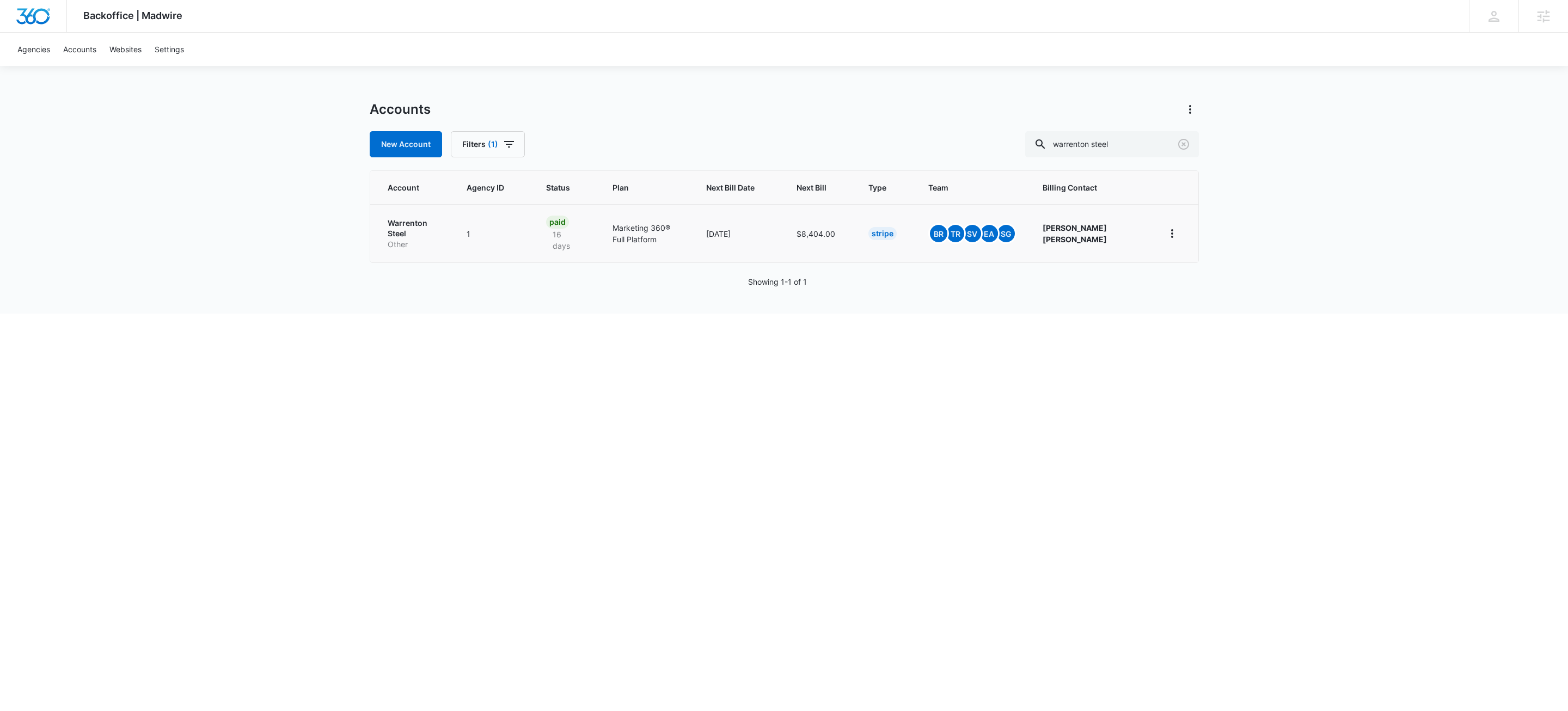
click at [421, 235] on p "Warrenton Steel" at bounding box center [414, 228] width 54 height 22
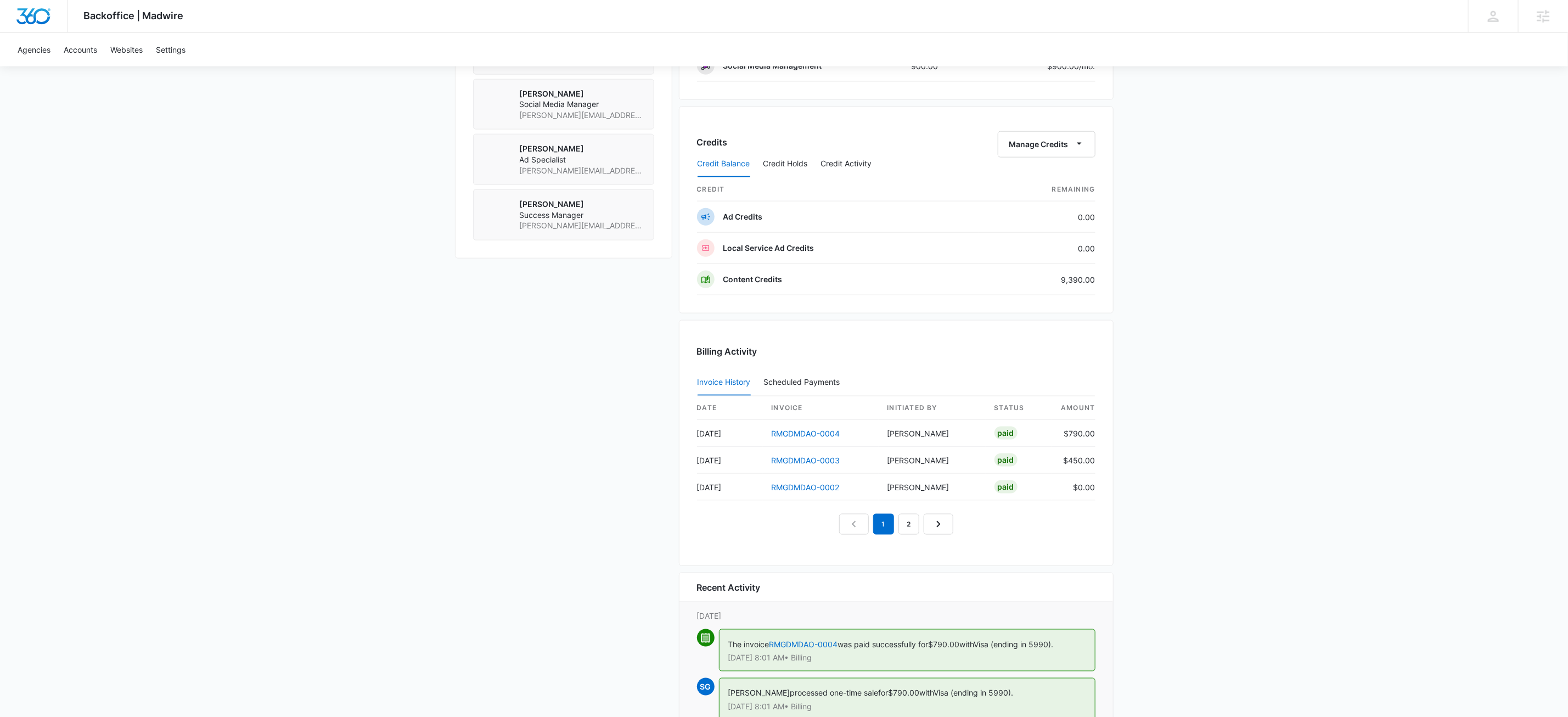
scroll to position [913, 0]
click at [907, 530] on link "2" at bounding box center [909, 524] width 21 height 21
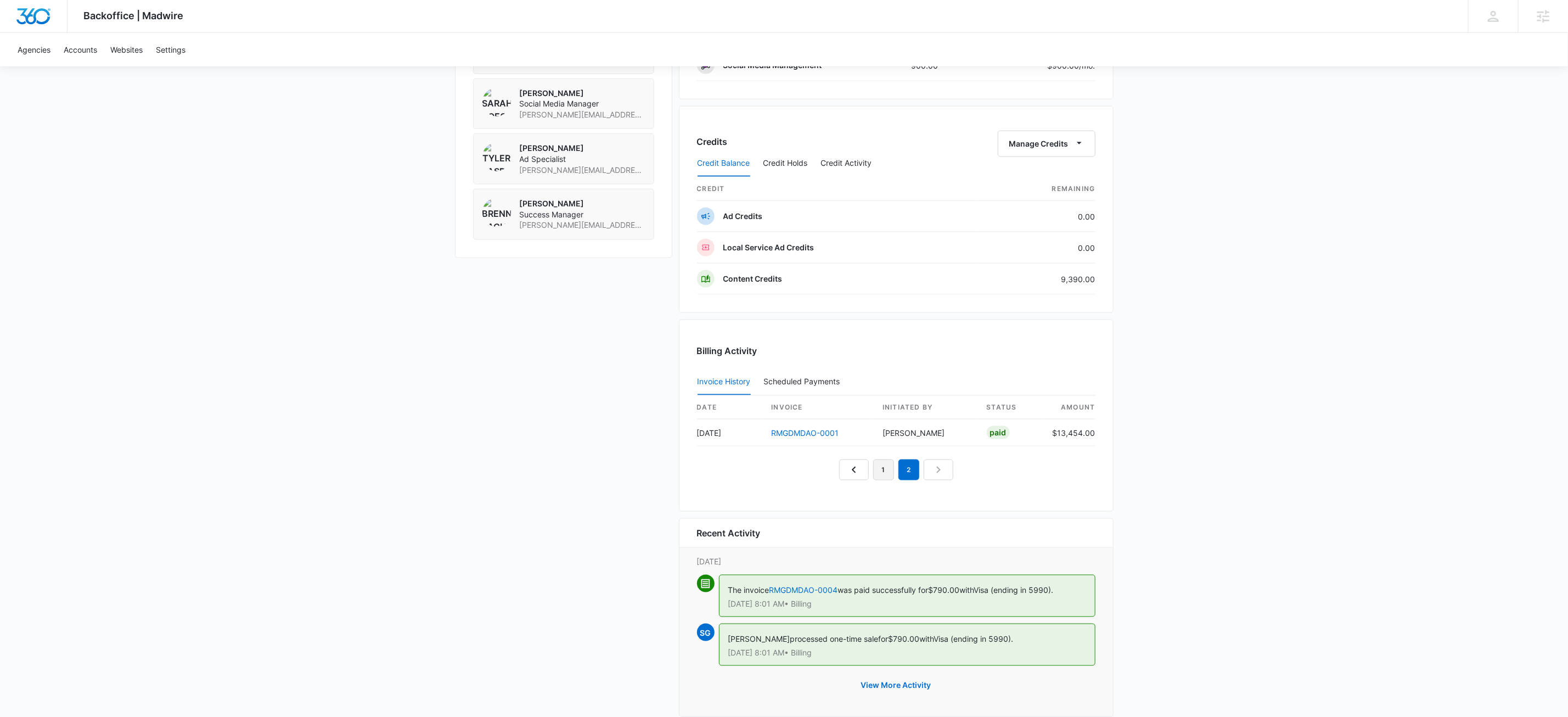
click at [878, 480] on link "1" at bounding box center [884, 470] width 21 height 21
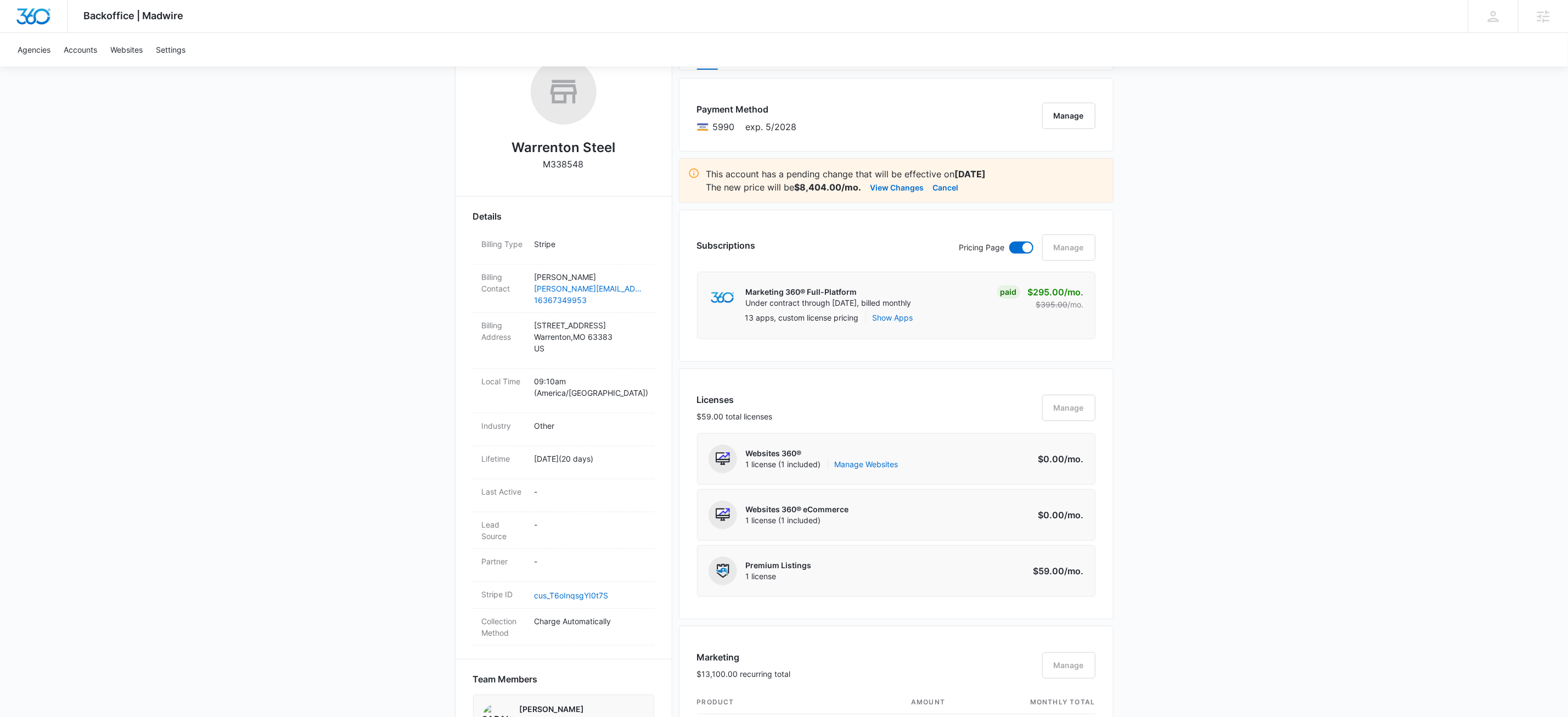
scroll to position [0, 0]
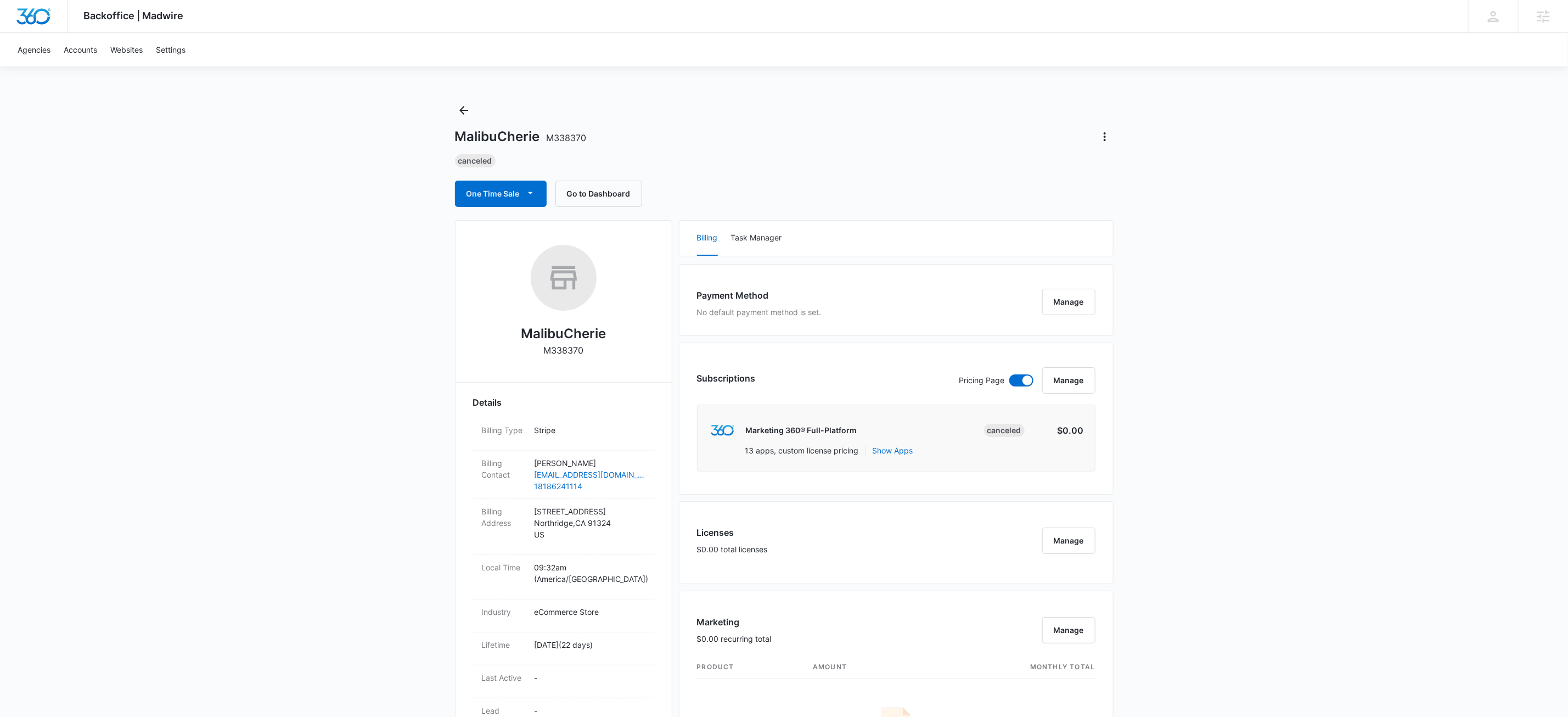
click at [1429, 276] on div "Backoffice | Madwire Apps Settings KW Kait Weagraff [EMAIL_ADDRESS][PERSON_NAME…" at bounding box center [784, 706] width 1568 height 1412
click at [1298, 509] on div "Backoffice | Madwire Apps Settings KW Kait Weagraff [EMAIL_ADDRESS][PERSON_NAME…" at bounding box center [784, 706] width 1568 height 1412
click at [572, 347] on p "M338370" at bounding box center [563, 350] width 40 height 14
copy p "M338370"
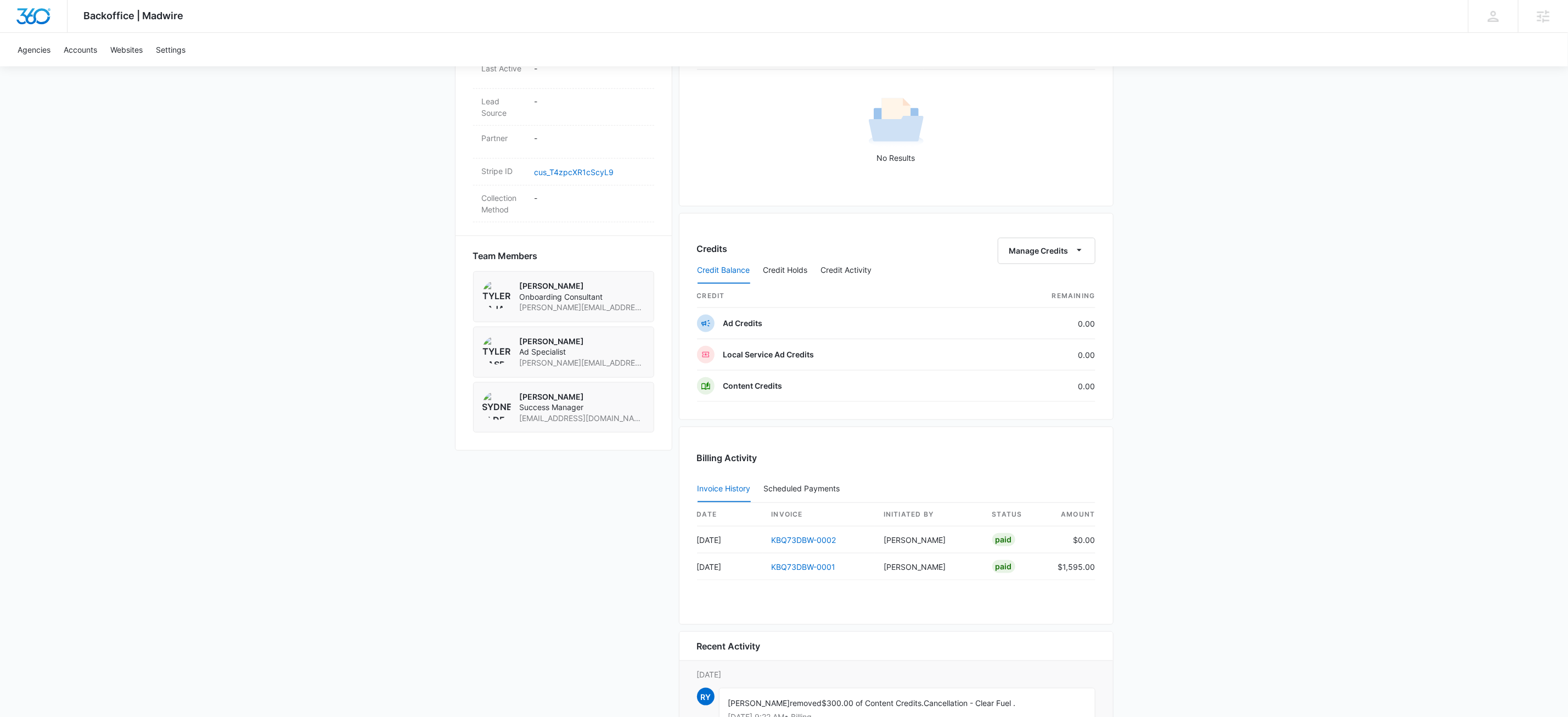
scroll to position [701, 0]
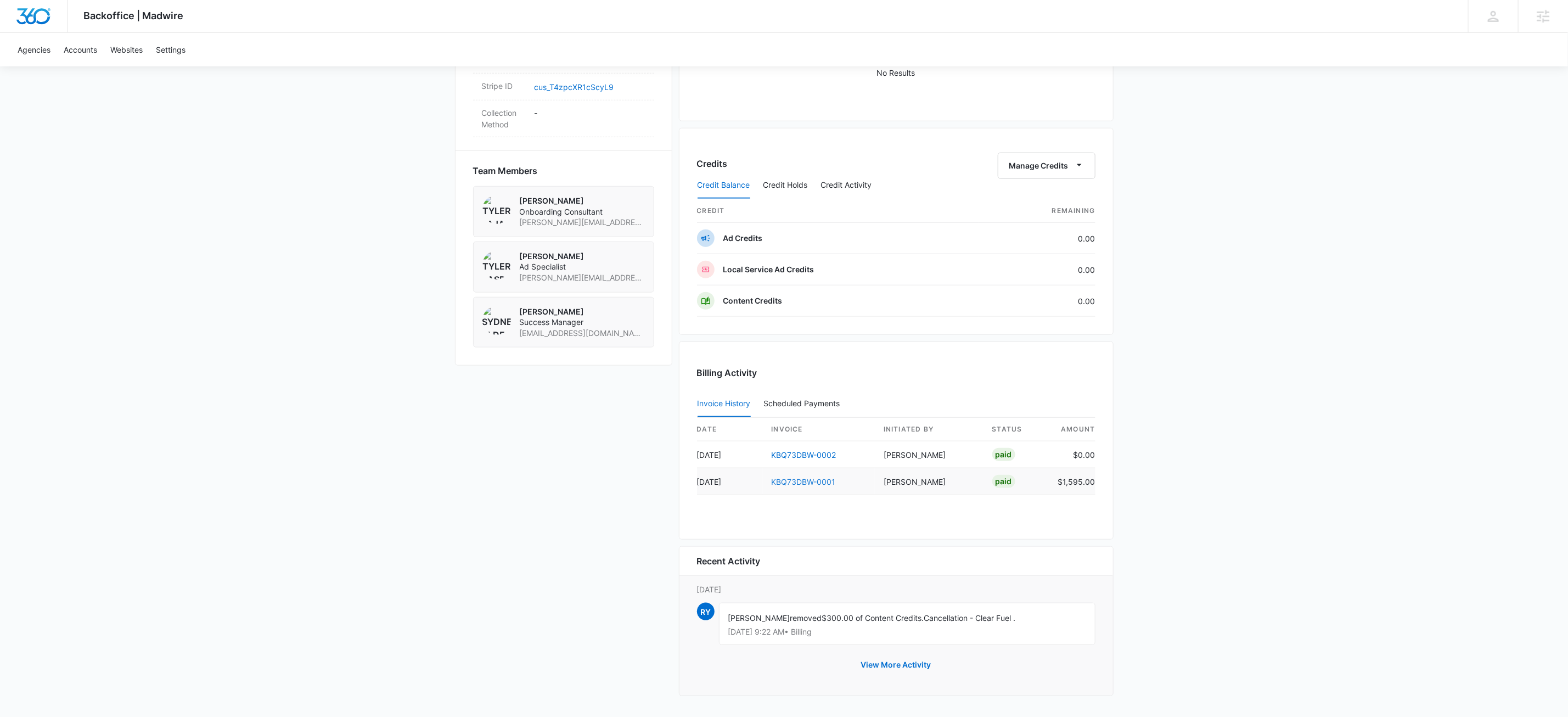
click at [799, 477] on link "KBQ73DBW-0001" at bounding box center [804, 482] width 64 height 9
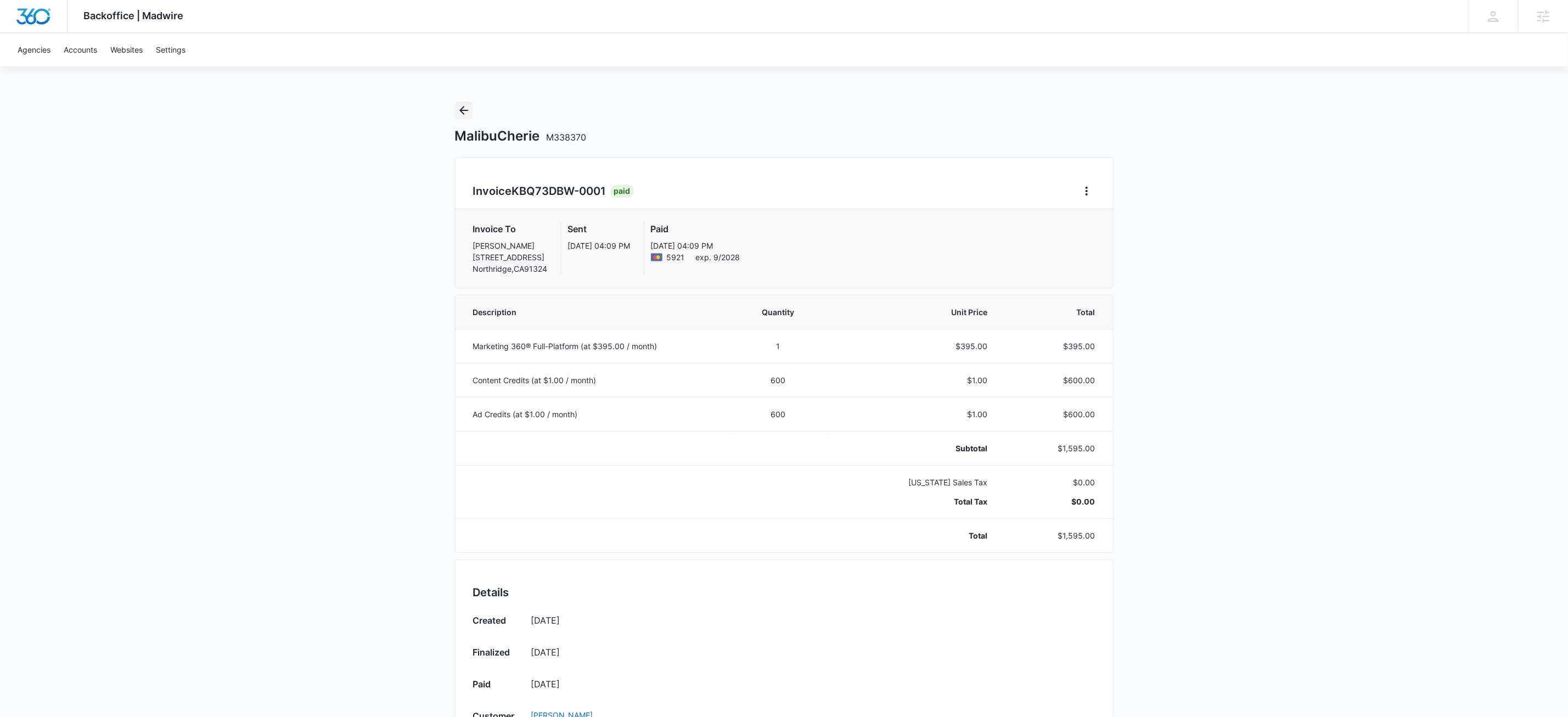
click at [463, 104] on icon "Back" at bounding box center [464, 110] width 13 height 14
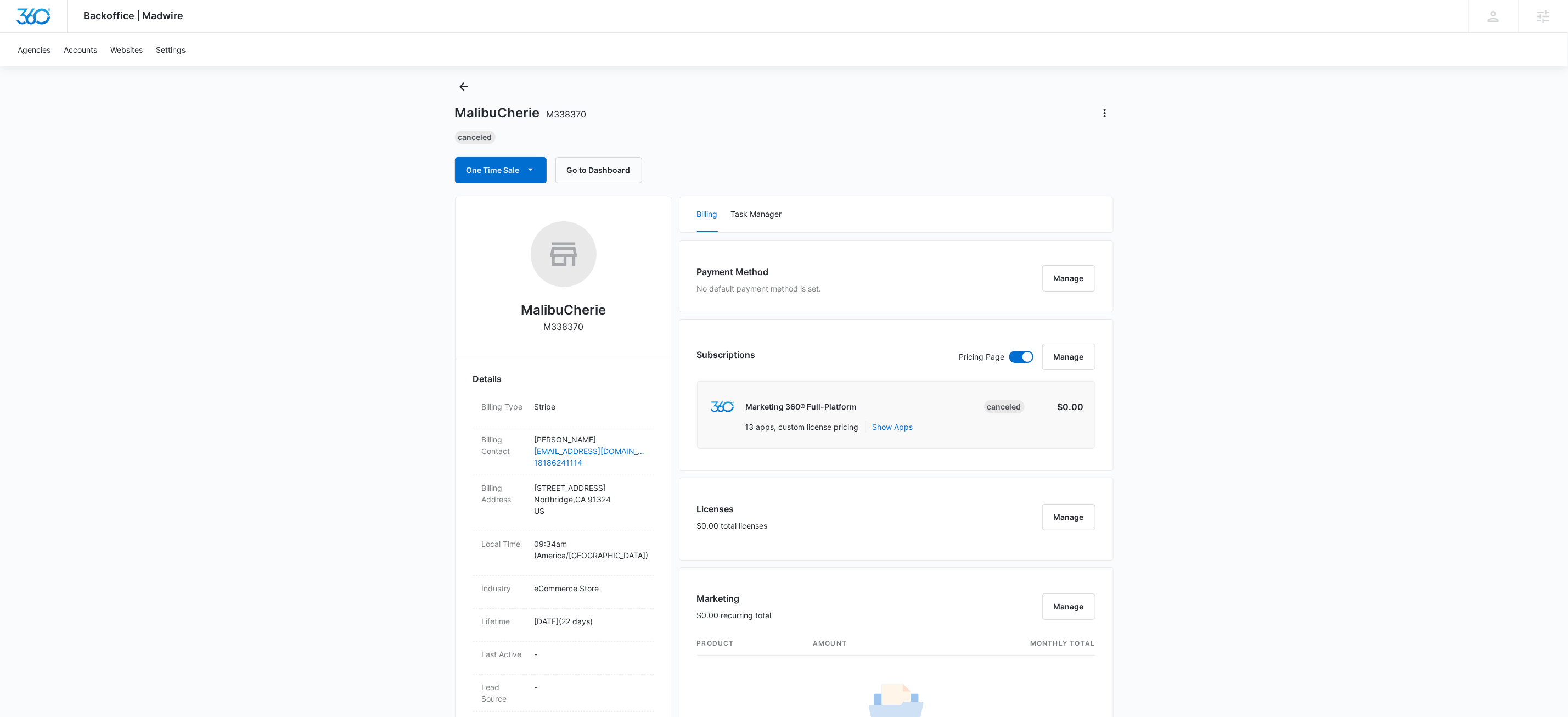
scroll to position [701, 0]
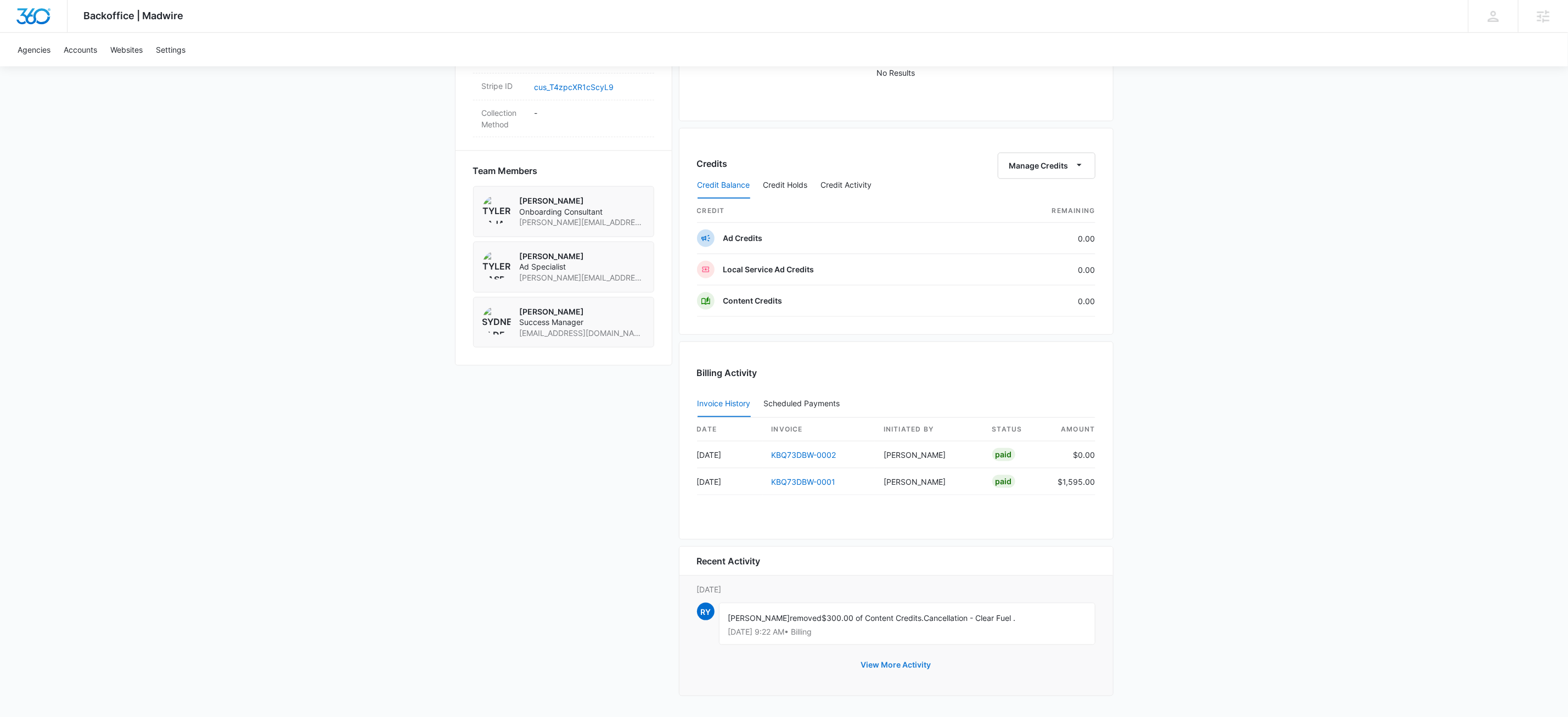
click at [916, 661] on button "View More Activity" at bounding box center [896, 664] width 92 height 26
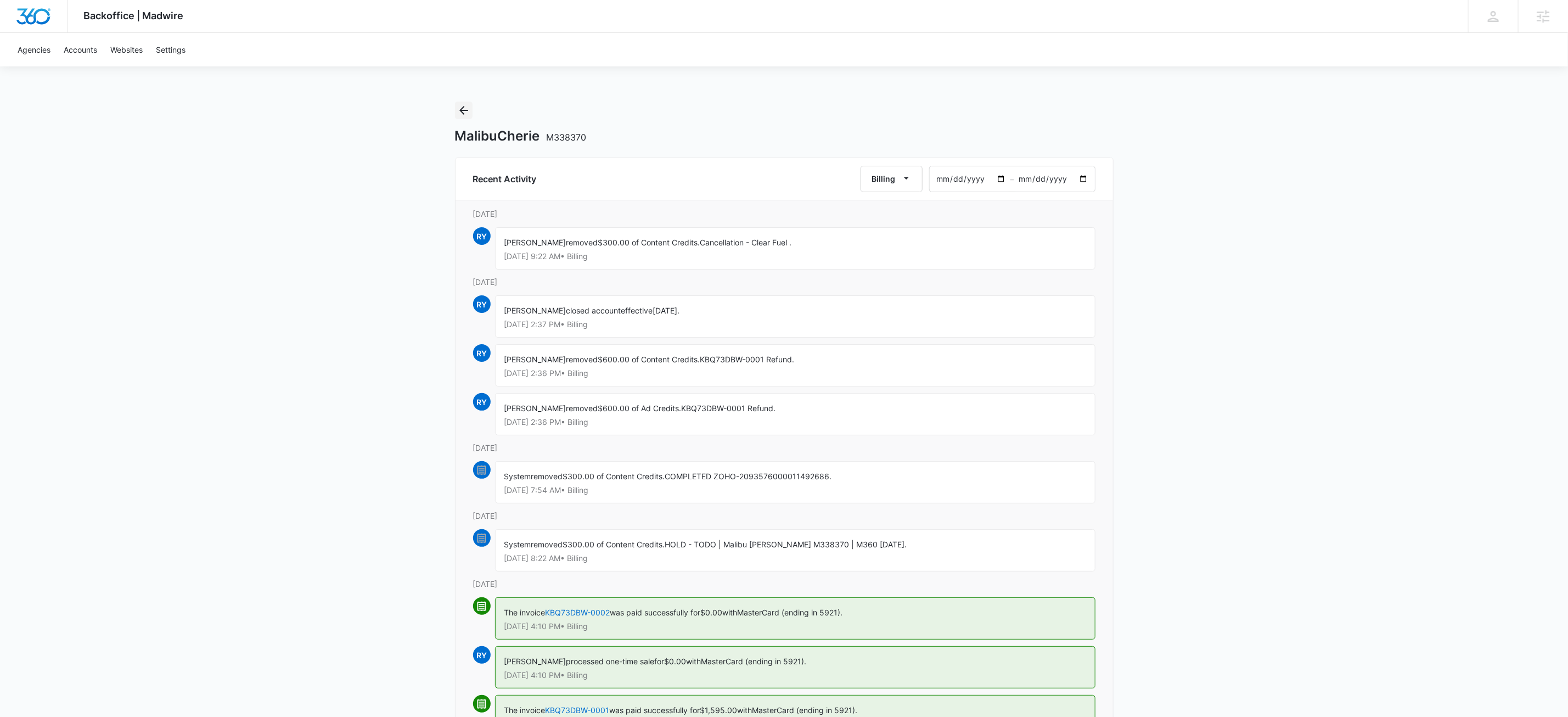
click at [463, 114] on icon "Back" at bounding box center [464, 110] width 9 height 9
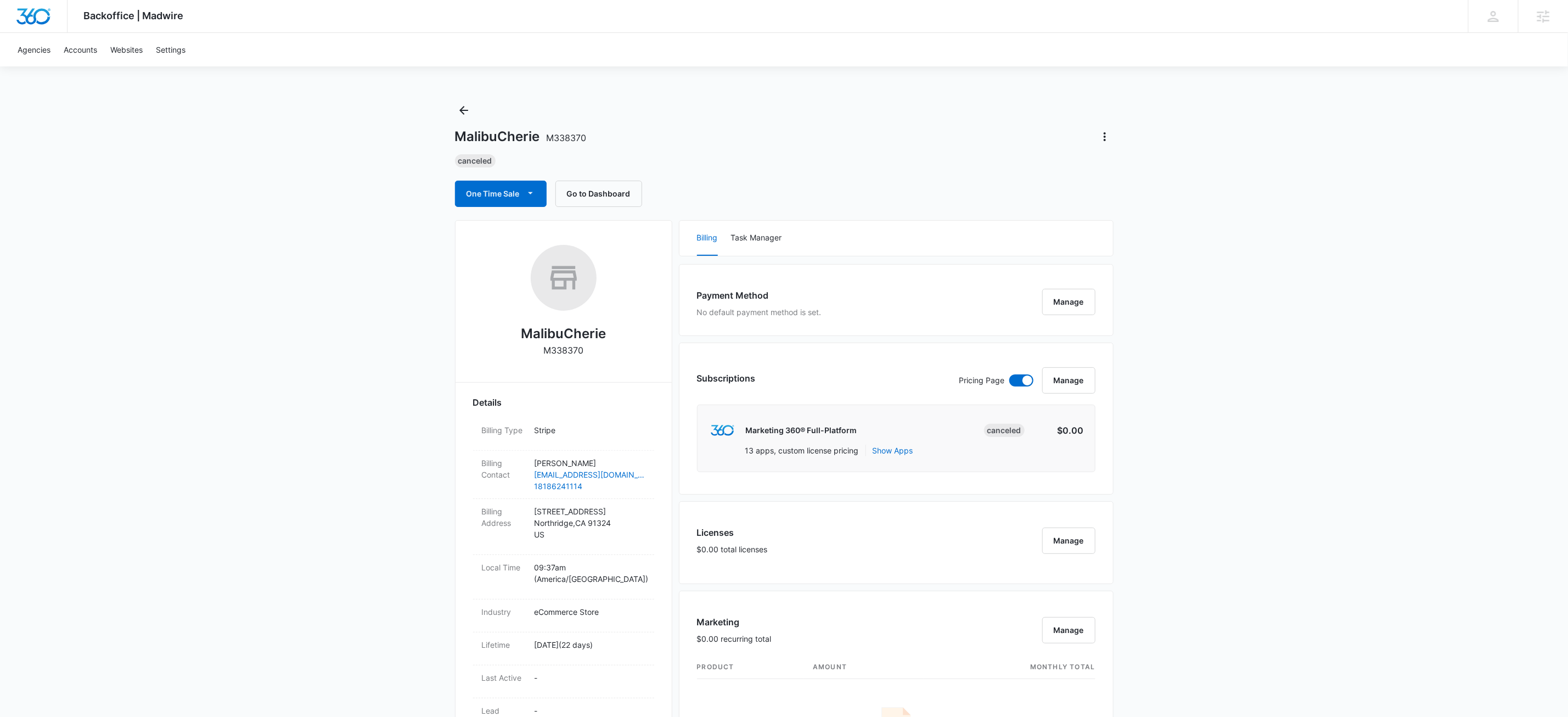
click at [1369, 432] on div "Backoffice | Madwire Apps Settings KW Kait Weagraff kaitlyn.weagraff@madwire.co…" at bounding box center [784, 706] width 1568 height 1412
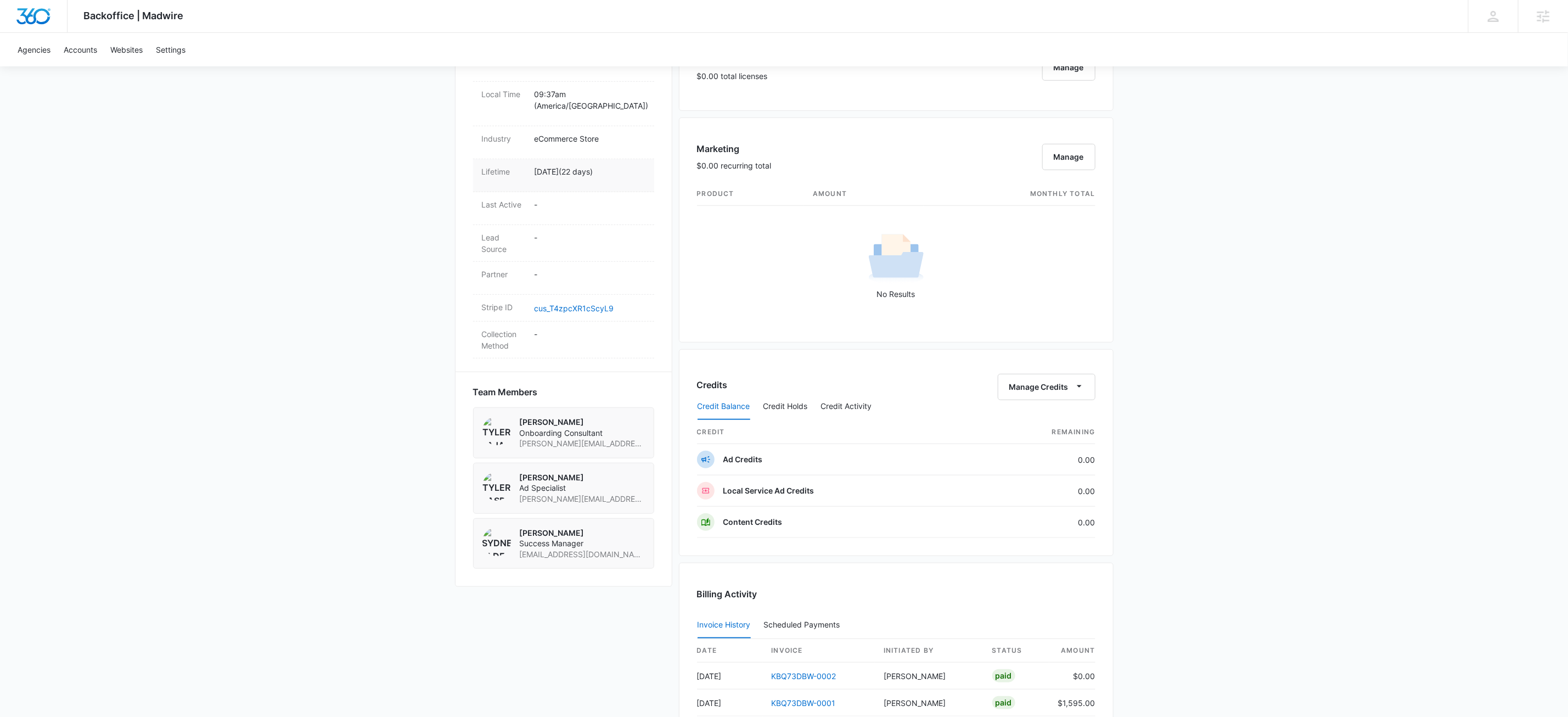
scroll to position [351, 0]
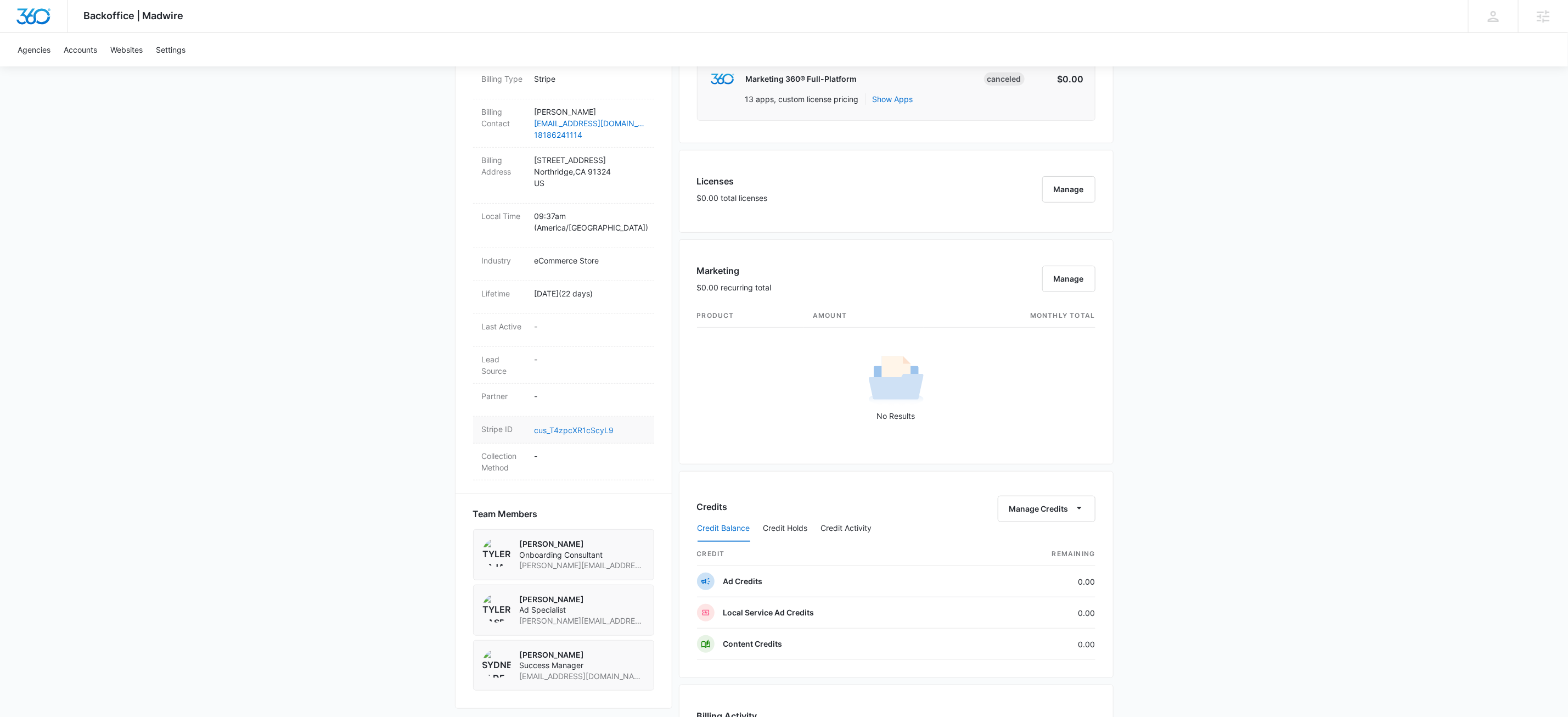
click at [572, 425] on link "cus_T4zpcXR1cScyL9" at bounding box center [574, 430] width 79 height 9
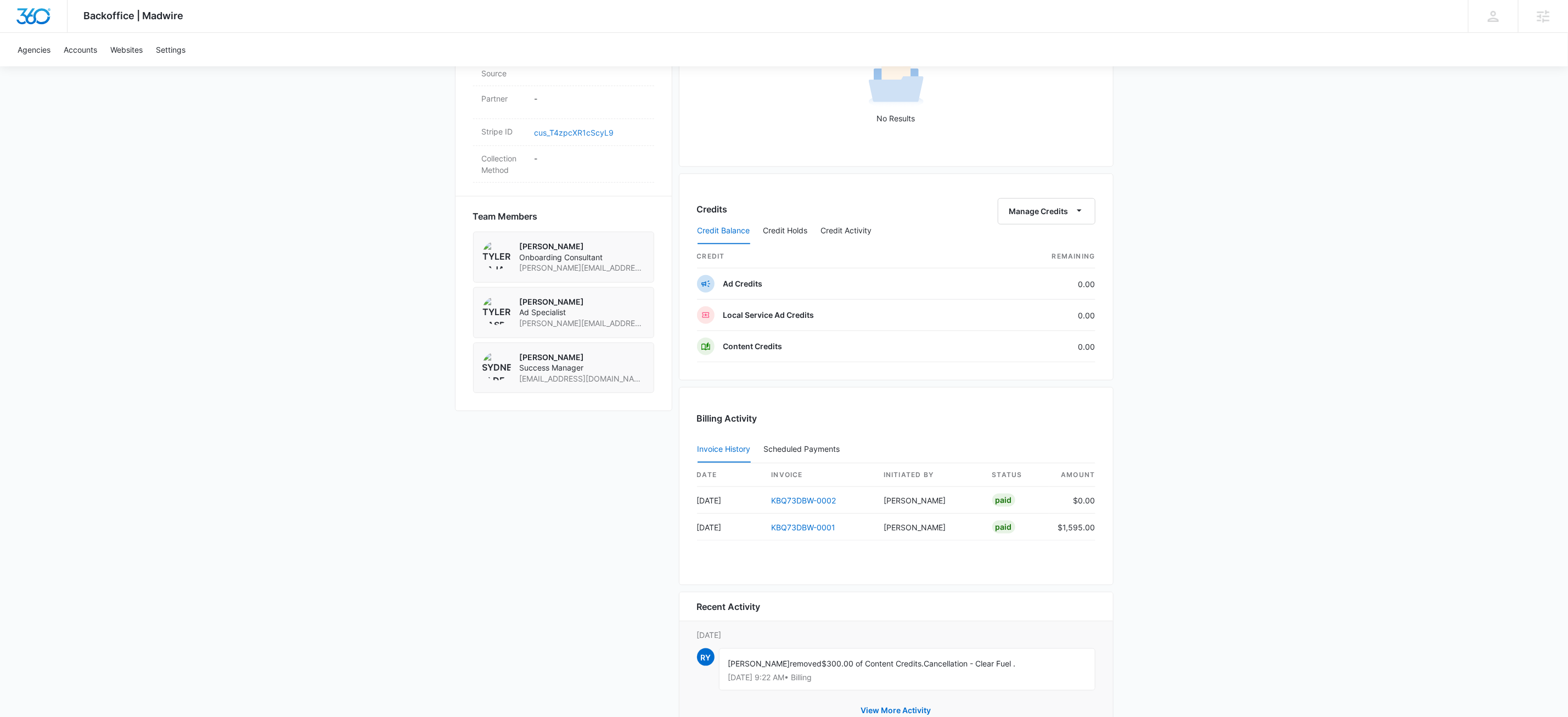
scroll to position [701, 0]
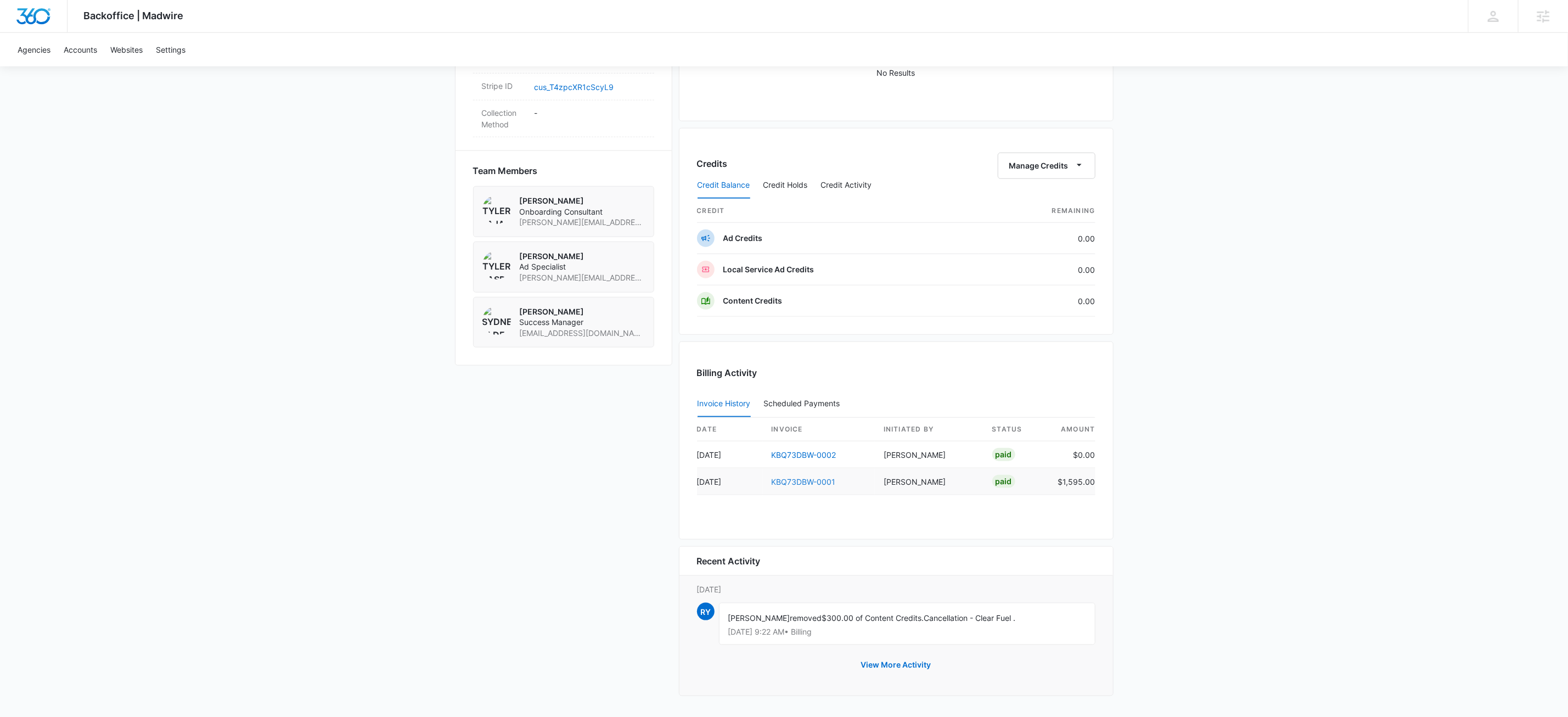
click at [783, 481] on link "KBQ73DBW-0001" at bounding box center [804, 482] width 64 height 9
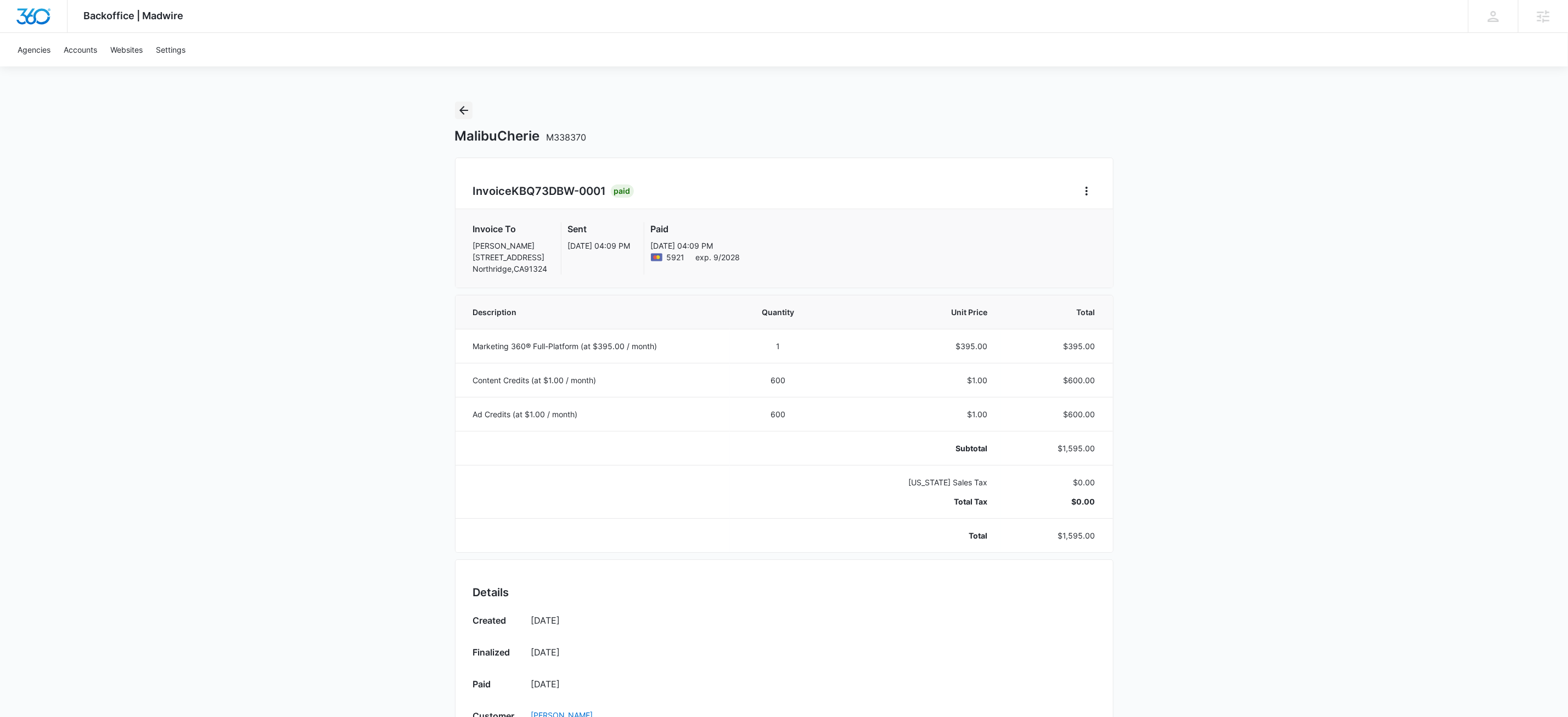
click at [461, 106] on icon "Back" at bounding box center [464, 110] width 13 height 14
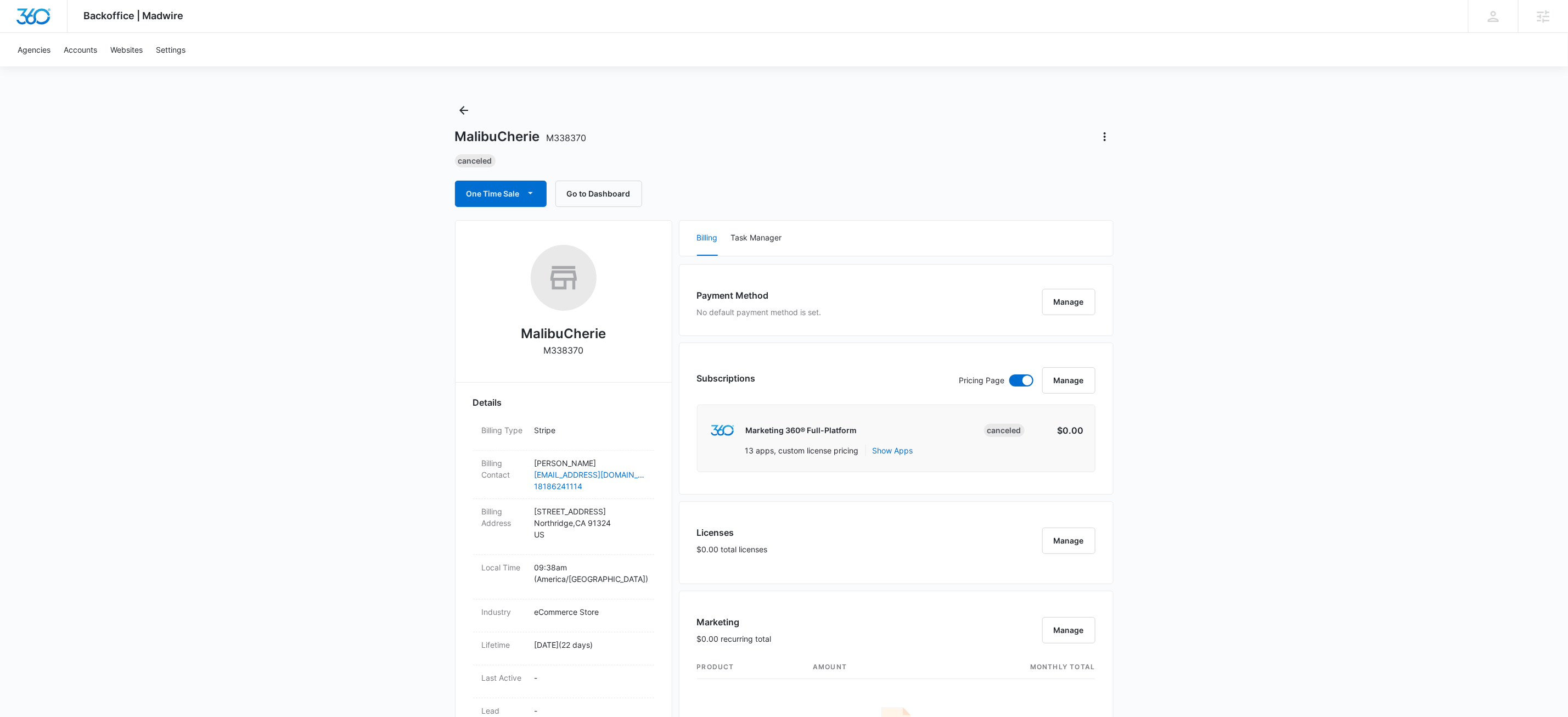
scroll to position [701, 0]
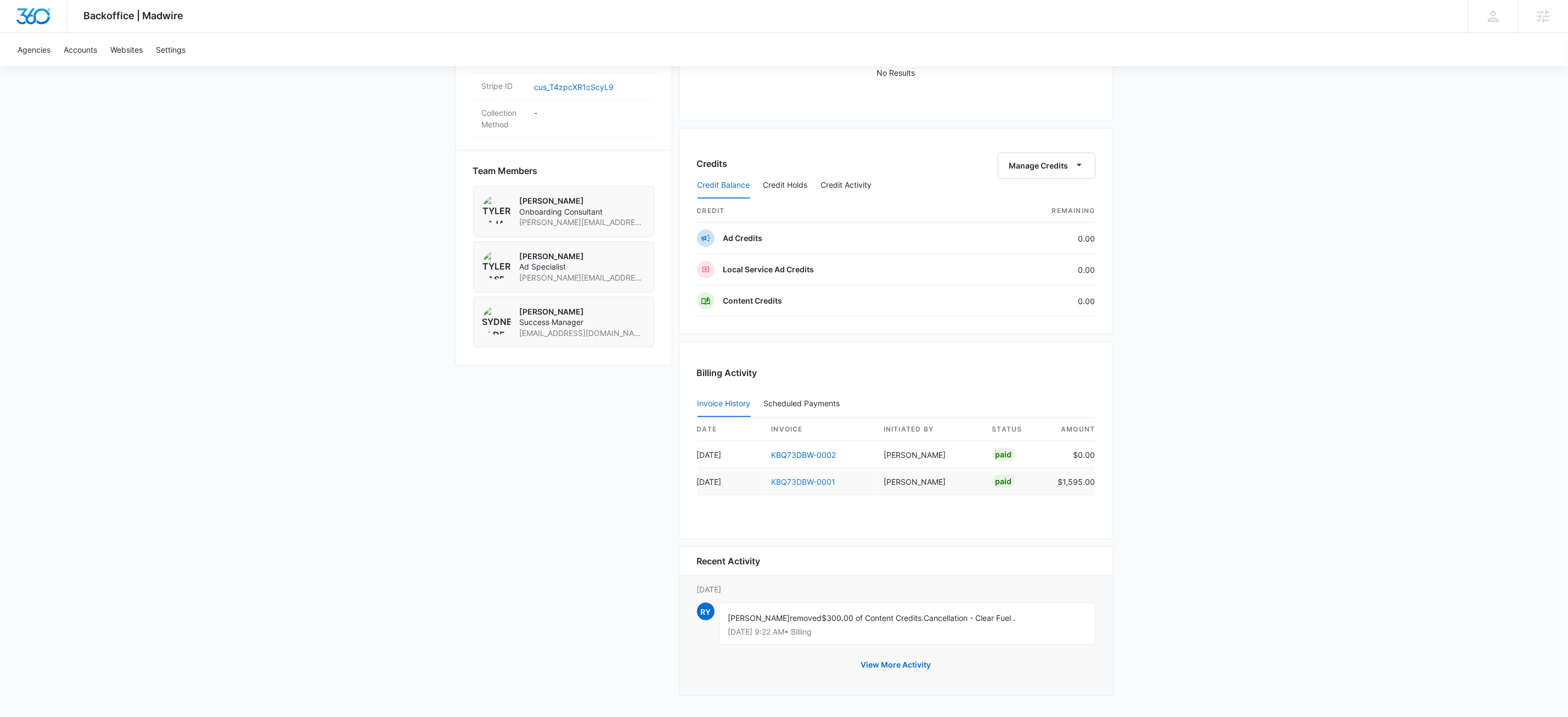
click at [799, 480] on link "KBQ73DBW-0001" at bounding box center [804, 482] width 64 height 9
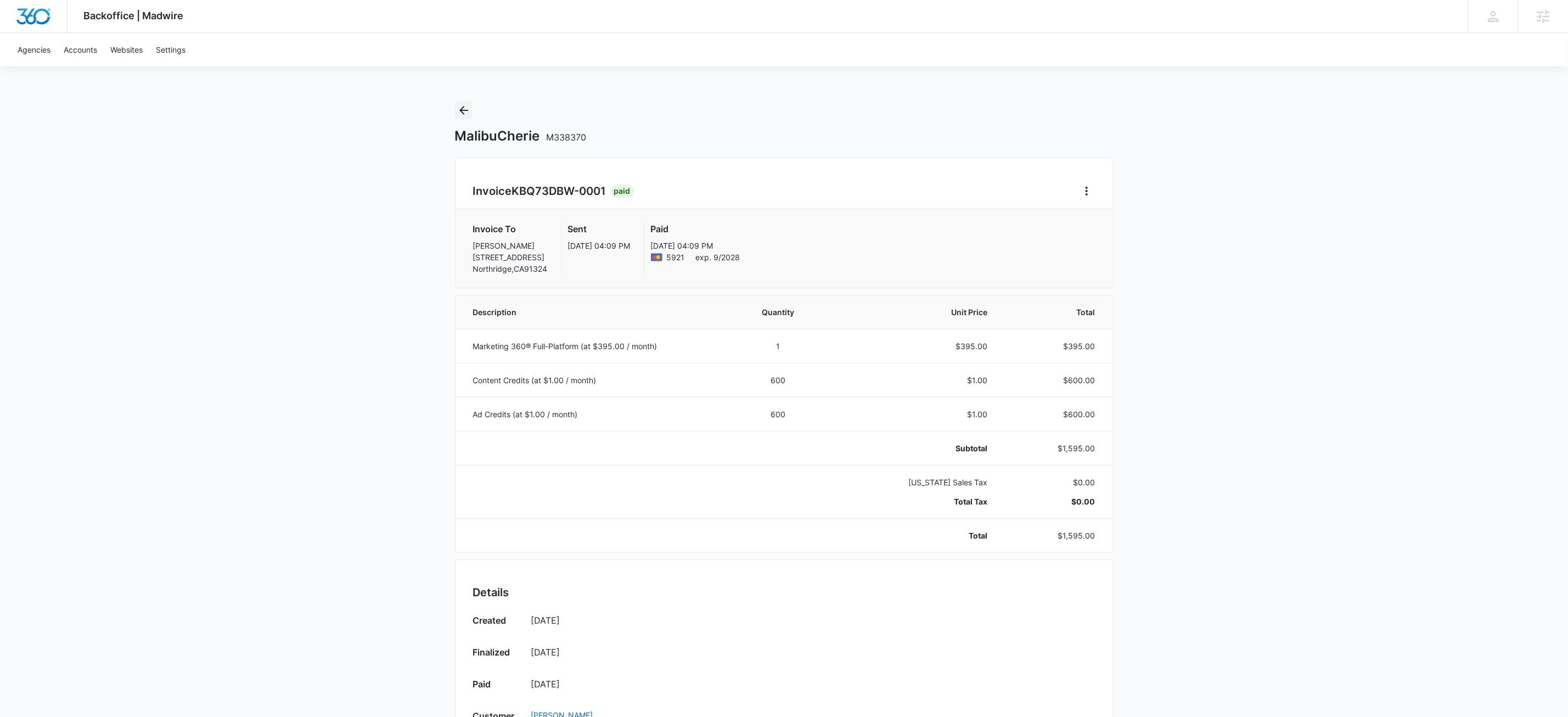
click at [465, 112] on icon "Back" at bounding box center [464, 110] width 13 height 14
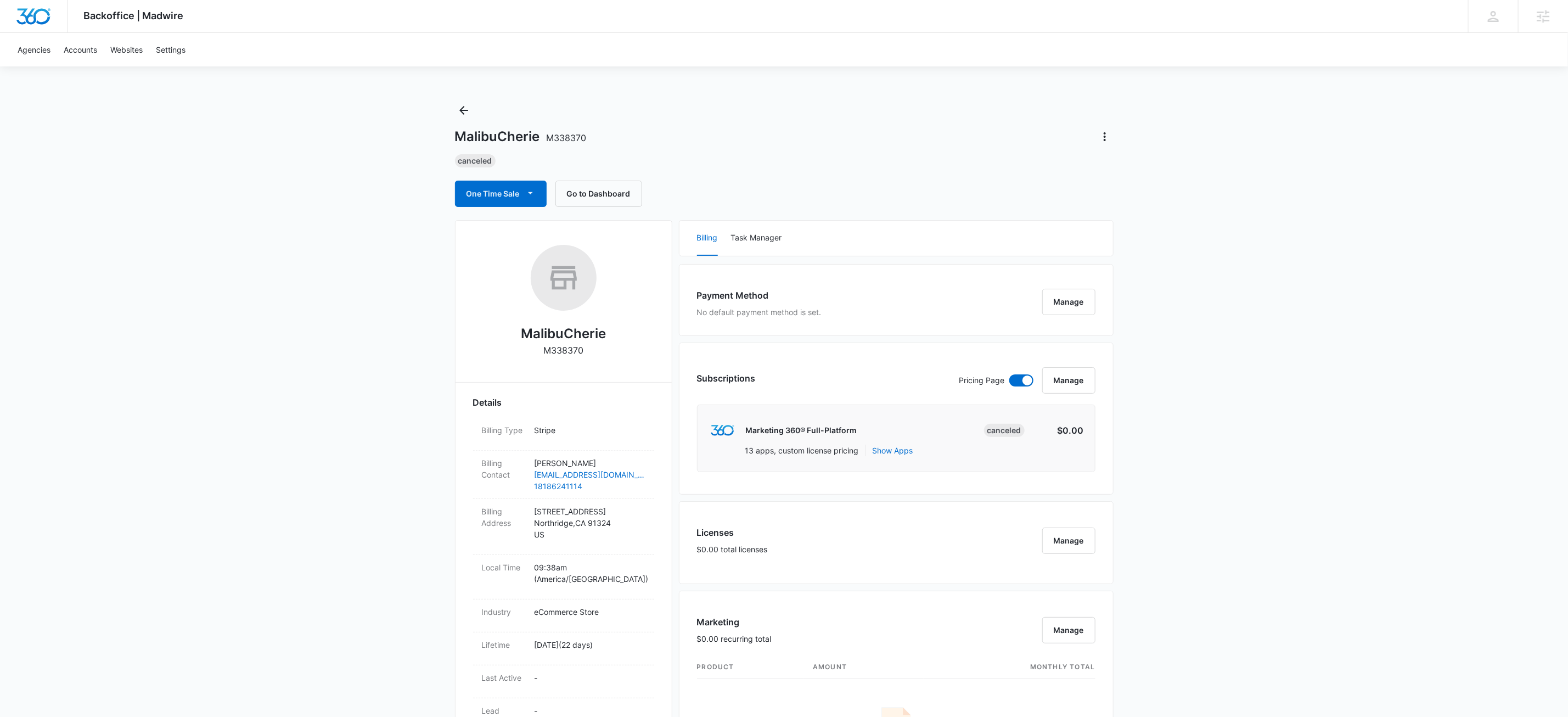
click at [1317, 538] on div "Backoffice | Madwire Apps Settings KW Kait Weagraff kaitlyn.weagraff@madwire.co…" at bounding box center [784, 706] width 1568 height 1412
click at [1312, 154] on div "Backoffice | Madwire Apps Settings KW Kait Weagraff kaitlyn.weagraff@madwire.co…" at bounding box center [784, 706] width 1568 height 1412
click at [1371, 514] on div "Backoffice | Madwire Apps Settings KW Kait Weagraff kaitlyn.weagraff@madwire.co…" at bounding box center [784, 706] width 1568 height 1412
click at [1382, 527] on div "Backoffice | Madwire Apps Settings KW Kait Weagraff kaitlyn.weagraff@madwire.co…" at bounding box center [784, 706] width 1568 height 1412
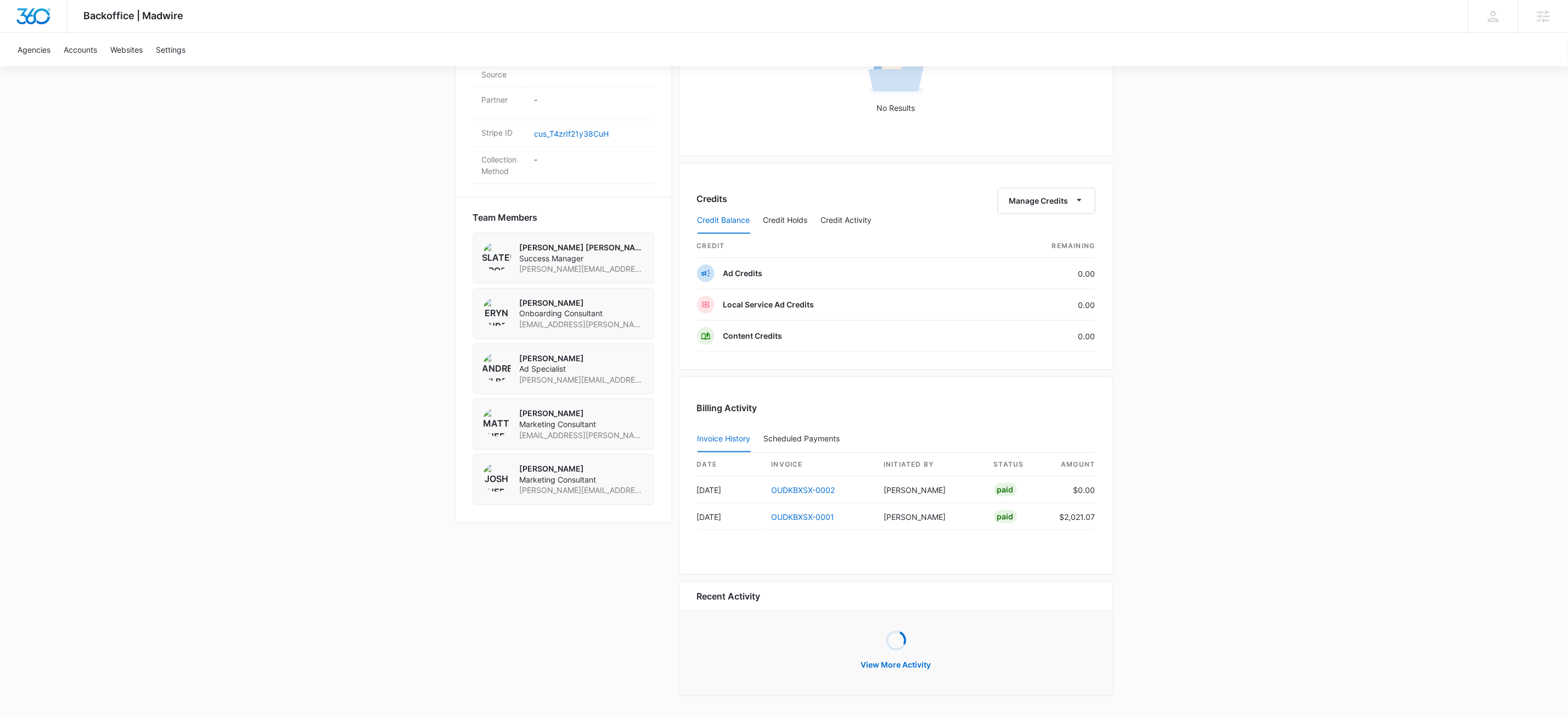
scroll to position [664, 0]
click at [914, 664] on button "View More Activity" at bounding box center [896, 664] width 92 height 26
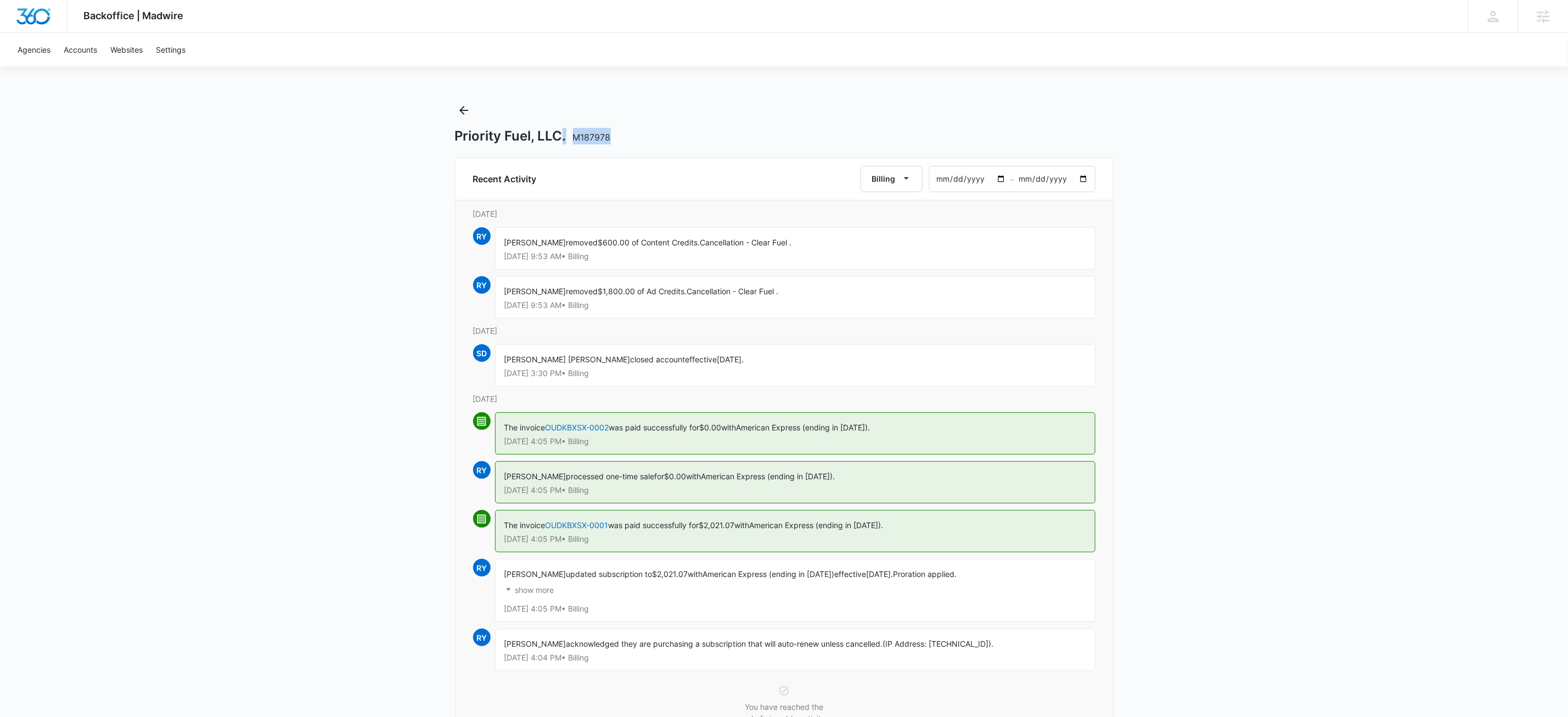
drag, startPoint x: 620, startPoint y: 136, endPoint x: 562, endPoint y: 142, distance: 58.3
click at [562, 142] on div "Priority Fuel, LLC. M187978" at bounding box center [784, 136] width 658 height 16
click at [601, 136] on span "M187978" at bounding box center [592, 137] width 38 height 11
click at [613, 140] on div "Priority Fuel, LLC. M187978" at bounding box center [784, 136] width 658 height 16
drag, startPoint x: 614, startPoint y: 139, endPoint x: 574, endPoint y: 136, distance: 40.1
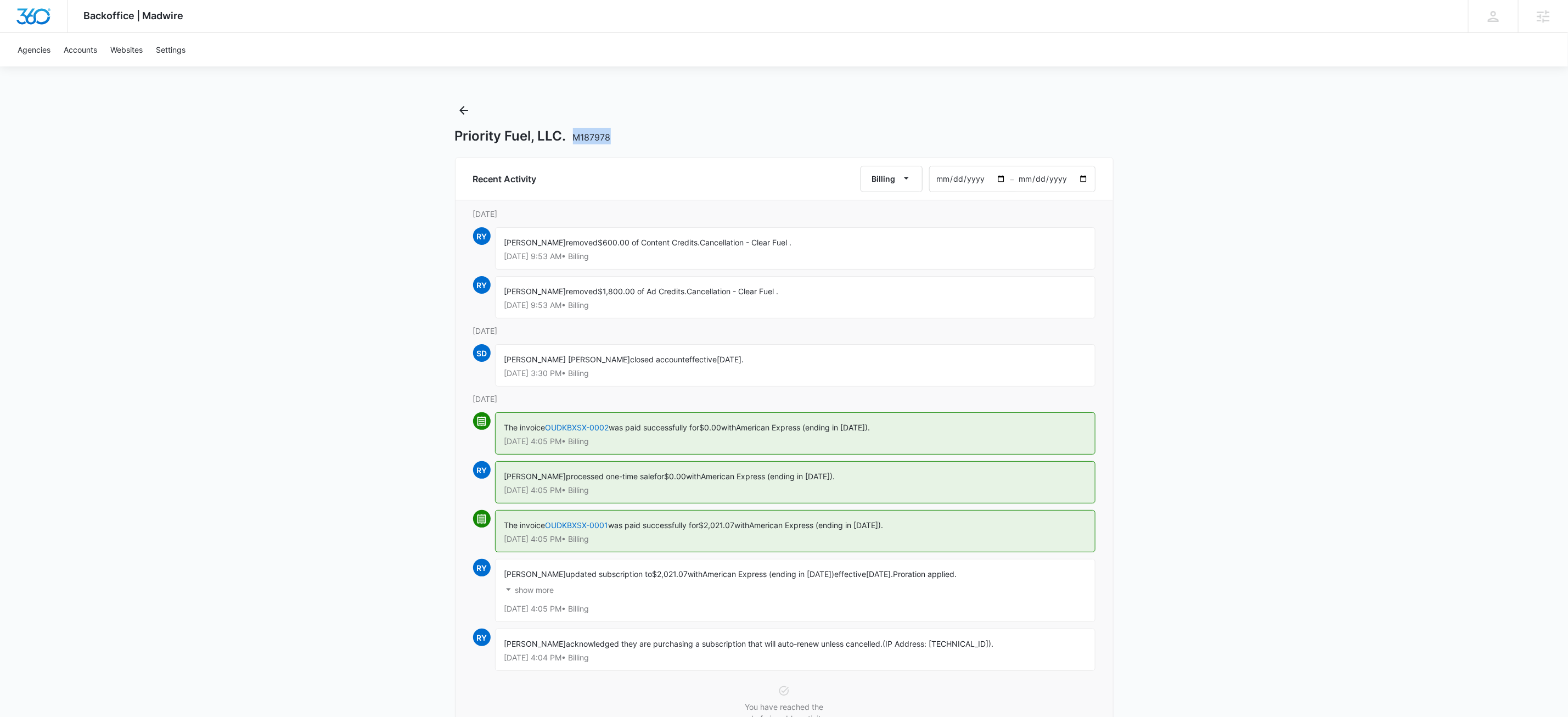
click at [574, 136] on div "Priority Fuel, LLC. M187978" at bounding box center [784, 136] width 658 height 16
copy span "M187978"
drag, startPoint x: 1168, startPoint y: 328, endPoint x: 1141, endPoint y: 322, distance: 27.7
click at [1167, 328] on div "Backoffice | Madwire Apps Settings KW Kait Weagraff [EMAIL_ADDRESS][PERSON_NAME…" at bounding box center [784, 385] width 1568 height 770
click at [462, 110] on icon "Back" at bounding box center [464, 110] width 9 height 9
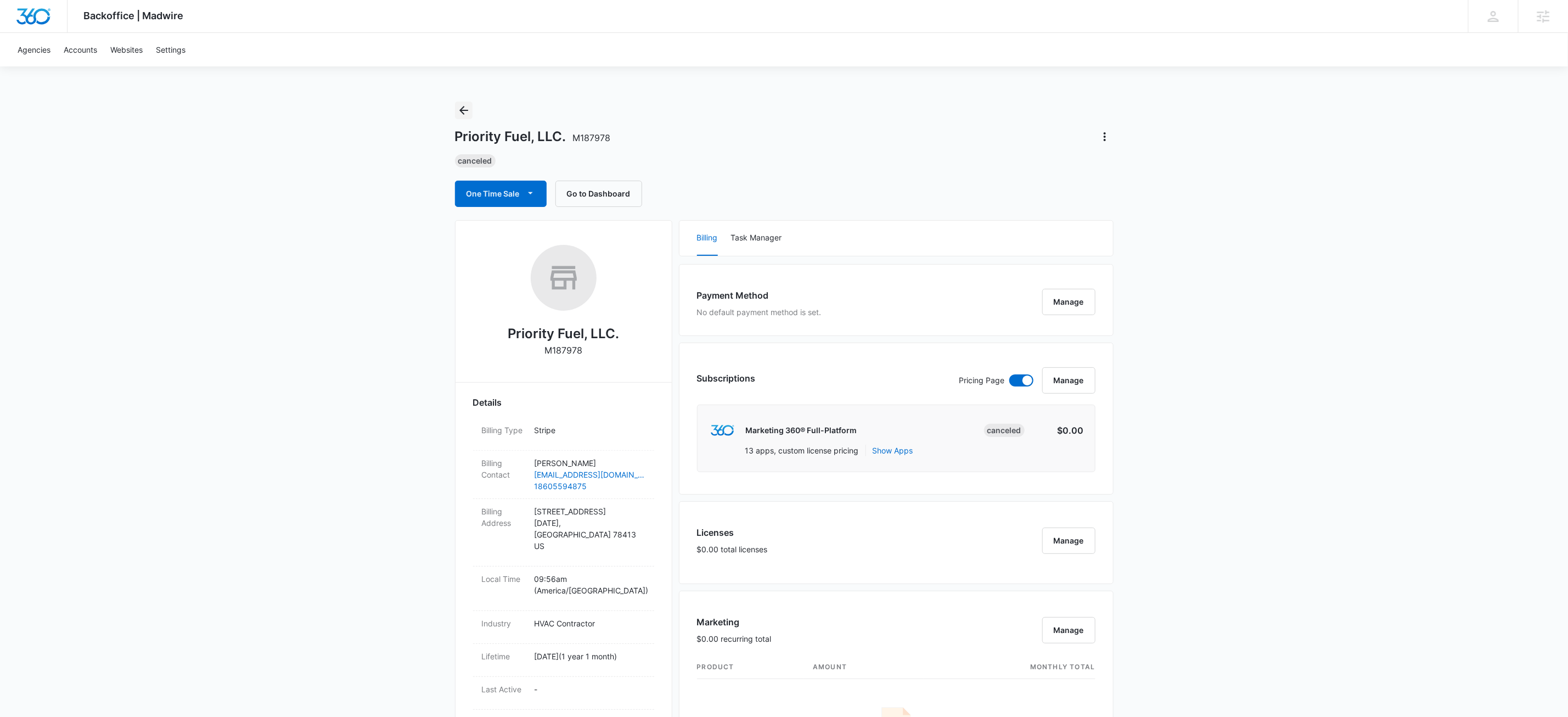
click at [463, 106] on icon "Back" at bounding box center [464, 110] width 9 height 9
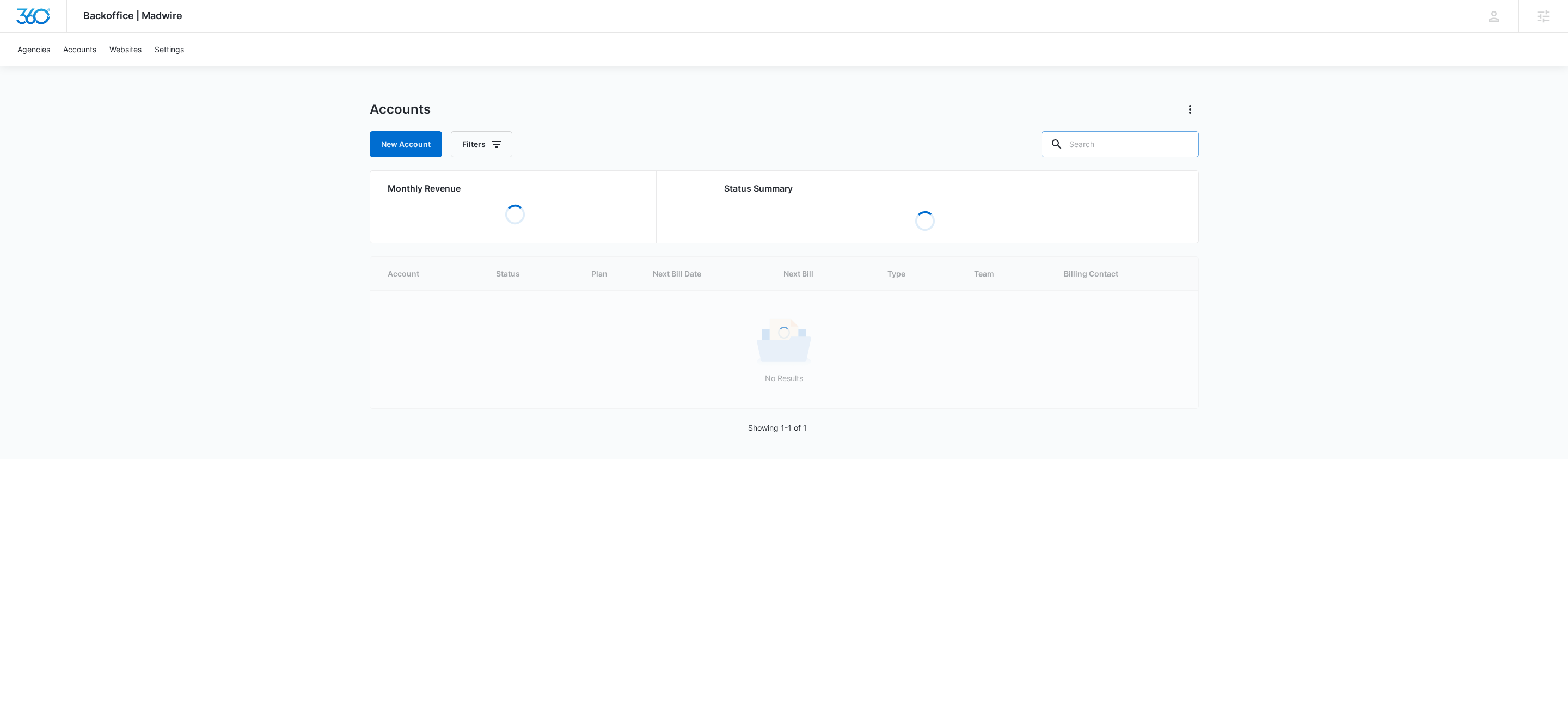
click at [1131, 140] on input "text" at bounding box center [1120, 144] width 158 height 26
paste input "M15528"
type input "M15528"
